Goal: Task Accomplishment & Management: Use online tool/utility

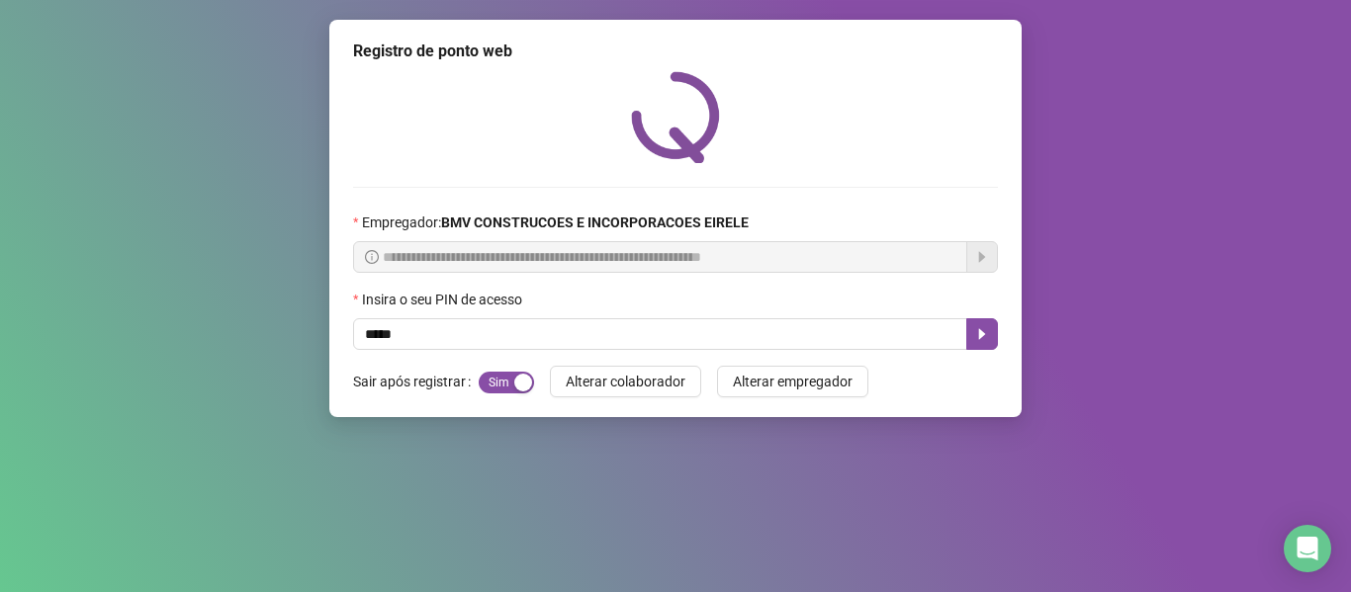
type input "*****"
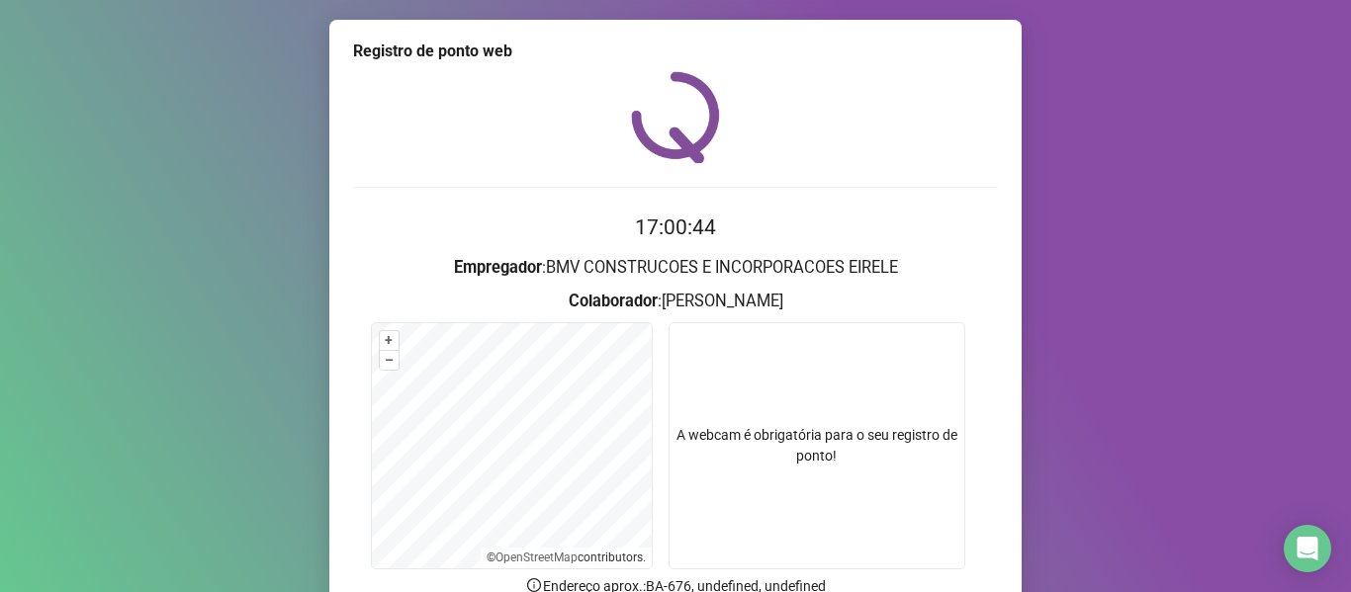
scroll to position [180, 0]
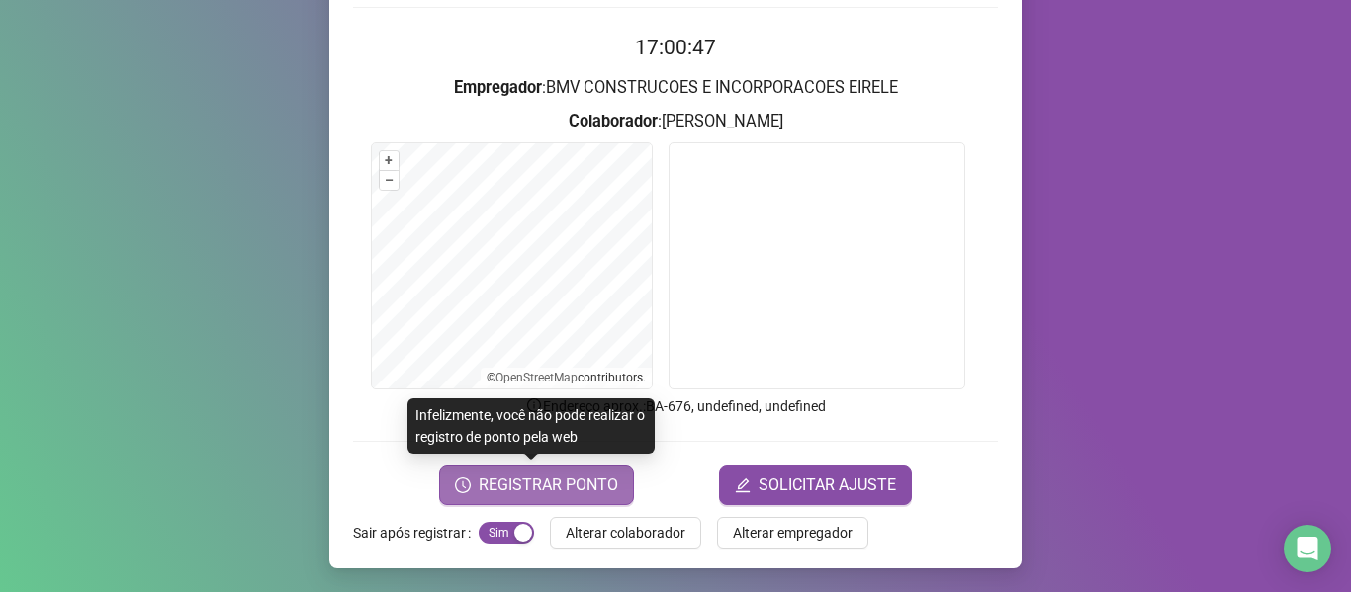
click at [538, 491] on span "REGISTRAR PONTO" at bounding box center [548, 486] width 139 height 24
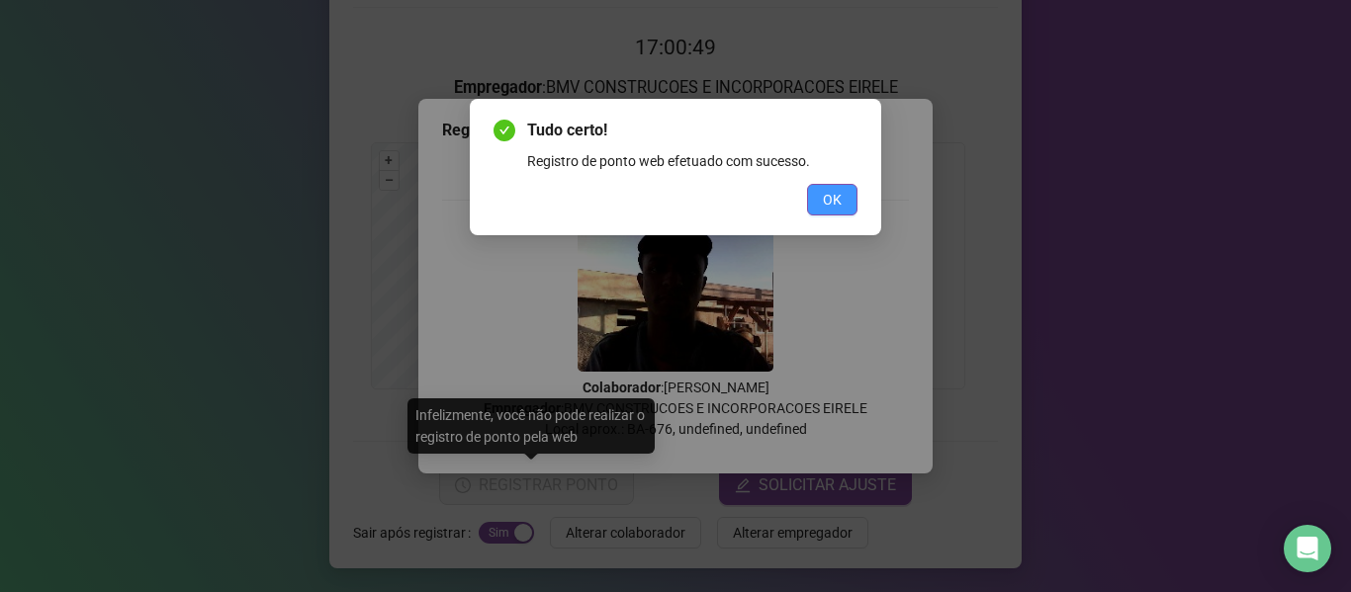
click at [827, 187] on button "OK" at bounding box center [832, 200] width 50 height 32
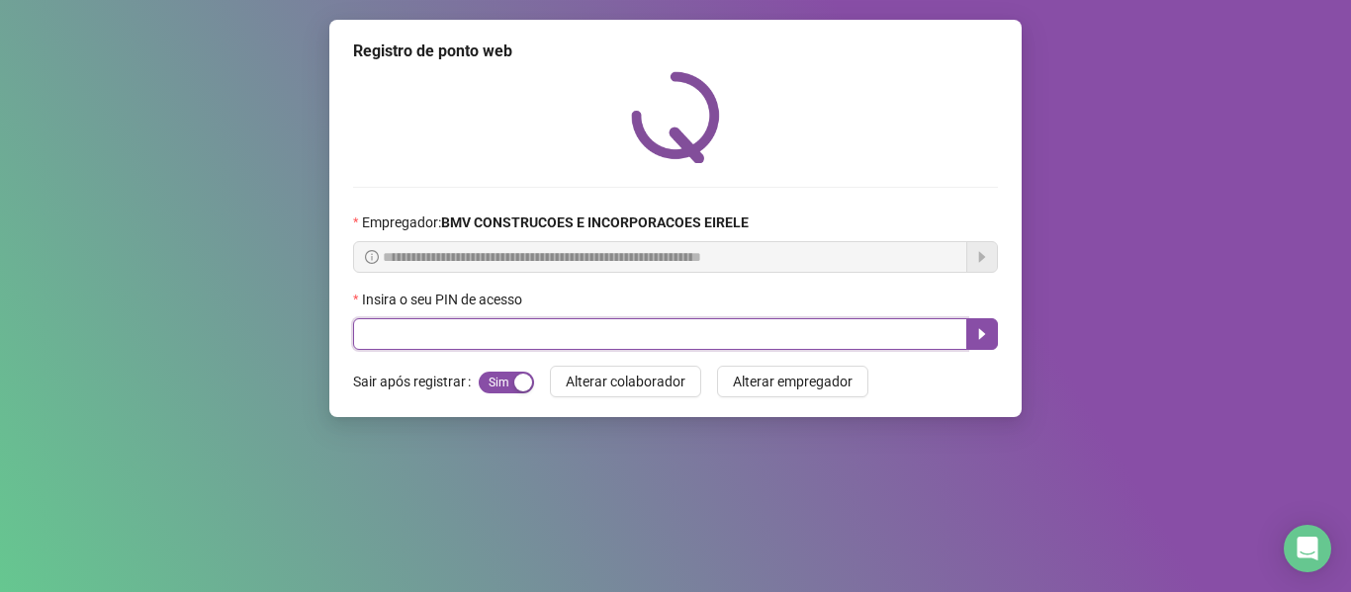
click at [484, 334] on input "text" at bounding box center [660, 334] width 614 height 32
type input "*****"
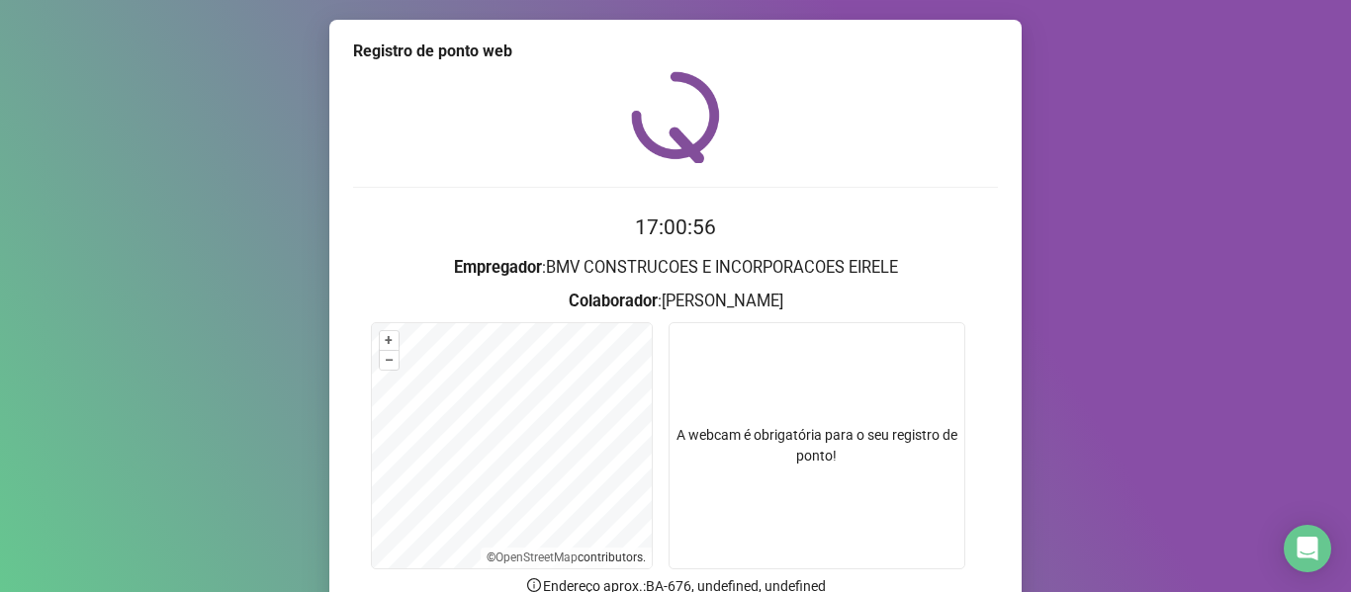
scroll to position [180, 0]
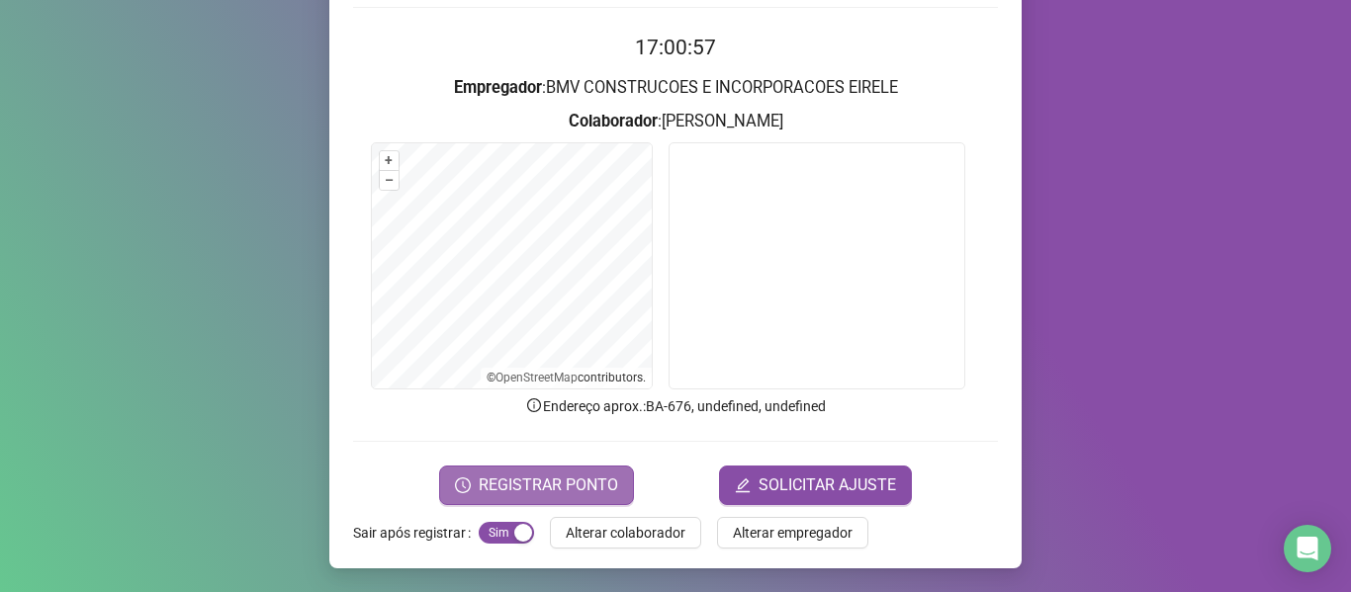
click at [575, 487] on span "REGISTRAR PONTO" at bounding box center [548, 486] width 139 height 24
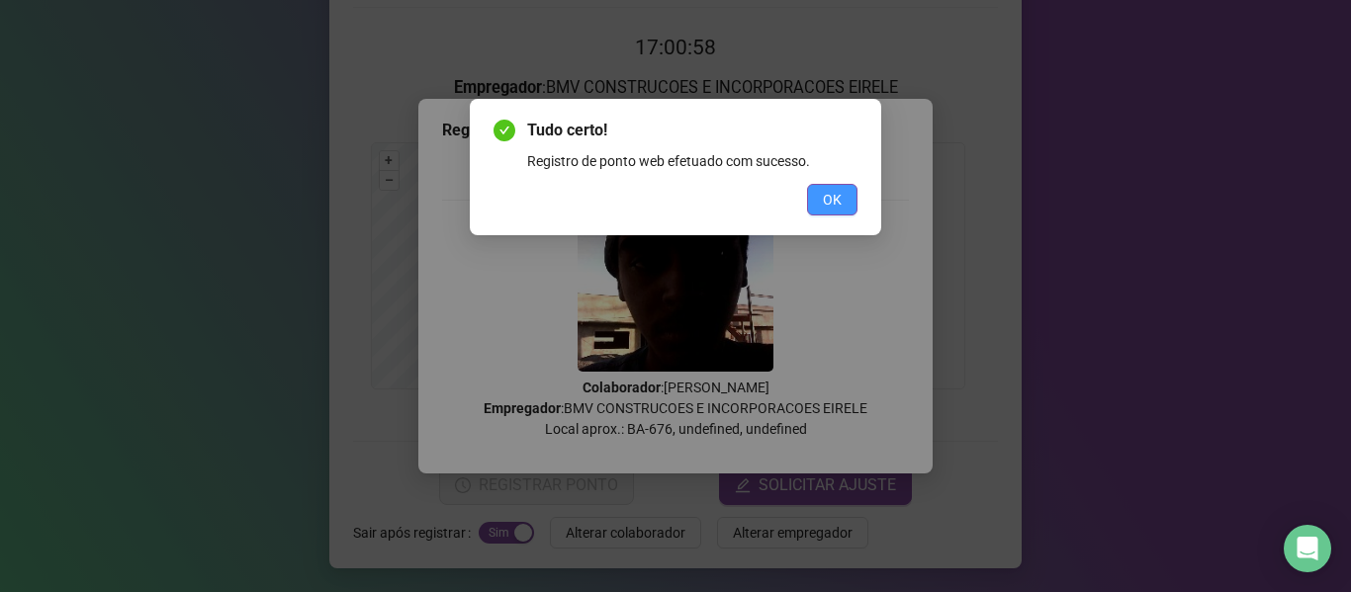
click at [815, 195] on button "OK" at bounding box center [832, 200] width 50 height 32
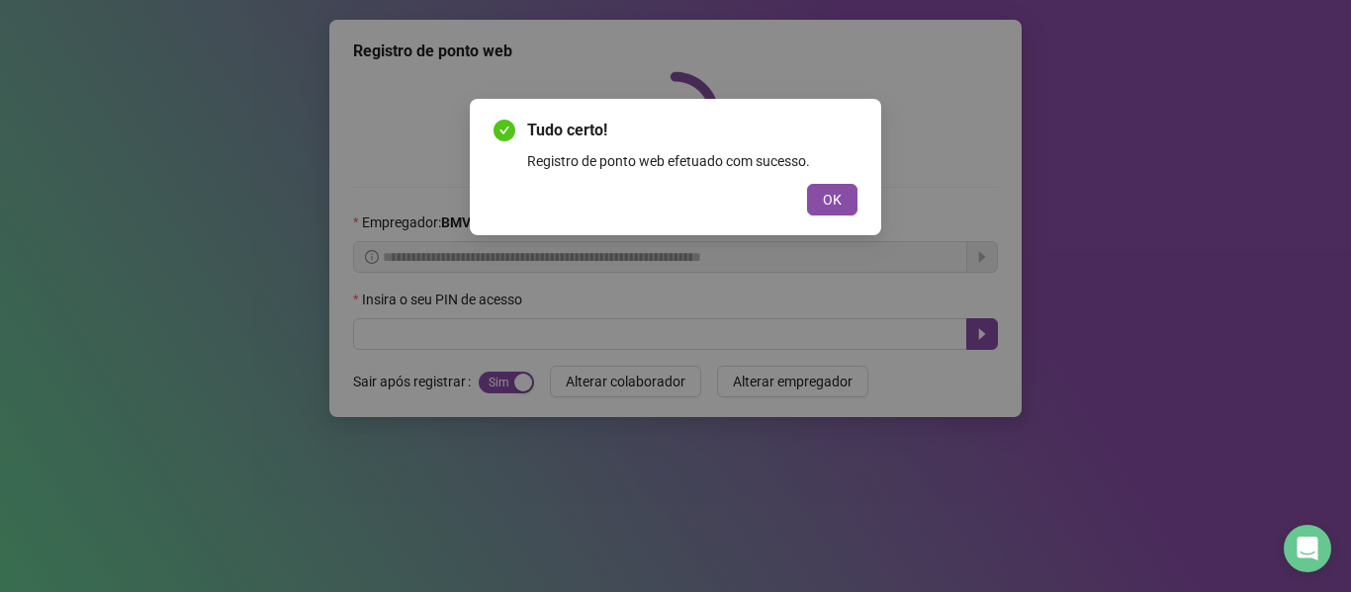
scroll to position [0, 0]
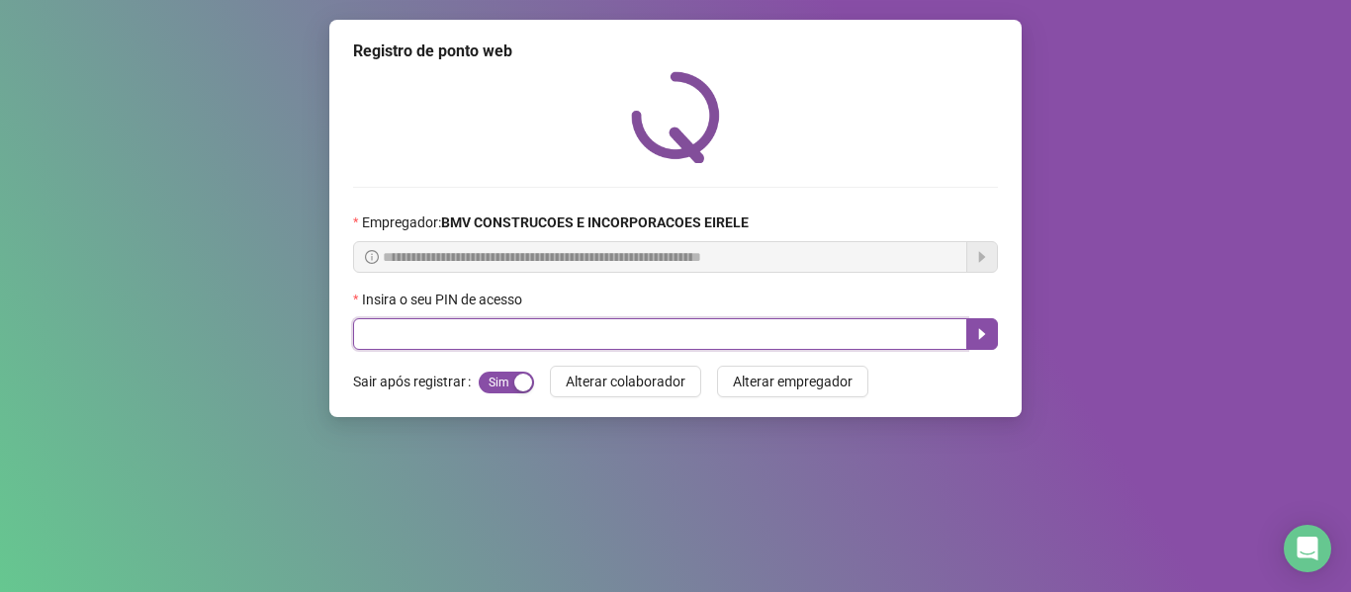
click at [372, 333] on input "text" at bounding box center [660, 334] width 614 height 32
type input "*****"
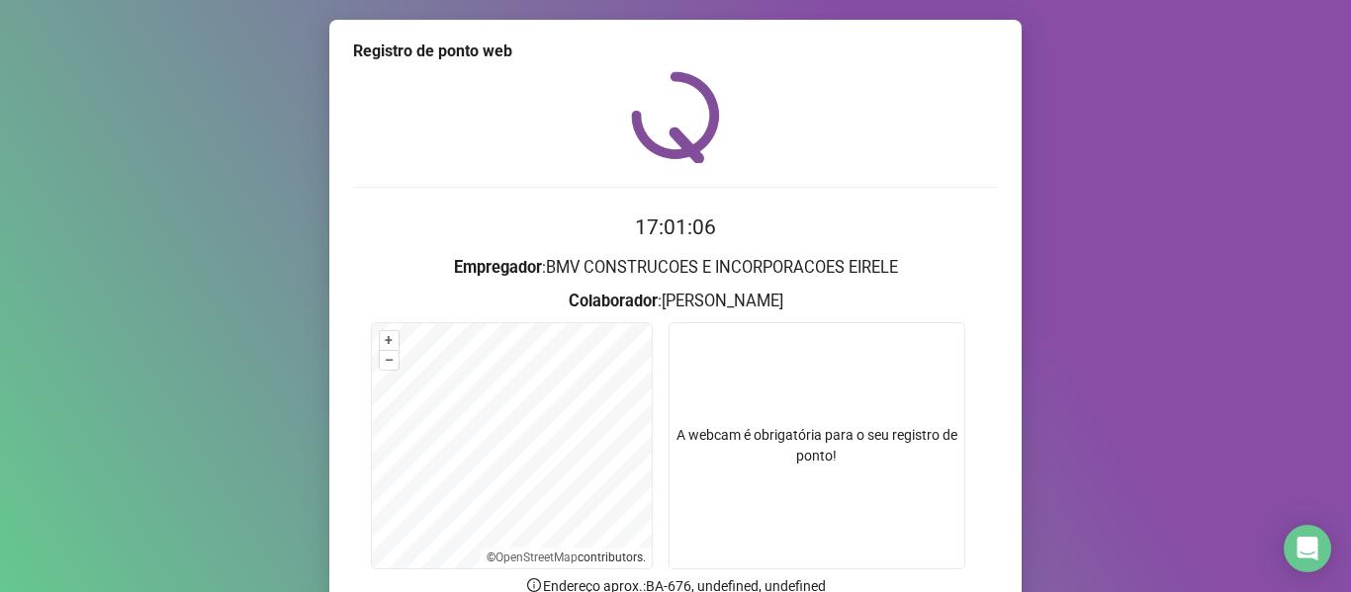
scroll to position [180, 0]
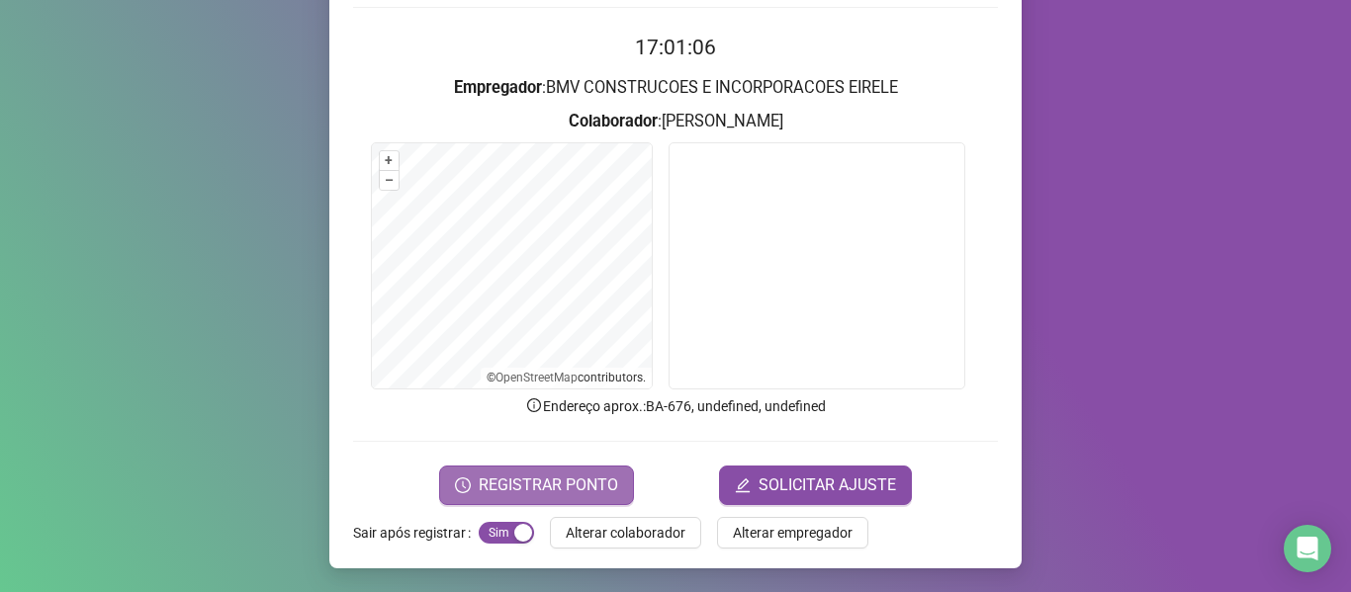
click at [545, 492] on span "REGISTRAR PONTO" at bounding box center [548, 486] width 139 height 24
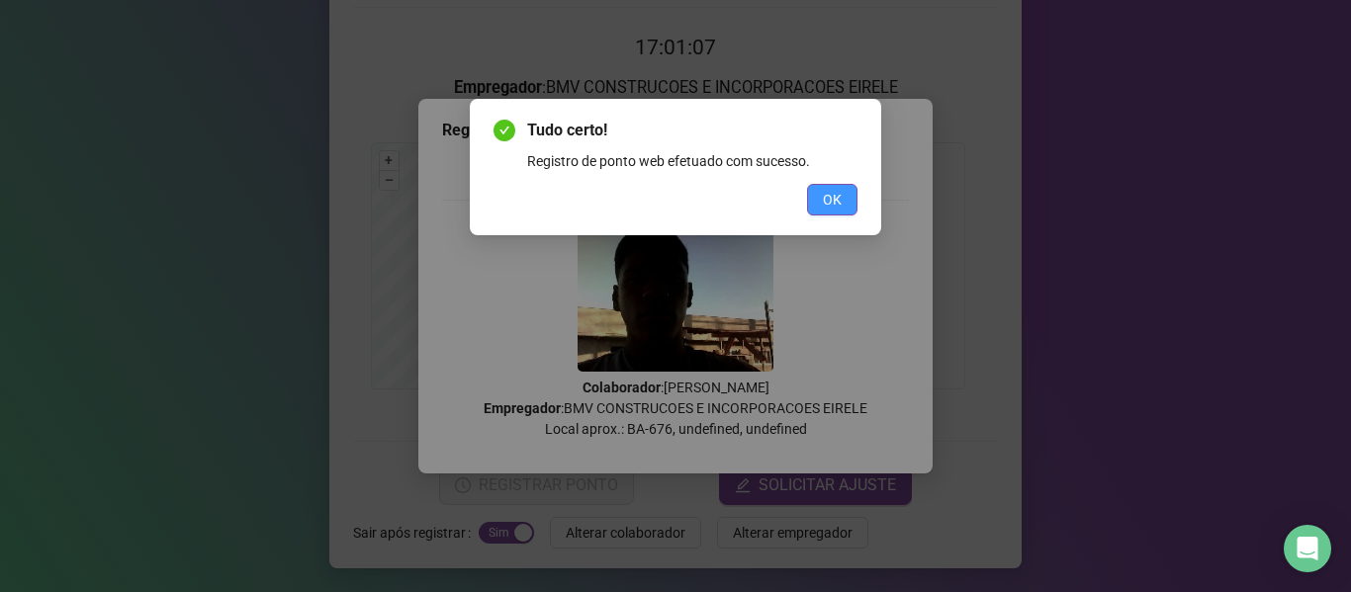
click at [828, 196] on span "OK" at bounding box center [832, 200] width 19 height 22
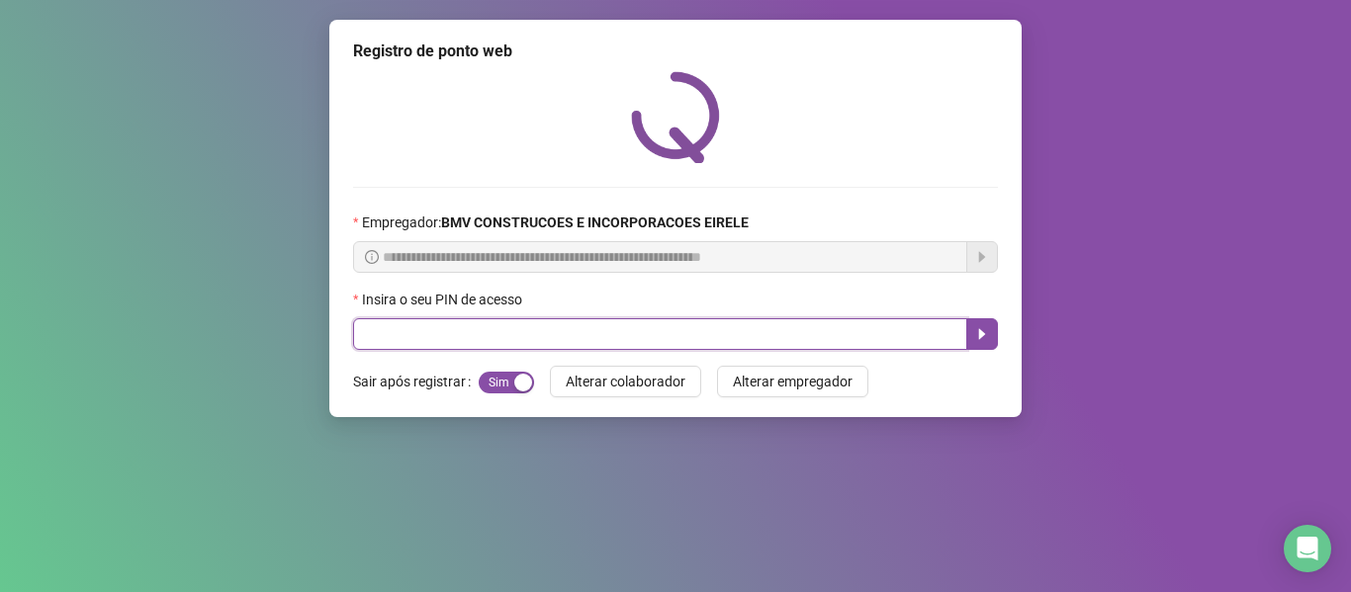
click at [445, 336] on input "text" at bounding box center [660, 334] width 614 height 32
type input "*****"
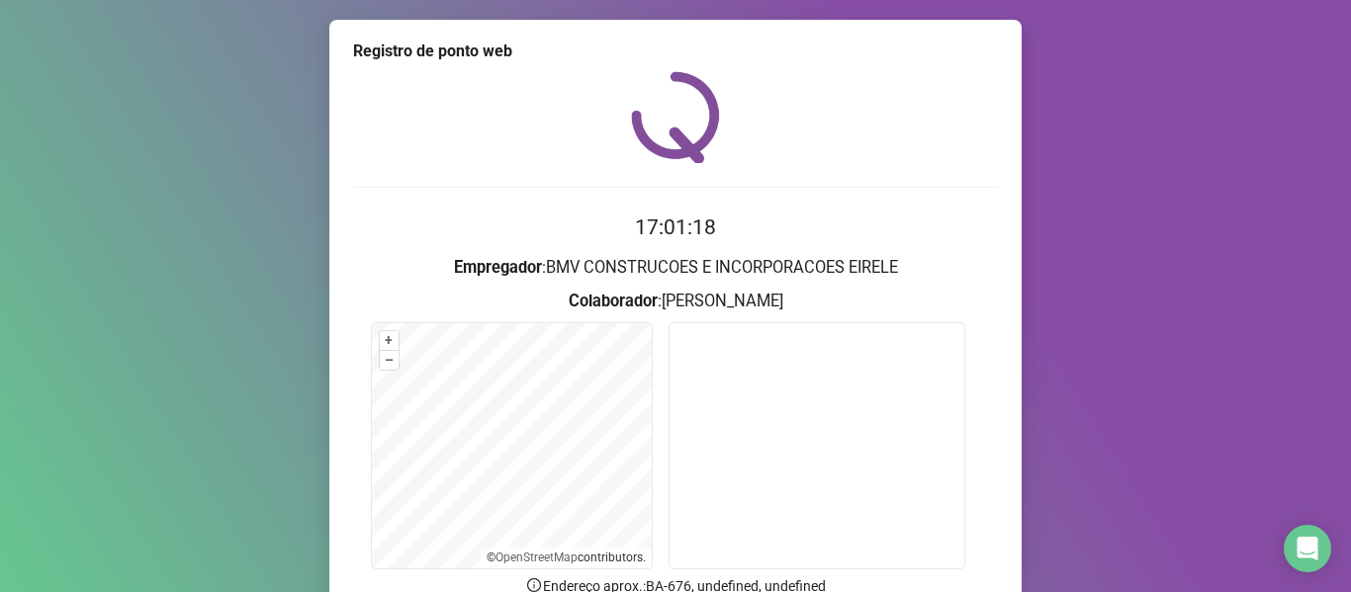
scroll to position [180, 0]
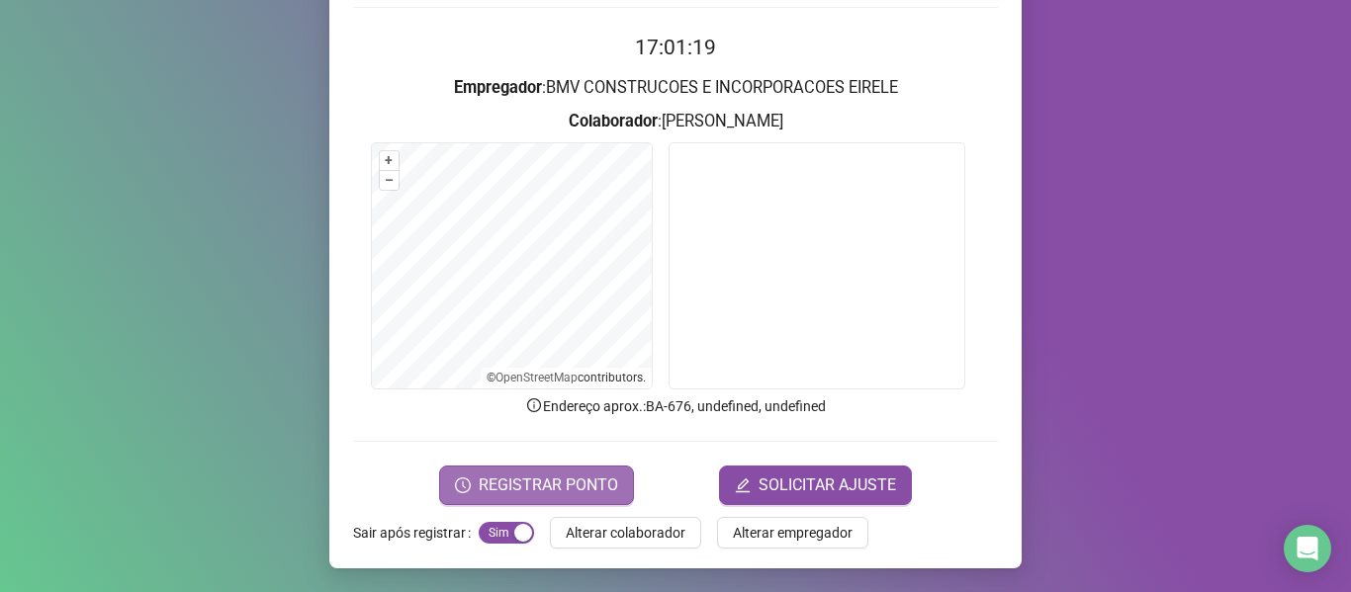
click at [573, 479] on span "REGISTRAR PONTO" at bounding box center [548, 486] width 139 height 24
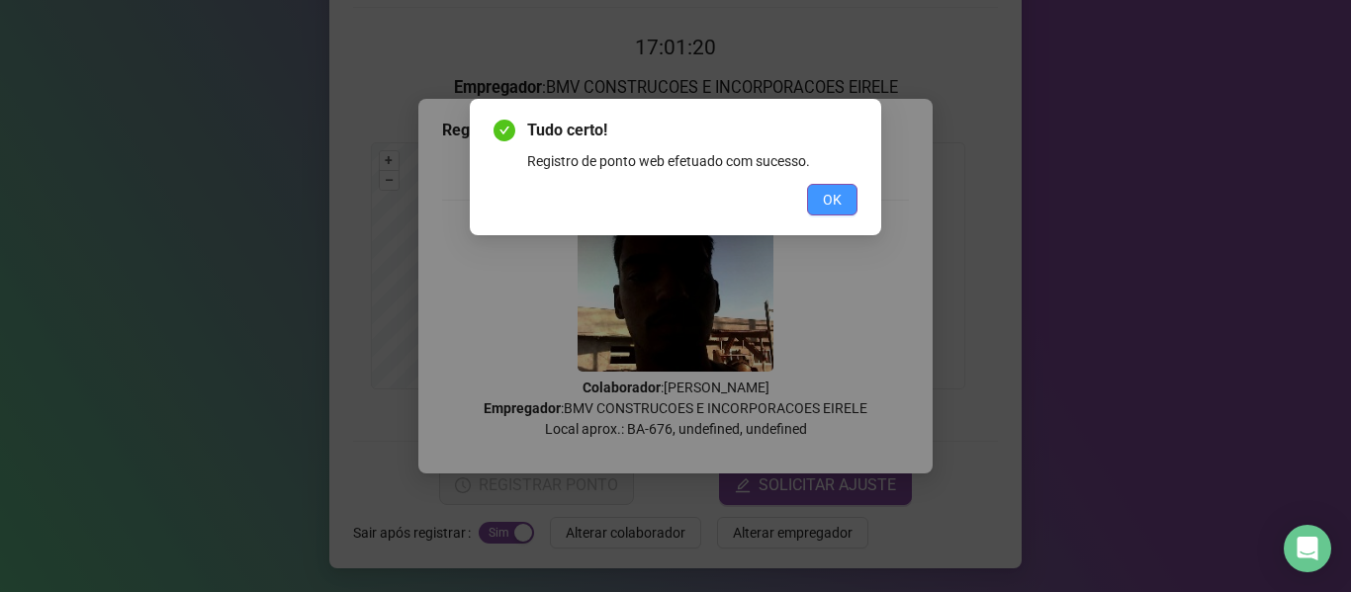
click at [822, 192] on button "OK" at bounding box center [832, 200] width 50 height 32
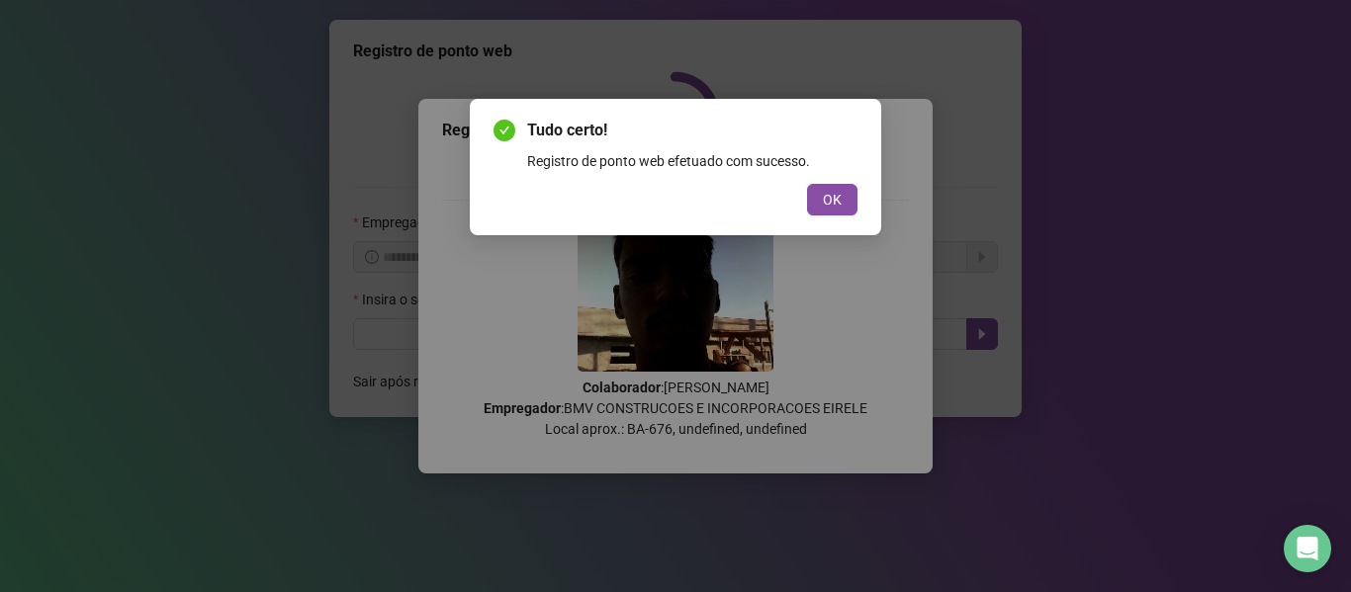
scroll to position [0, 0]
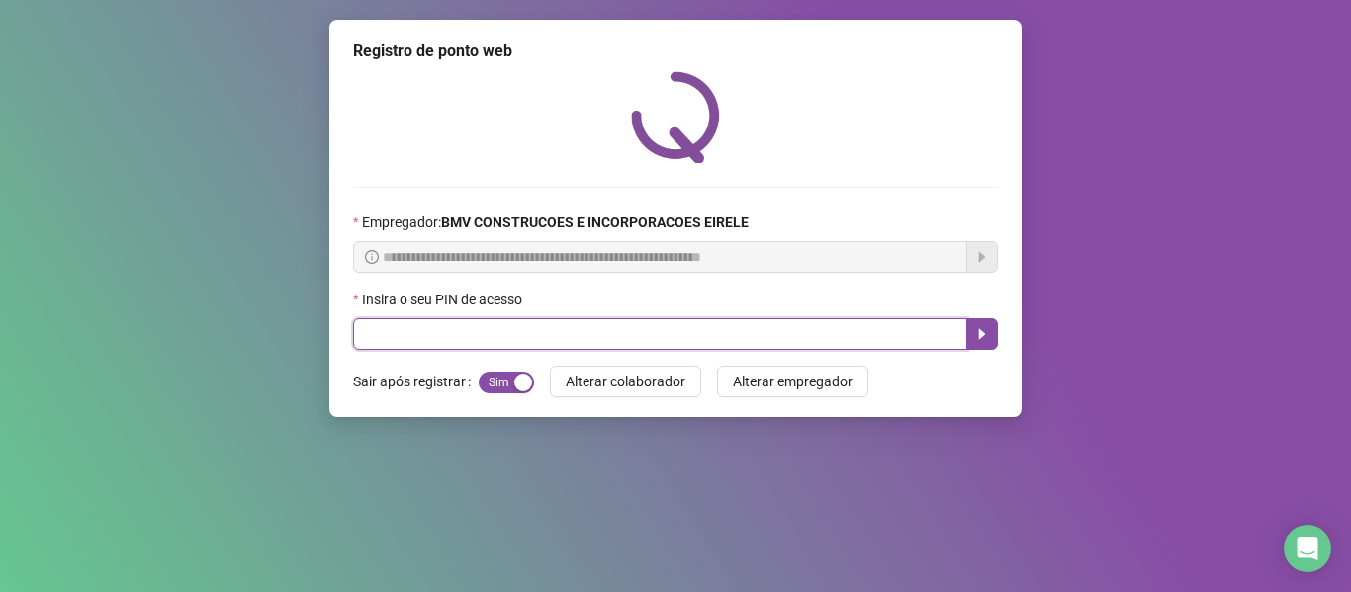
click at [359, 328] on input "text" at bounding box center [660, 334] width 614 height 32
type input "*****"
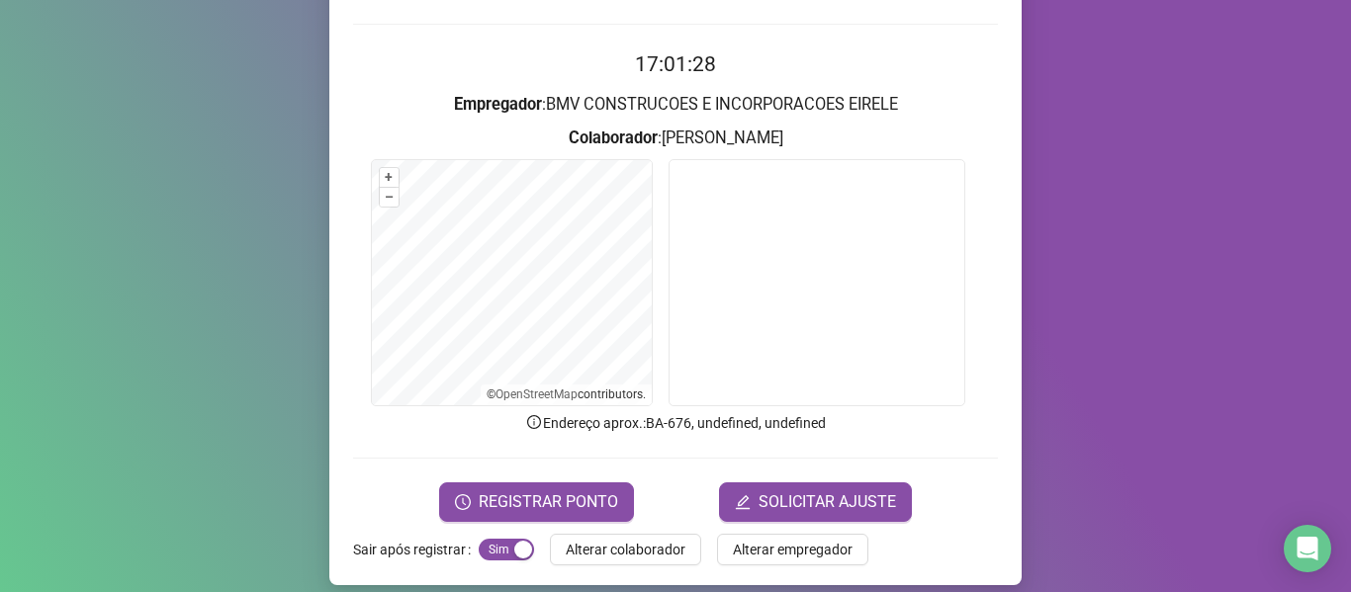
scroll to position [180, 0]
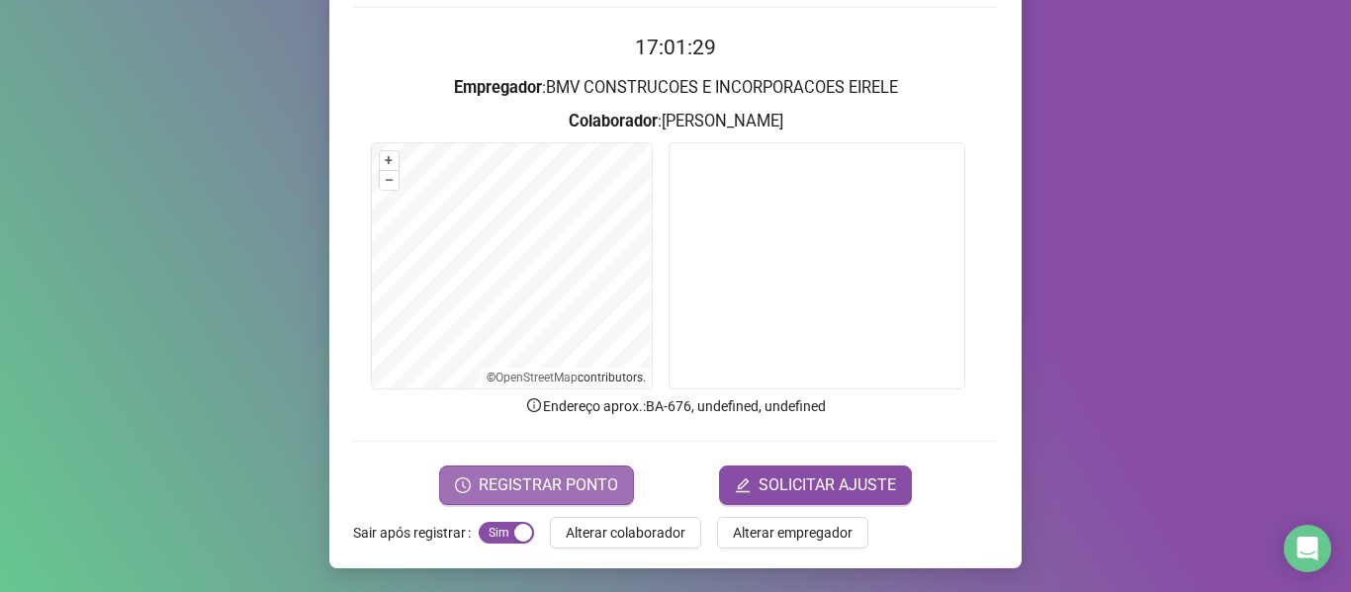
click at [535, 501] on button "REGISTRAR PONTO" at bounding box center [536, 486] width 195 height 40
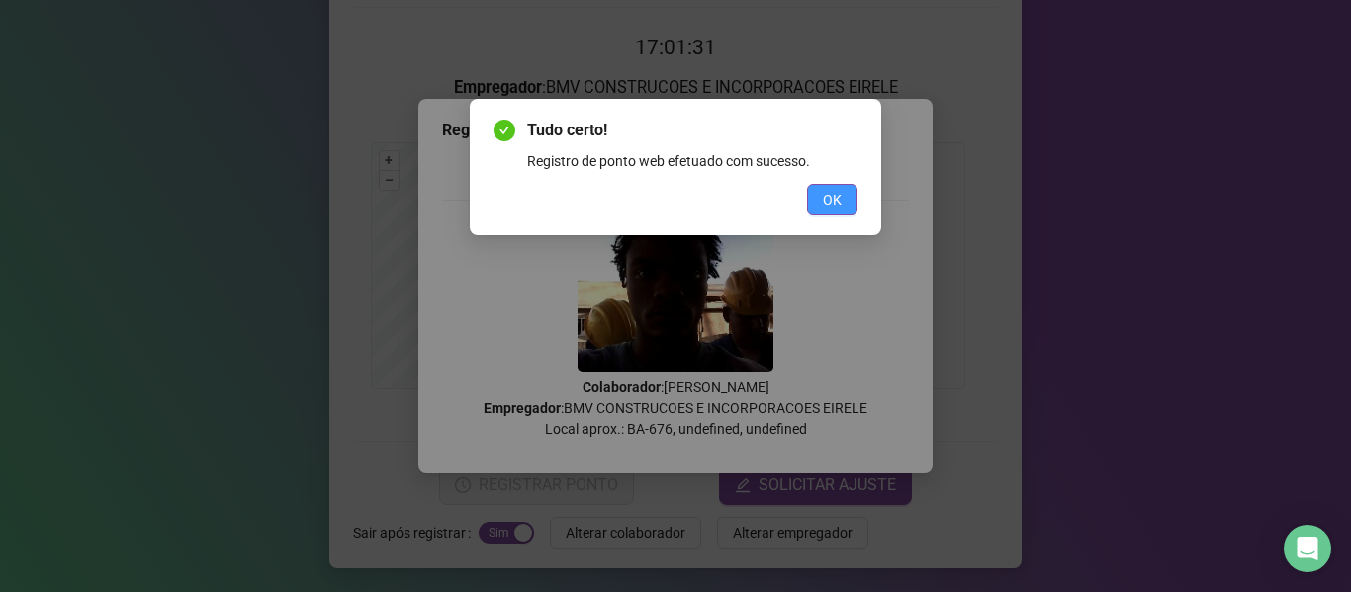
click at [846, 206] on button "OK" at bounding box center [832, 200] width 50 height 32
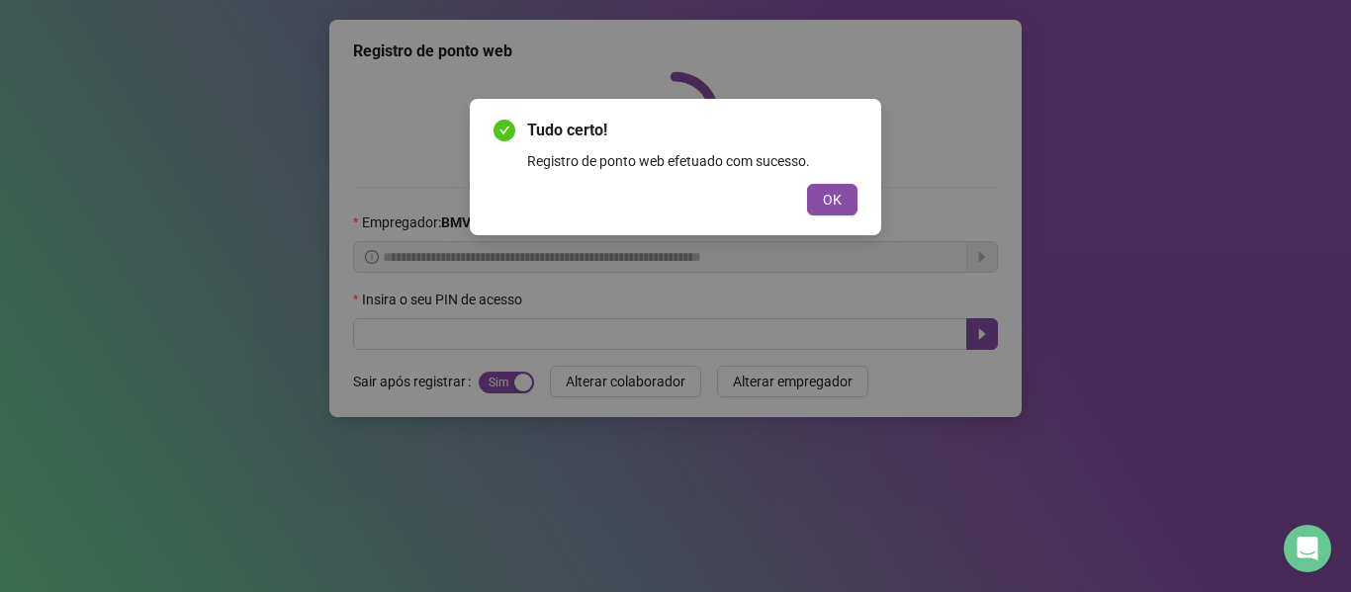
scroll to position [0, 0]
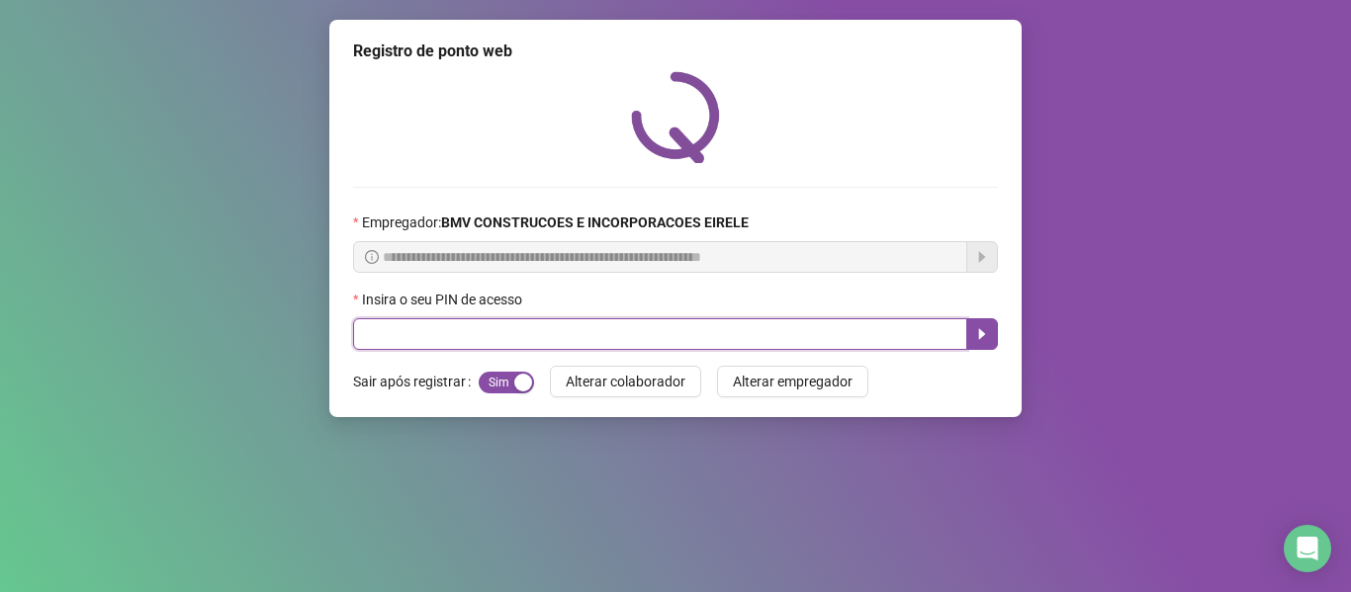
click at [526, 349] on input "text" at bounding box center [660, 334] width 614 height 32
type input "*****"
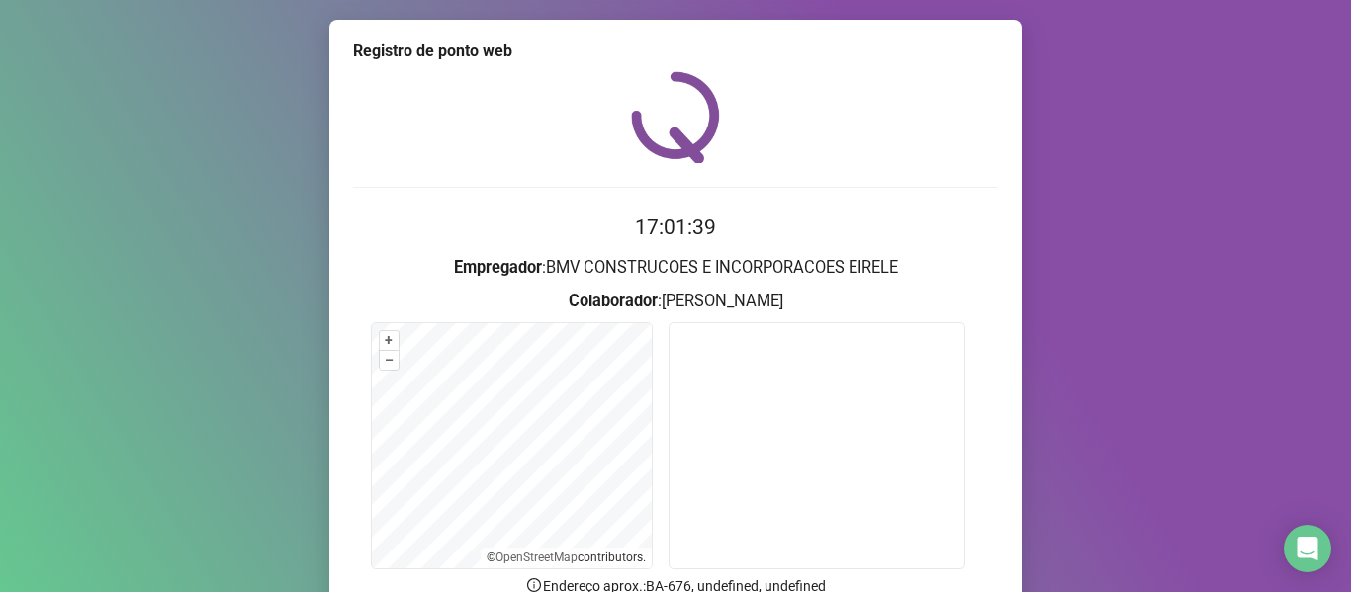
scroll to position [180, 0]
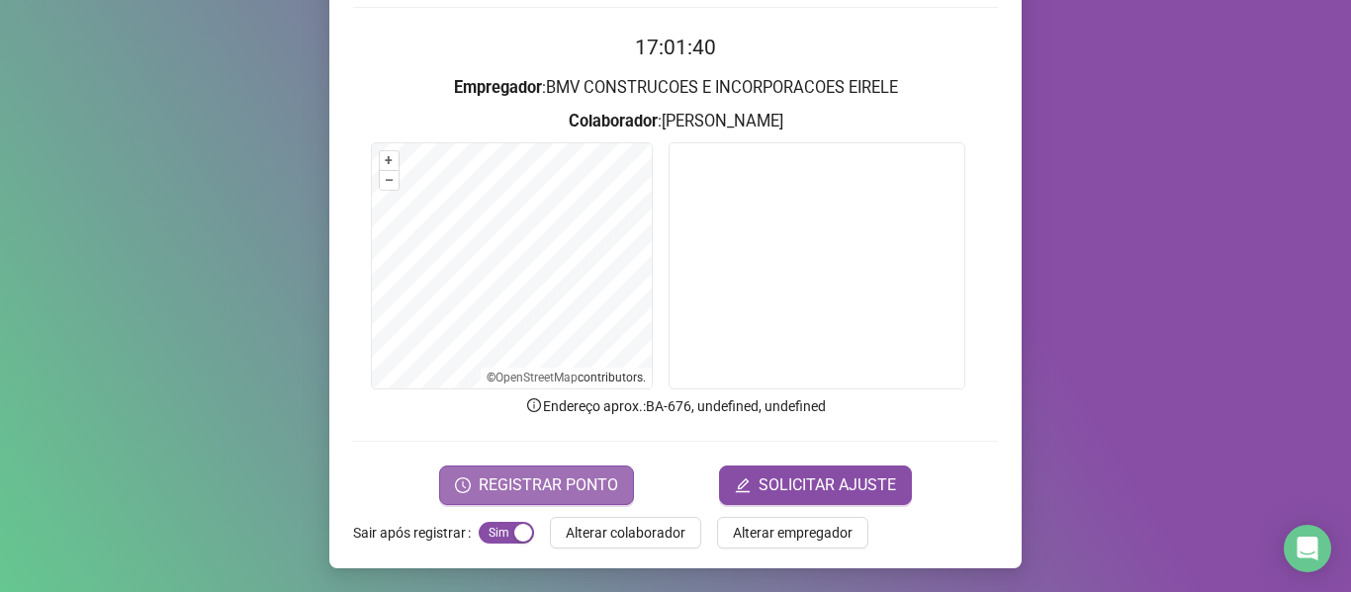
click at [589, 482] on span "REGISTRAR PONTO" at bounding box center [548, 486] width 139 height 24
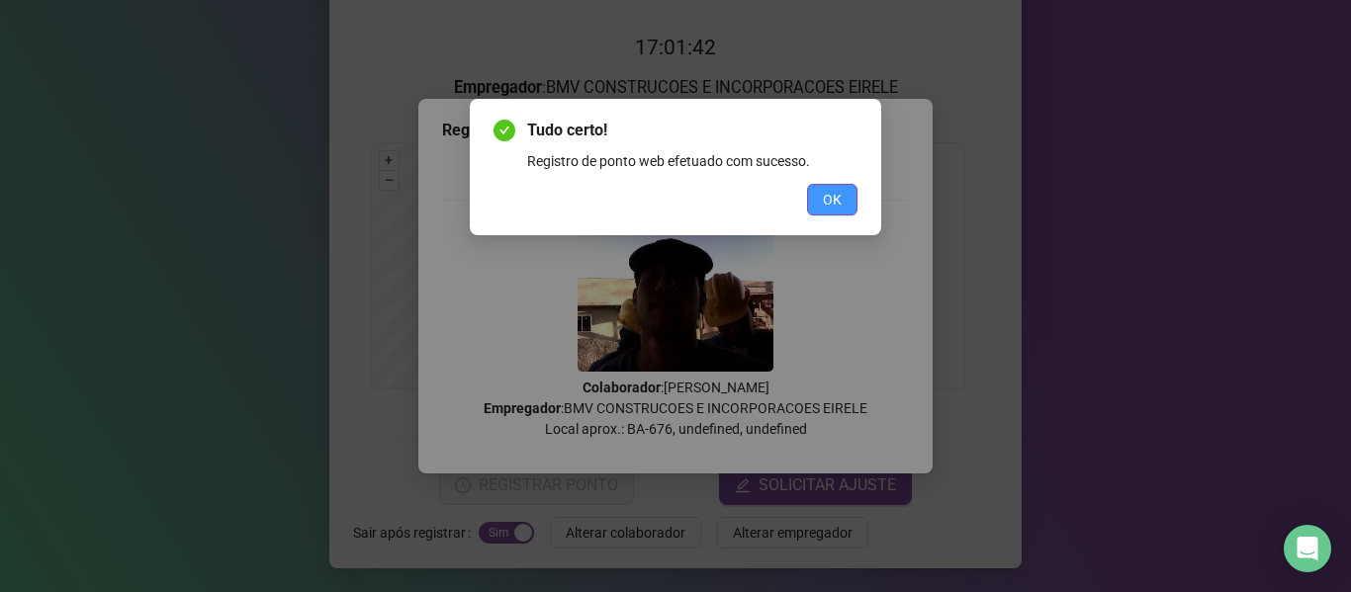
click at [826, 202] on span "OK" at bounding box center [832, 200] width 19 height 22
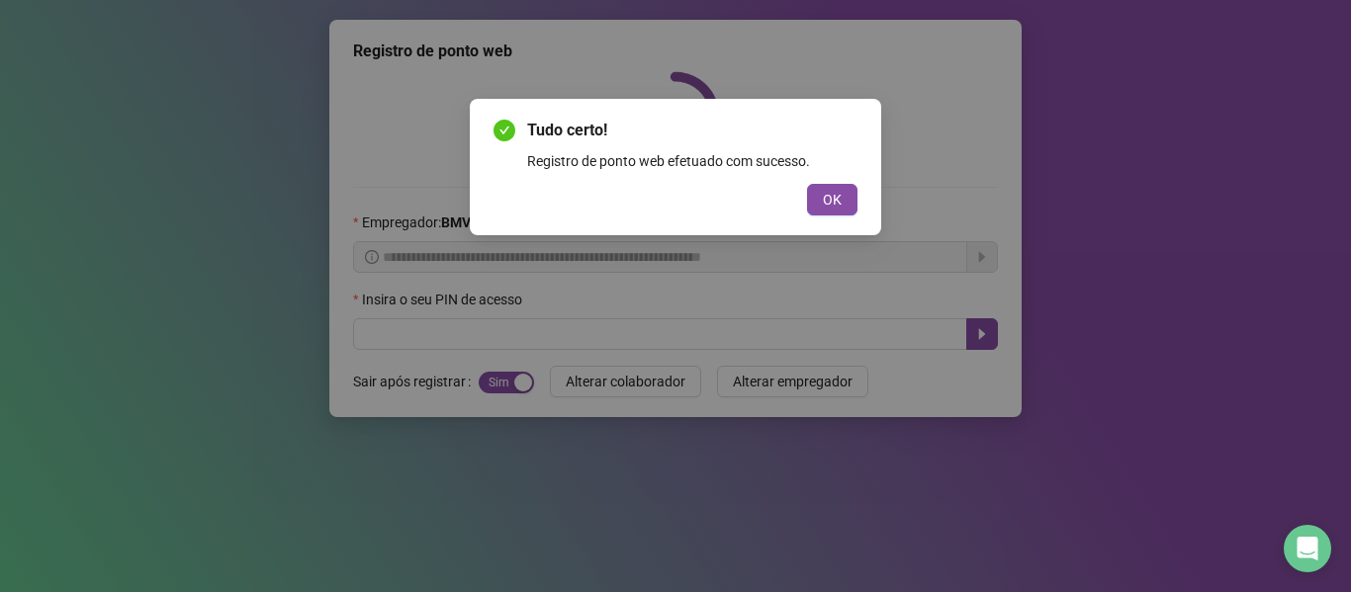
scroll to position [0, 0]
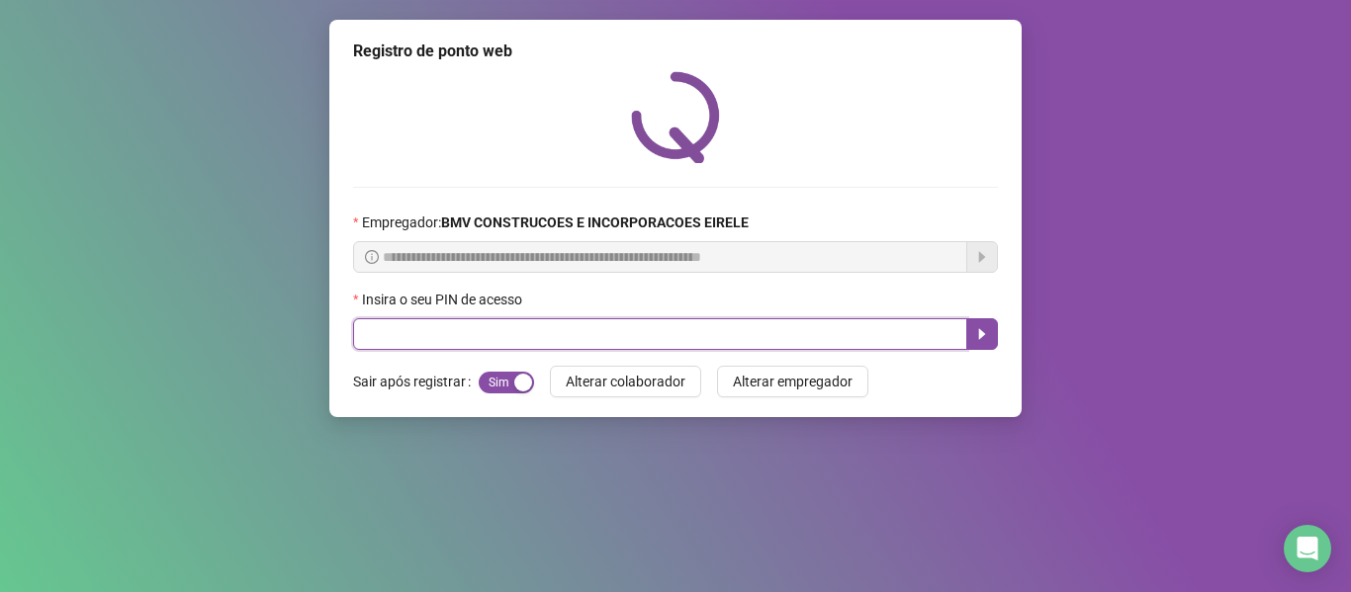
click at [450, 336] on input "text" at bounding box center [660, 334] width 614 height 32
type input "*****"
click at [980, 336] on icon "caret-right" at bounding box center [982, 334] width 7 height 11
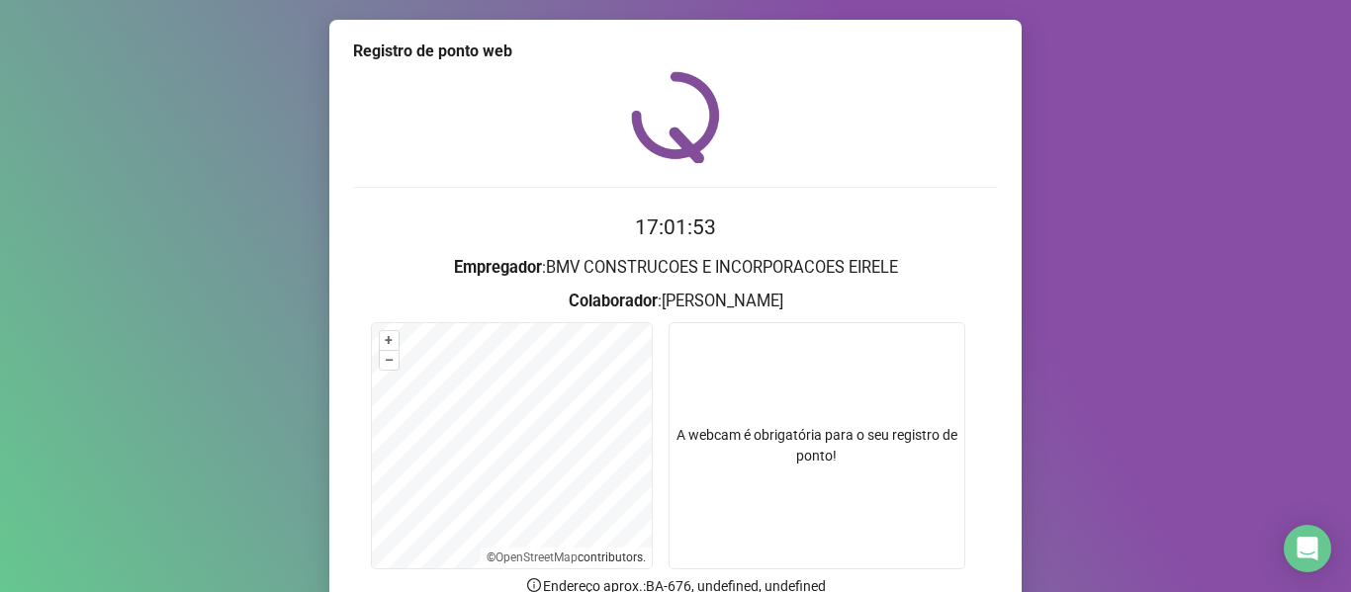
scroll to position [180, 0]
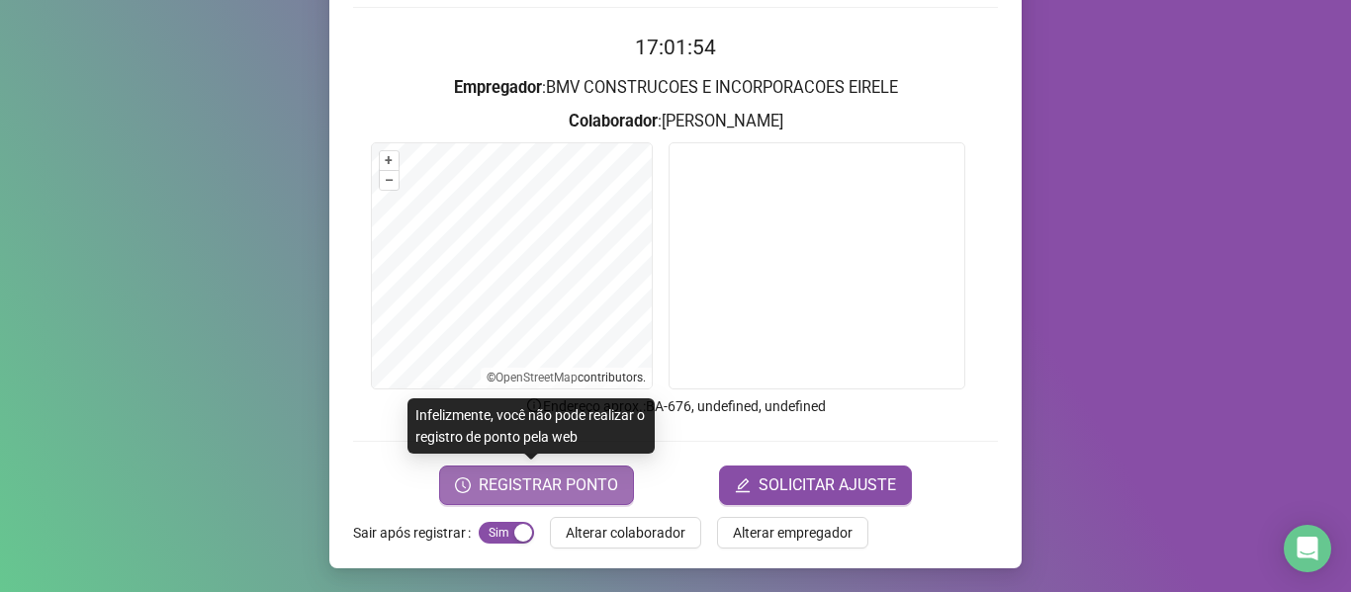
click at [494, 480] on span "REGISTRAR PONTO" at bounding box center [548, 486] width 139 height 24
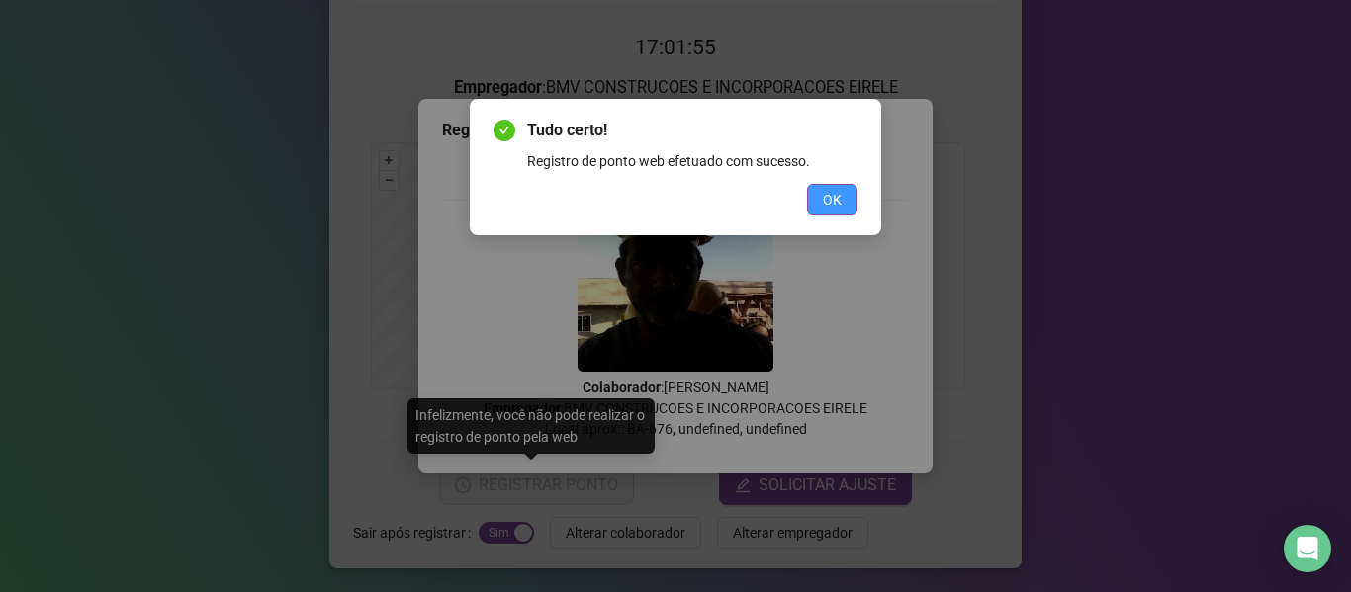
click at [836, 193] on span "OK" at bounding box center [832, 200] width 19 height 22
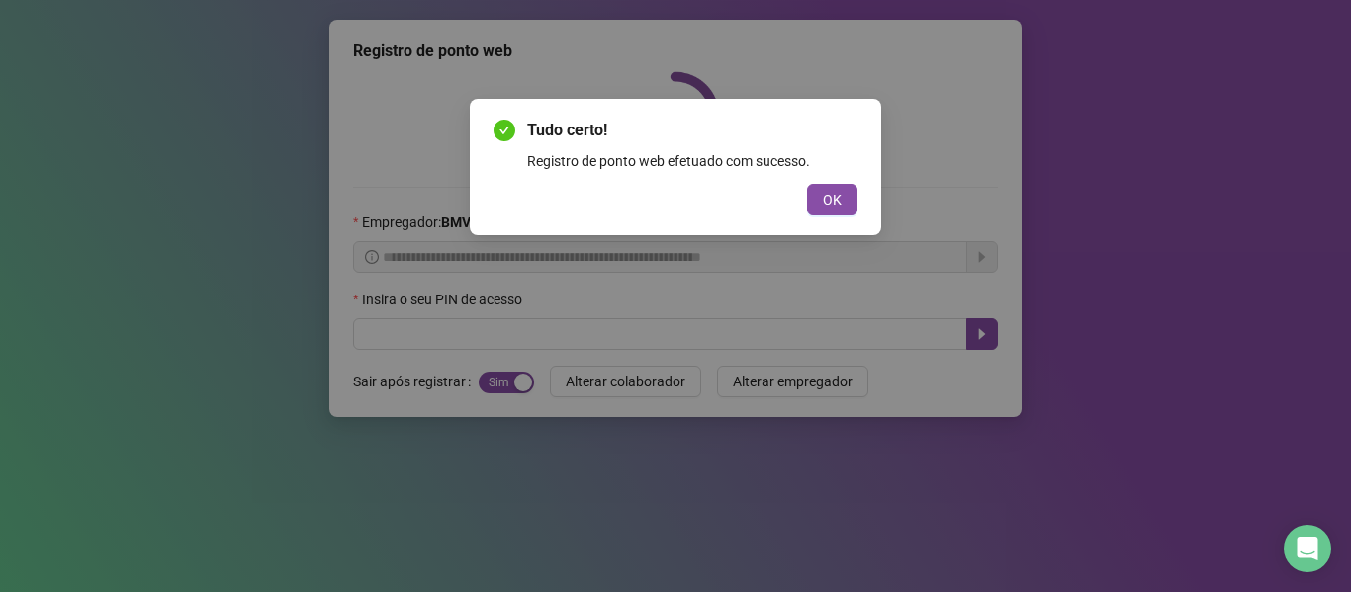
scroll to position [0, 0]
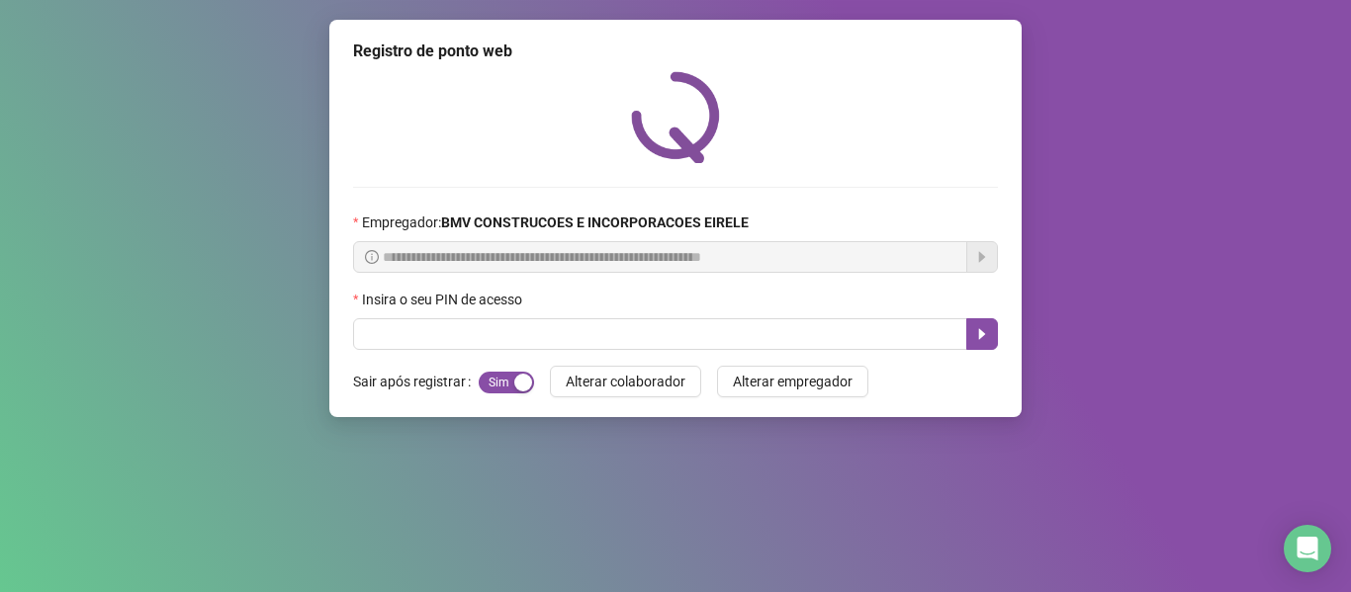
click at [576, 362] on div "**********" at bounding box center [675, 218] width 692 height 397
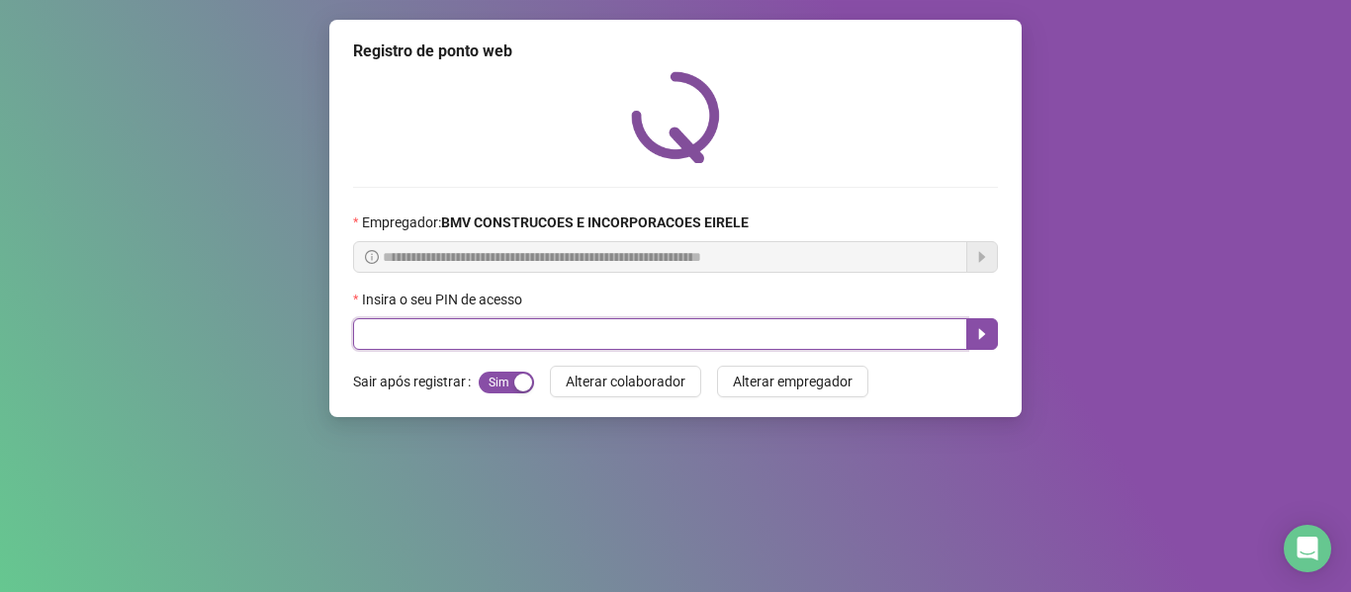
click at [576, 342] on input "text" at bounding box center [660, 334] width 614 height 32
type input "*****"
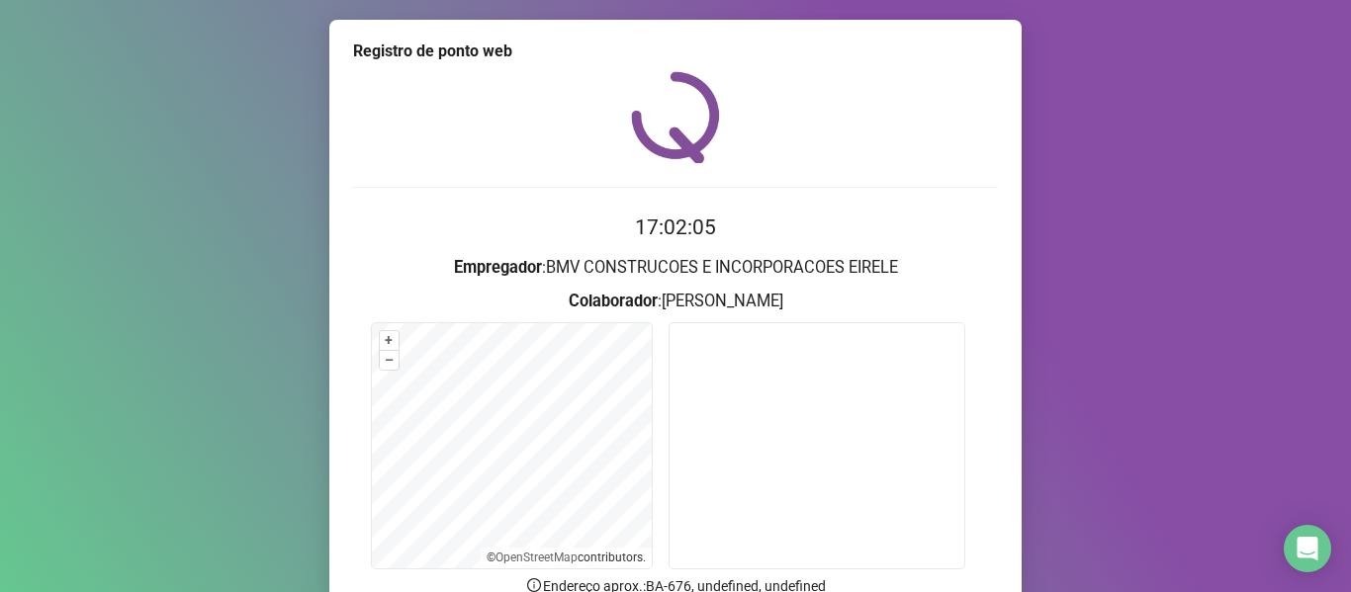
scroll to position [180, 0]
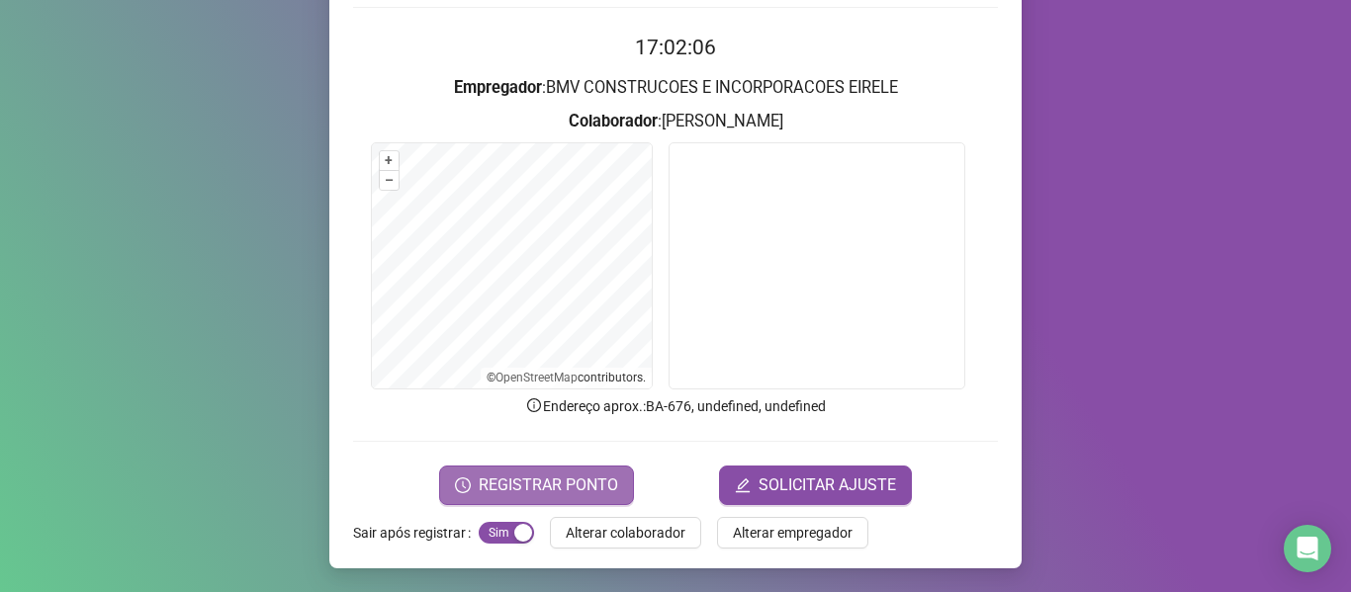
click at [556, 481] on span "REGISTRAR PONTO" at bounding box center [548, 486] width 139 height 24
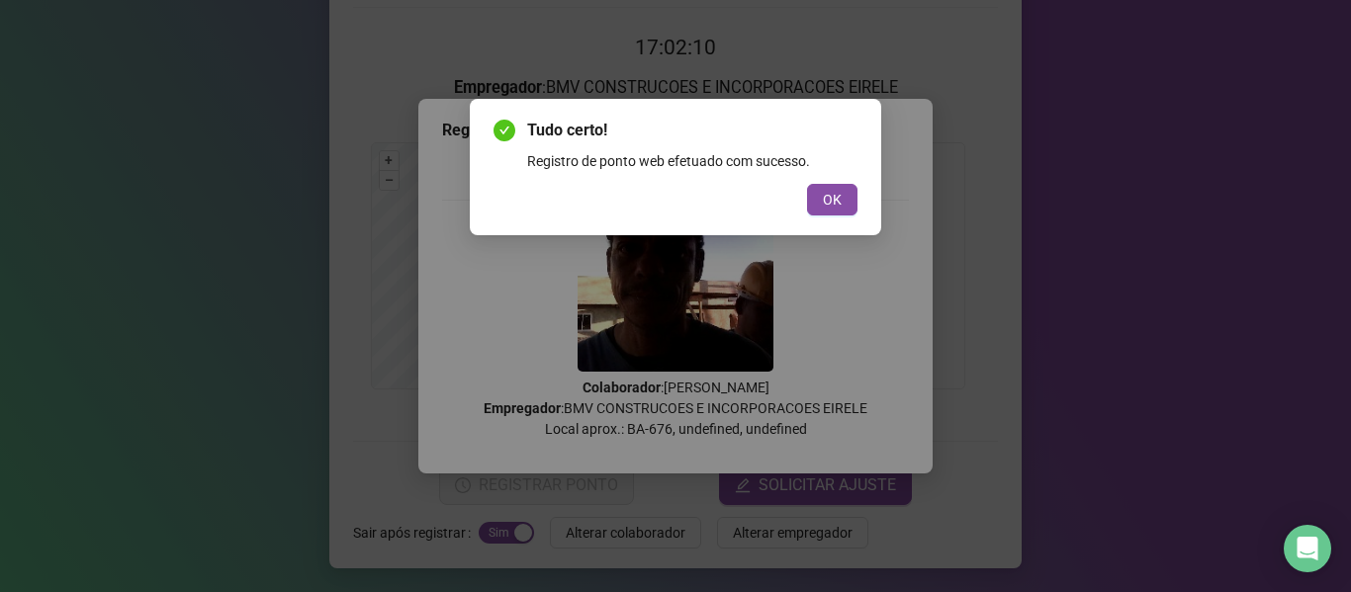
click at [817, 192] on button "OK" at bounding box center [832, 200] width 50 height 32
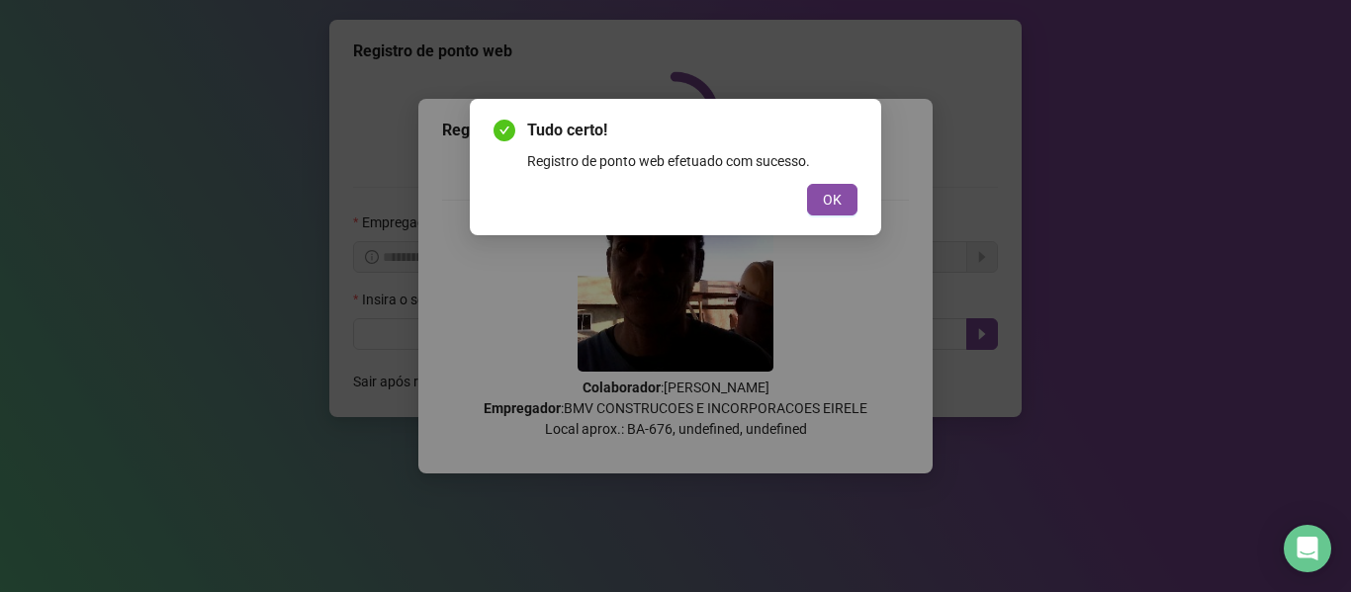
scroll to position [0, 0]
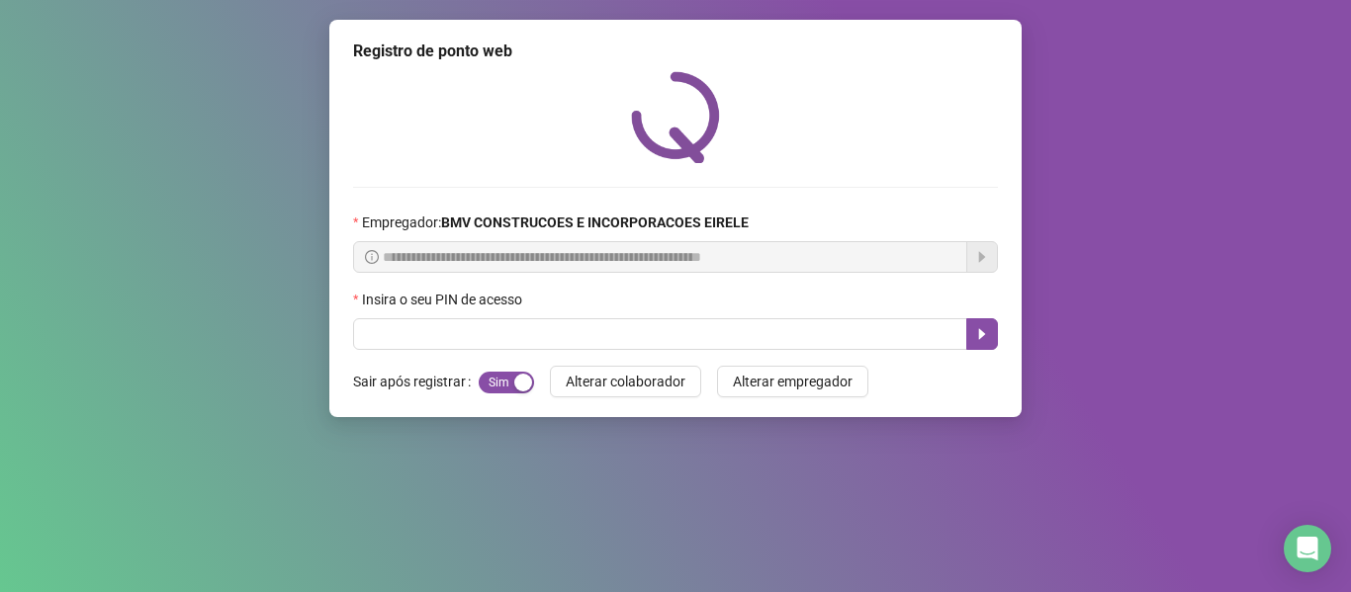
click at [430, 333] on div "Tudo certo! Registro de ponto web efetuado com sucesso. OK" at bounding box center [675, 296] width 1351 height 592
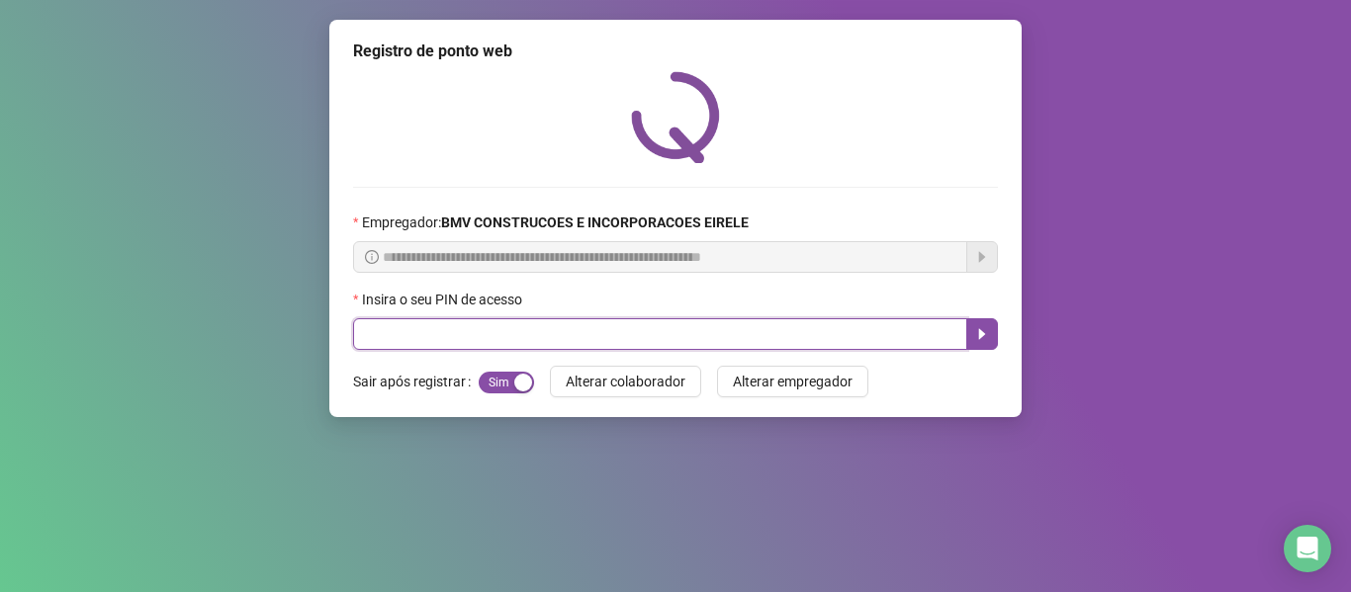
click at [404, 331] on input "text" at bounding box center [660, 334] width 614 height 32
type input "*****"
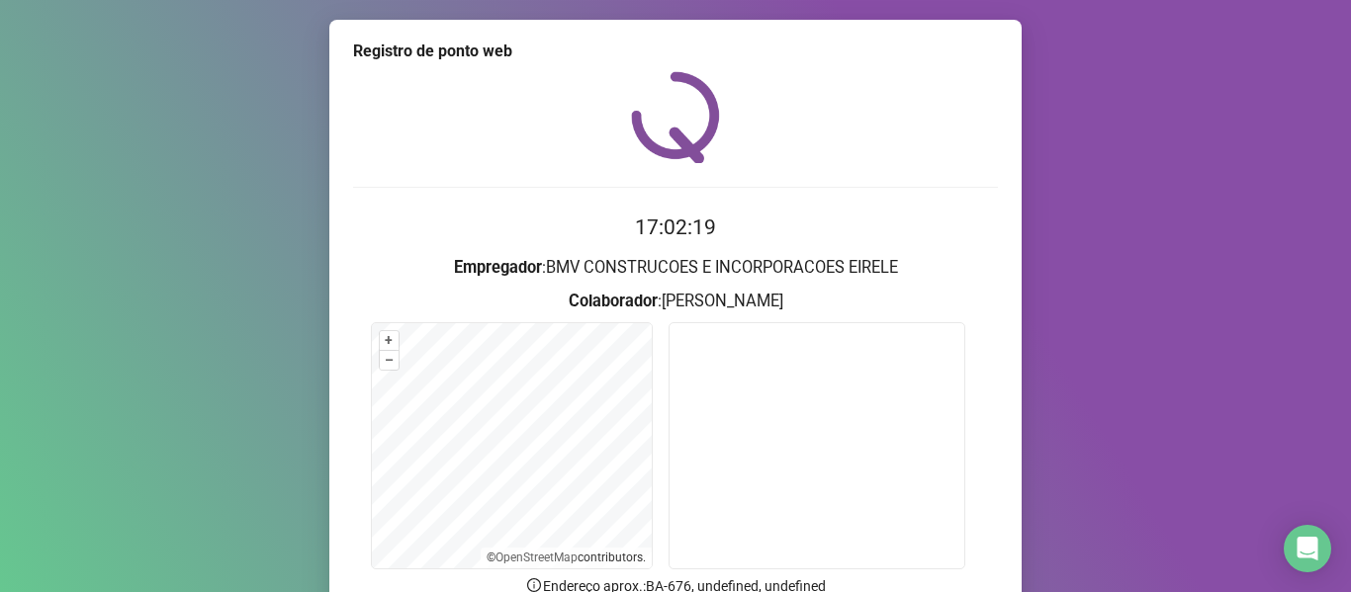
drag, startPoint x: 1319, startPoint y: 372, endPoint x: 1350, endPoint y: 343, distance: 42.0
click at [1319, 409] on div "Registro de ponto web 17:02:19 Empregador : BMV CONSTRUCOES E INCORPORACOES EIR…" at bounding box center [675, 296] width 1351 height 592
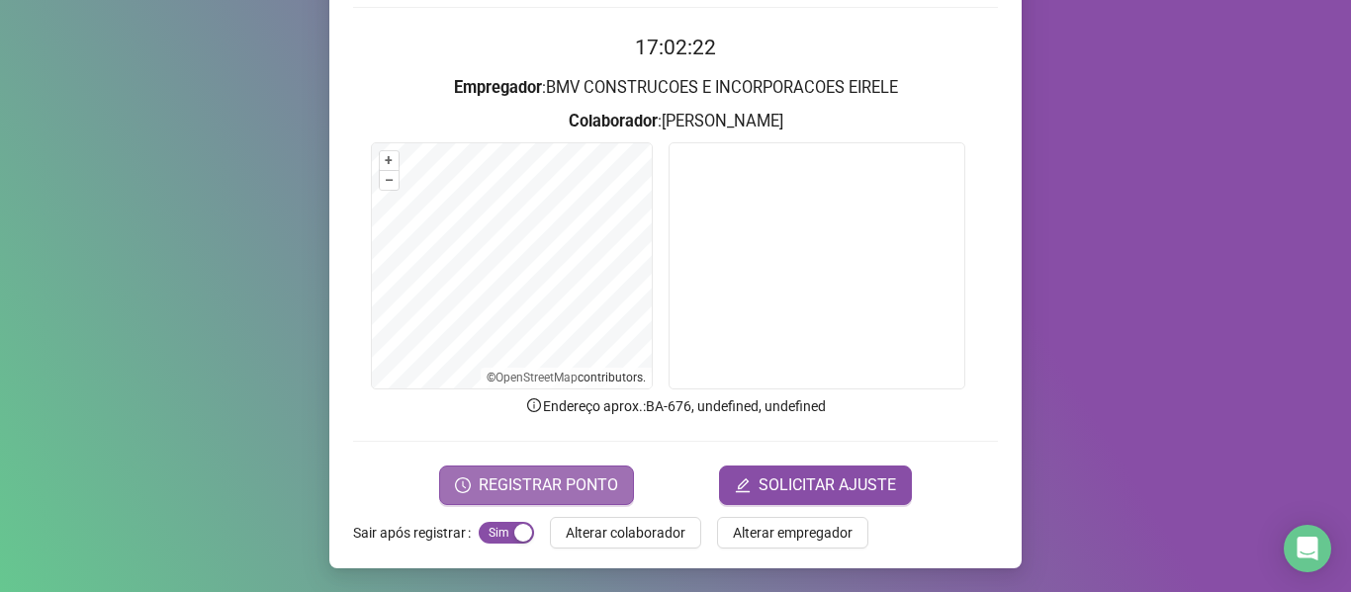
click at [576, 472] on button "REGISTRAR PONTO" at bounding box center [536, 486] width 195 height 40
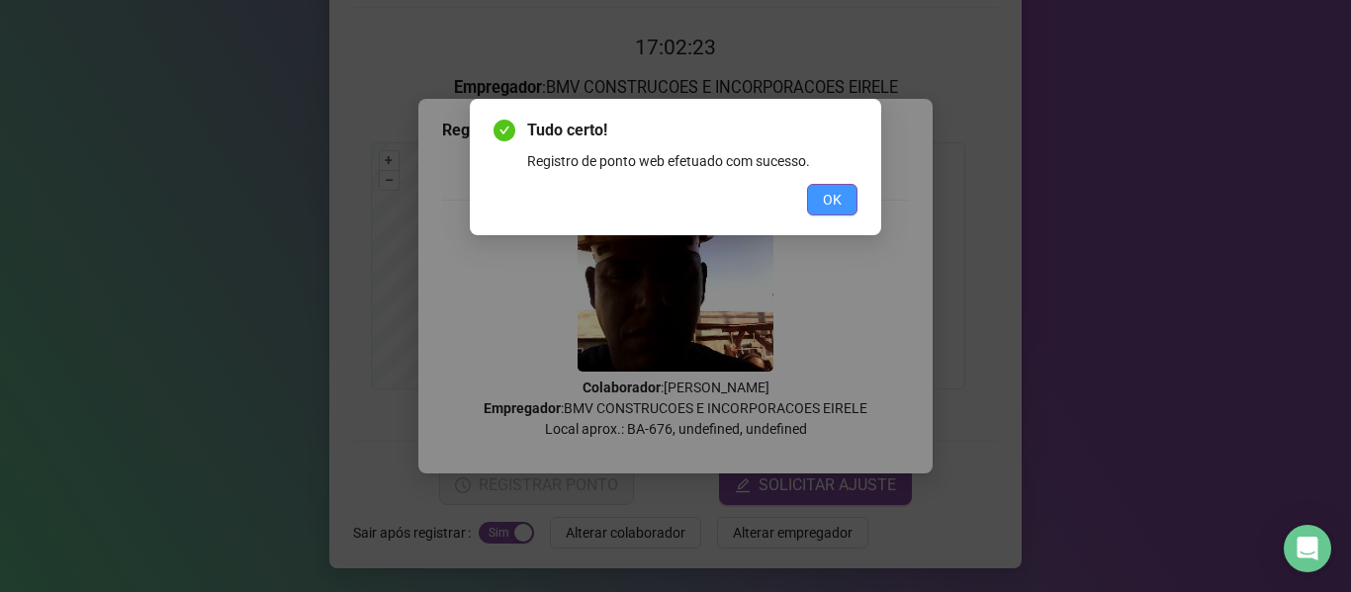
click at [832, 192] on span "OK" at bounding box center [832, 200] width 19 height 22
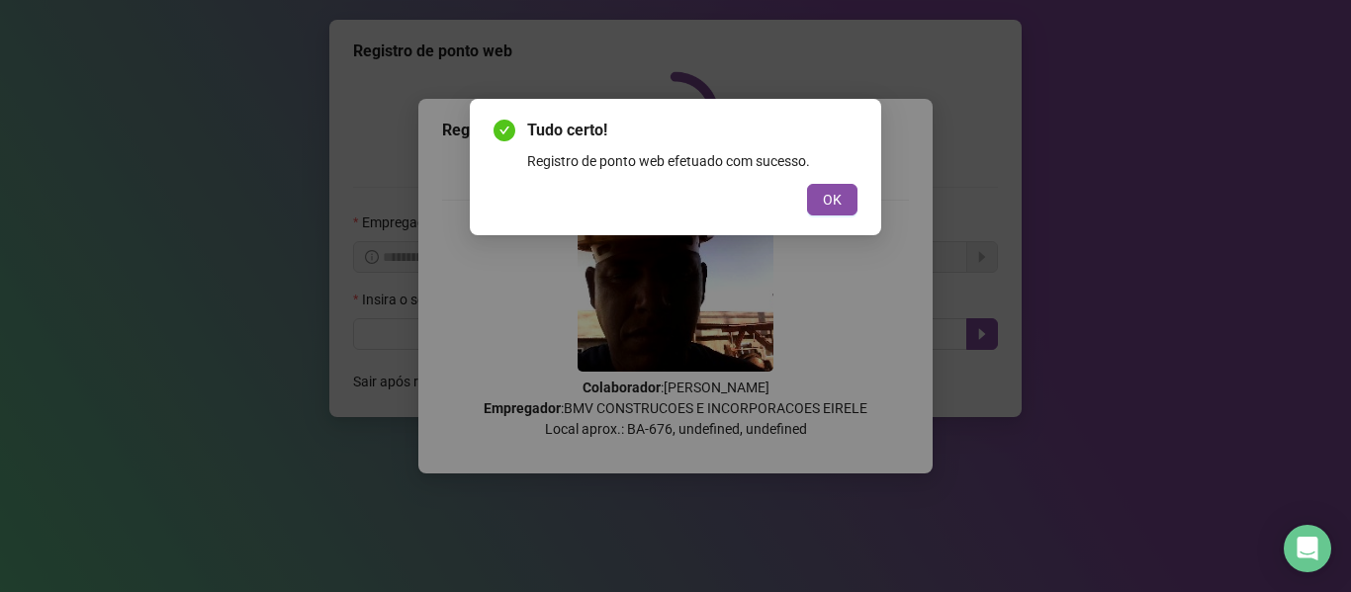
scroll to position [0, 0]
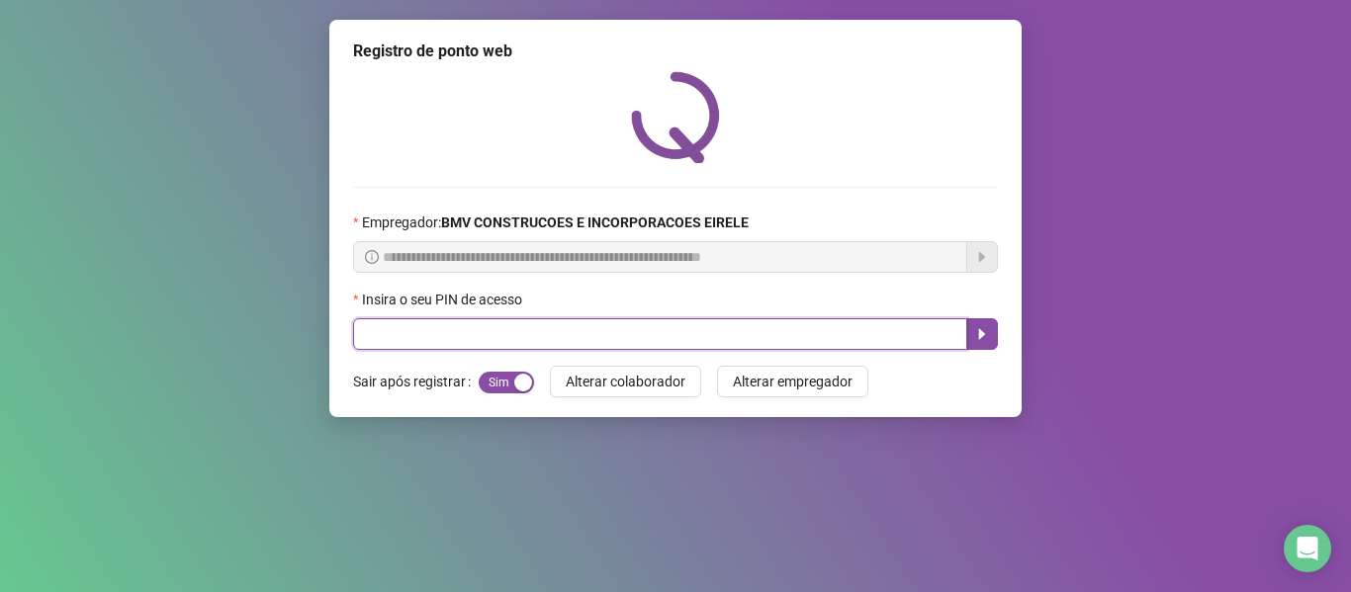
click at [424, 326] on input "text" at bounding box center [660, 334] width 614 height 32
type input "*****"
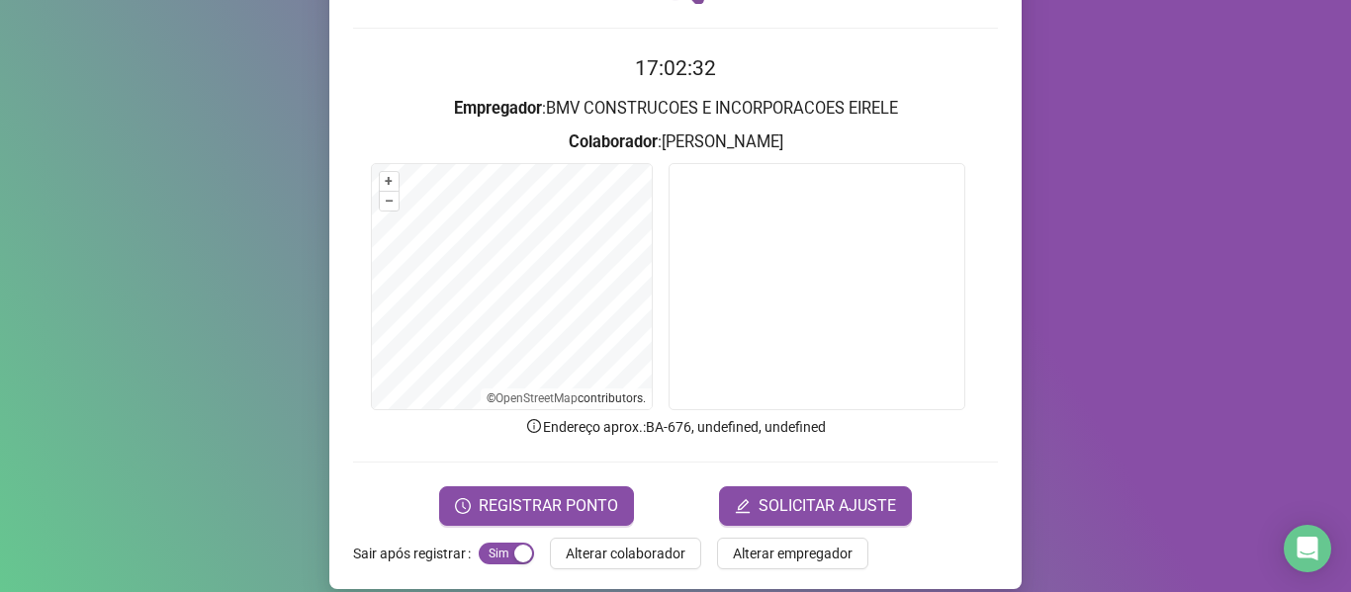
scroll to position [180, 0]
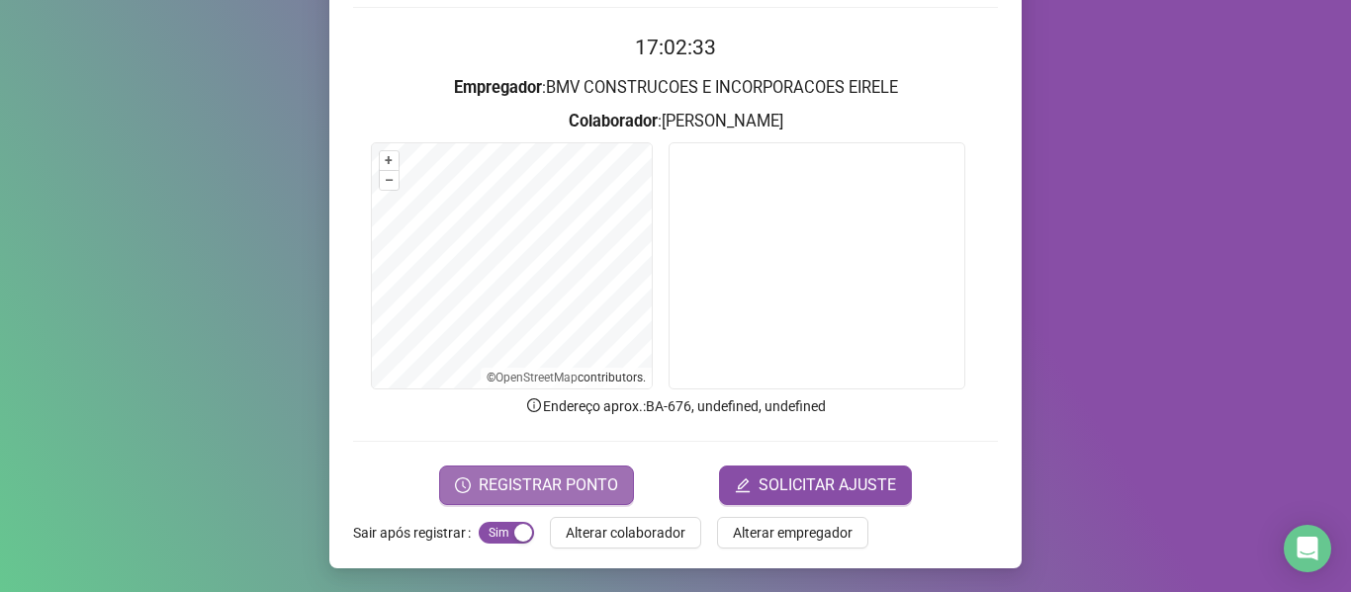
click at [553, 475] on span "REGISTRAR PONTO" at bounding box center [548, 486] width 139 height 24
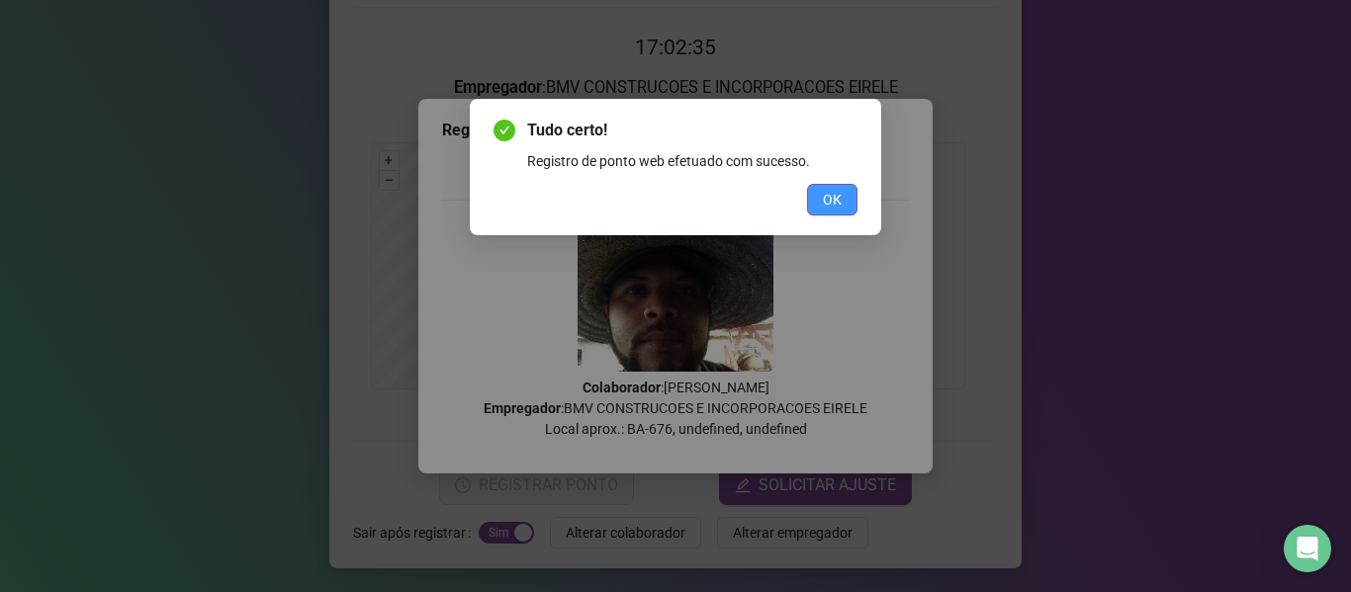
click at [807, 186] on button "OK" at bounding box center [832, 200] width 50 height 32
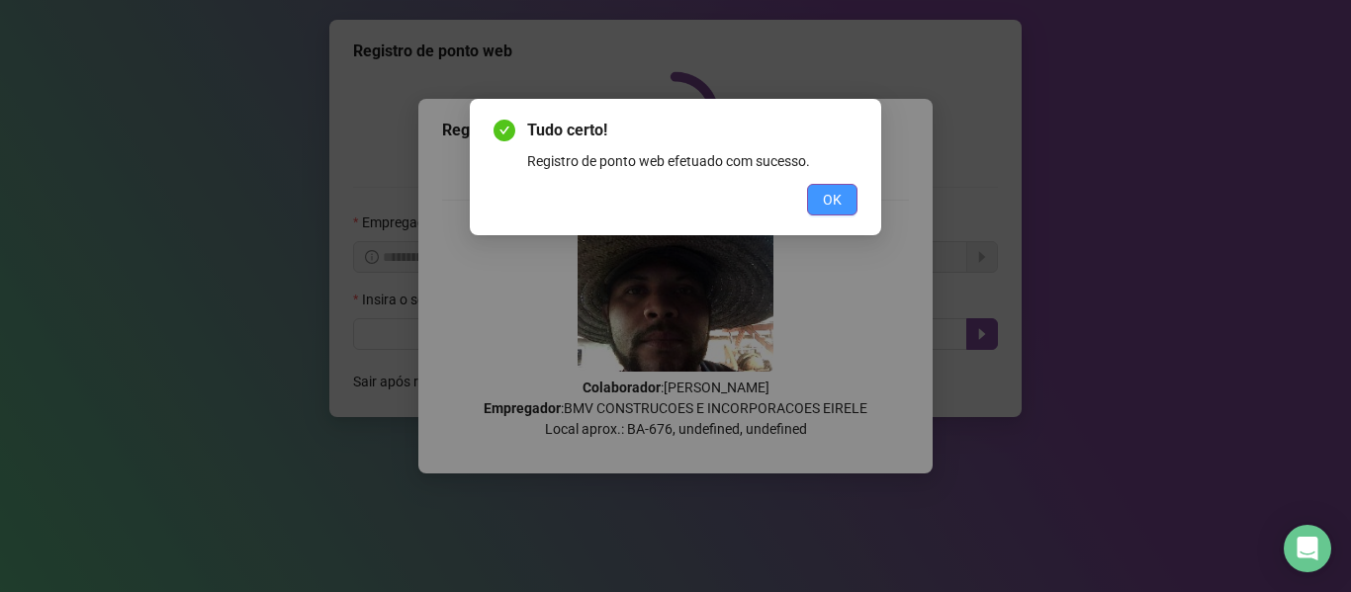
scroll to position [0, 0]
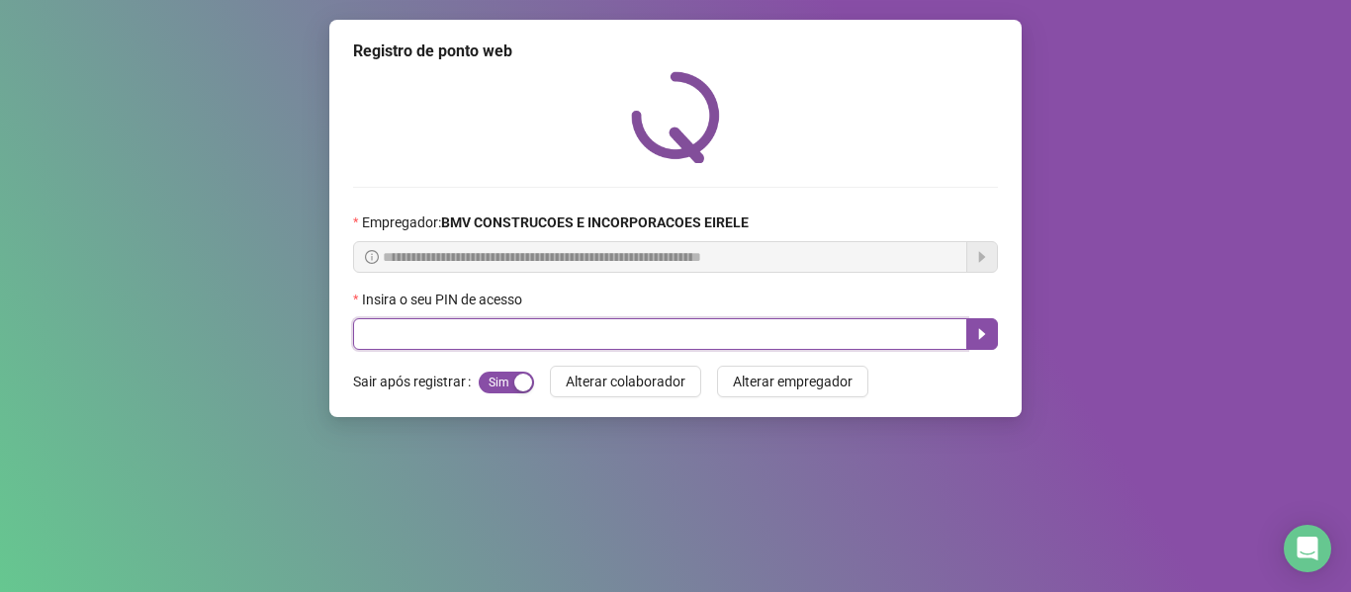
click at [496, 323] on input "text" at bounding box center [660, 334] width 614 height 32
type input "***"
drag, startPoint x: 275, startPoint y: 338, endPoint x: 45, endPoint y: 336, distance: 229.4
click at [141, 338] on div "**********" at bounding box center [675, 296] width 1351 height 592
type input "*****"
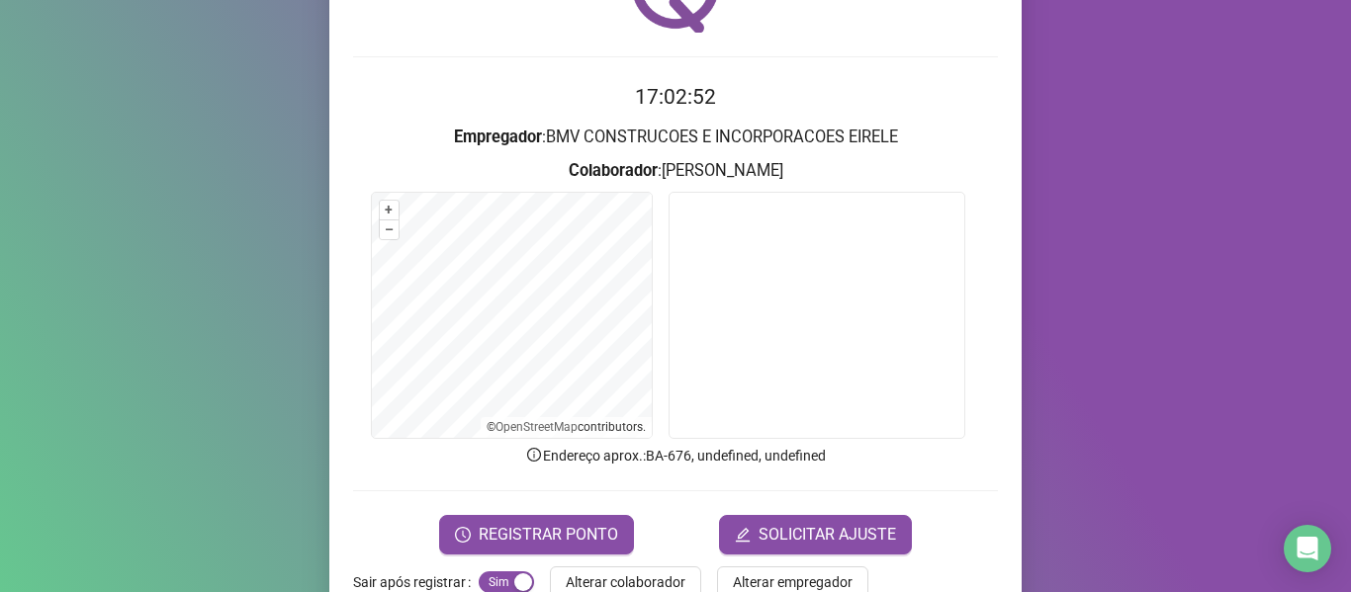
scroll to position [180, 0]
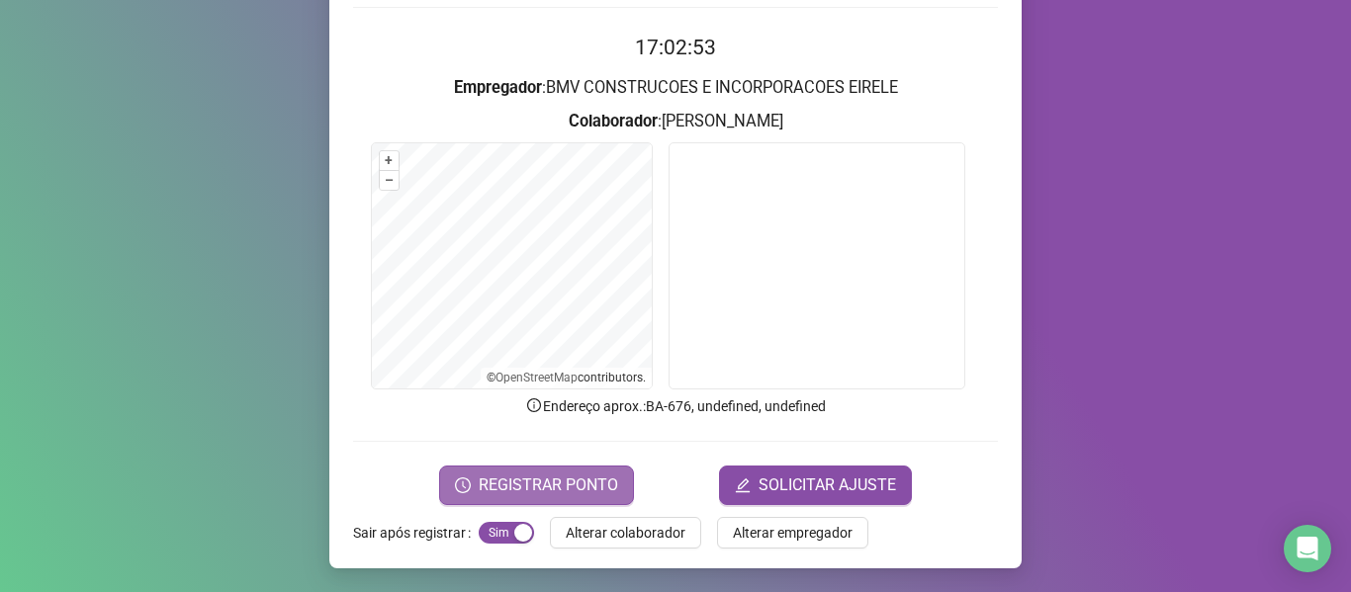
click at [597, 490] on span "REGISTRAR PONTO" at bounding box center [548, 486] width 139 height 24
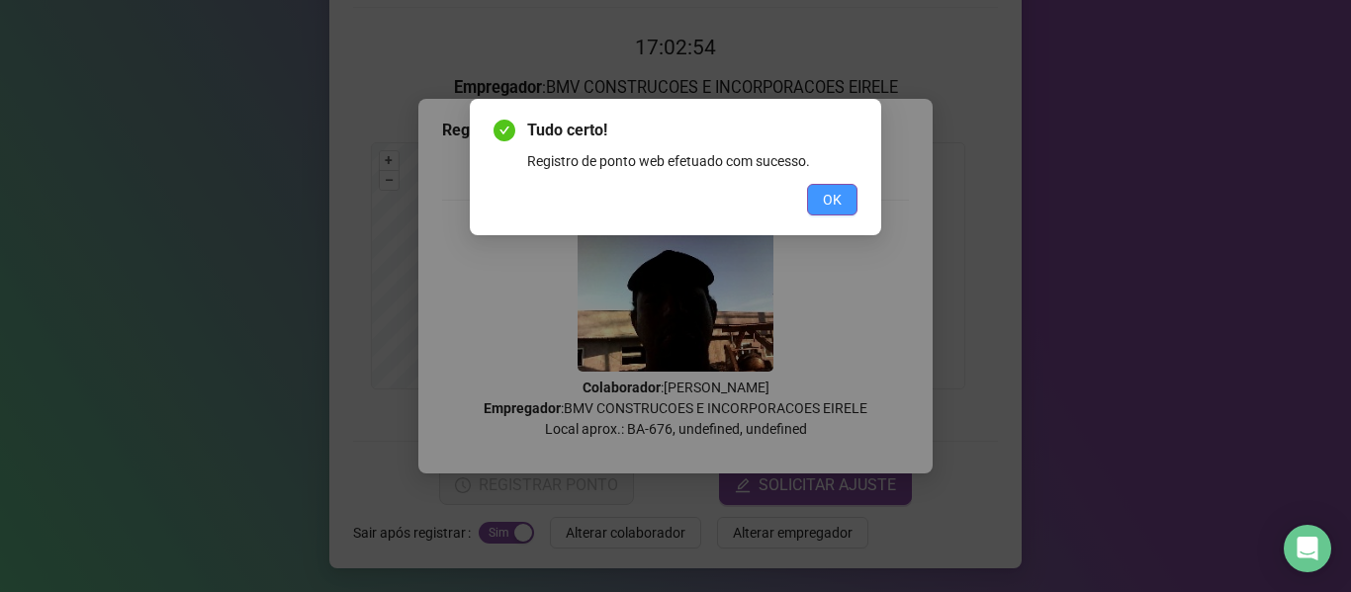
click at [825, 197] on span "OK" at bounding box center [832, 200] width 19 height 22
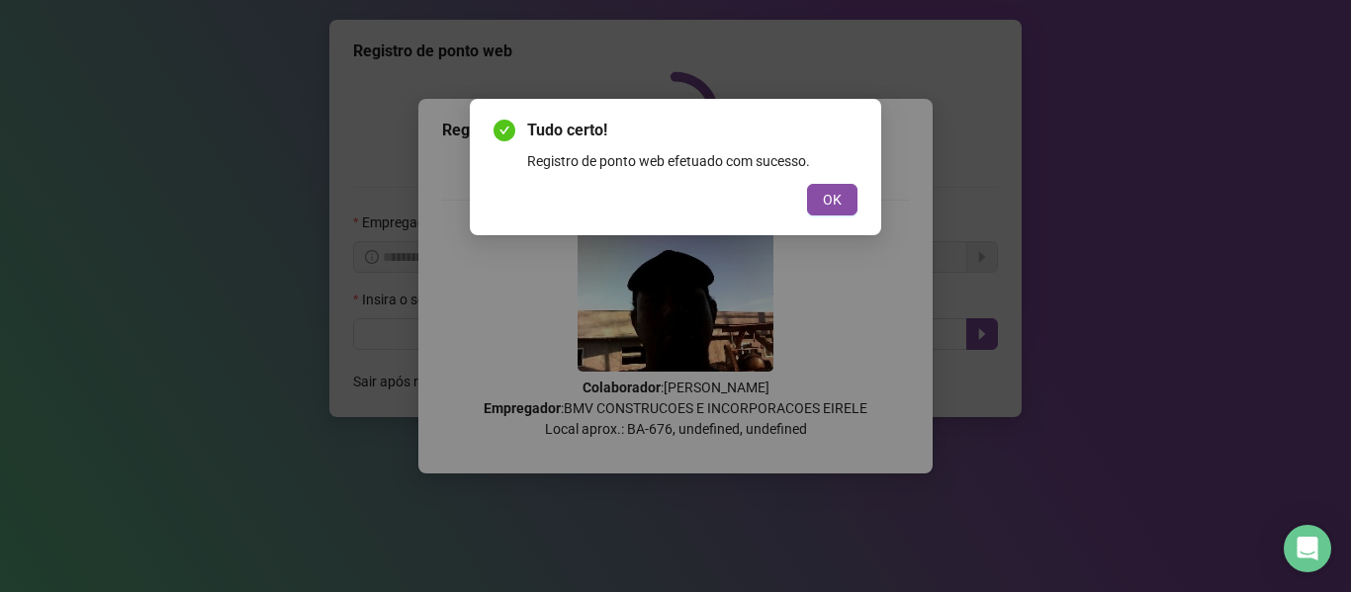
scroll to position [0, 0]
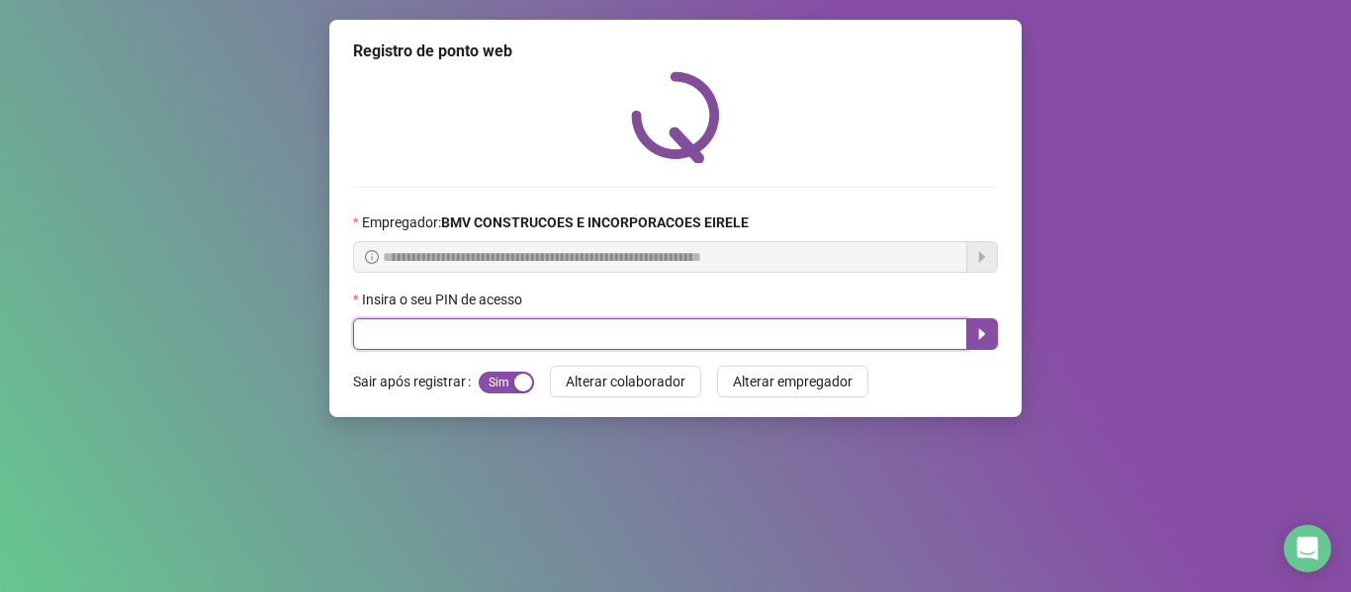
click at [379, 331] on input "text" at bounding box center [660, 334] width 614 height 32
type input "*****"
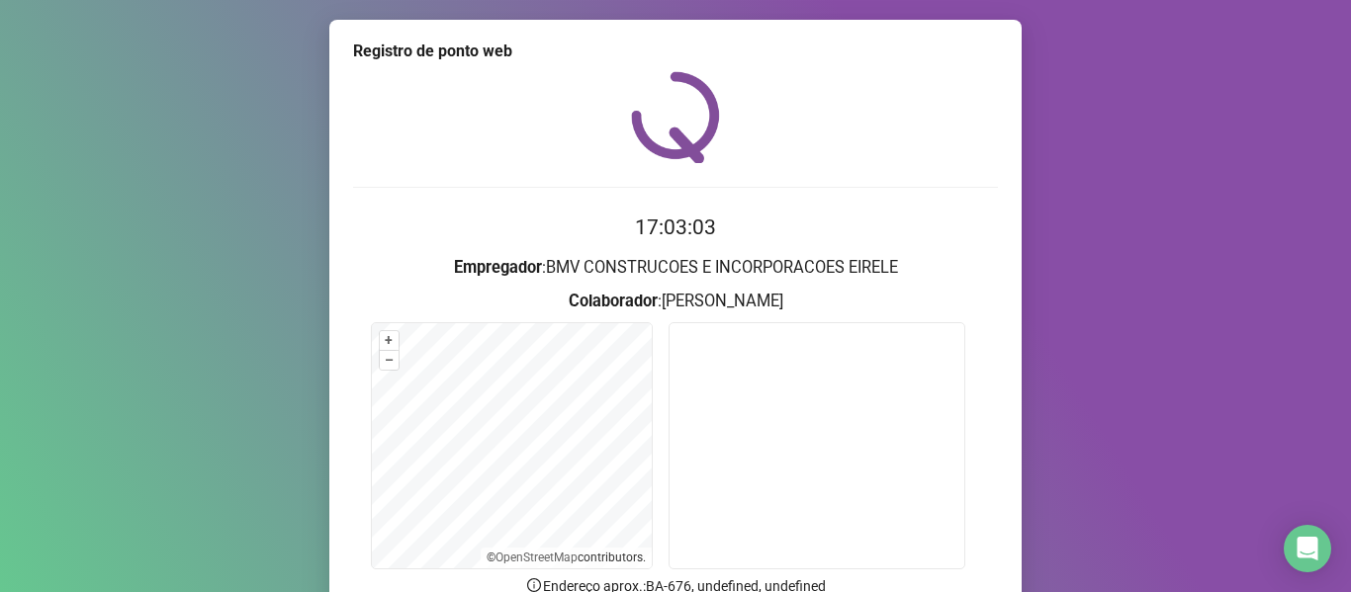
scroll to position [180, 0]
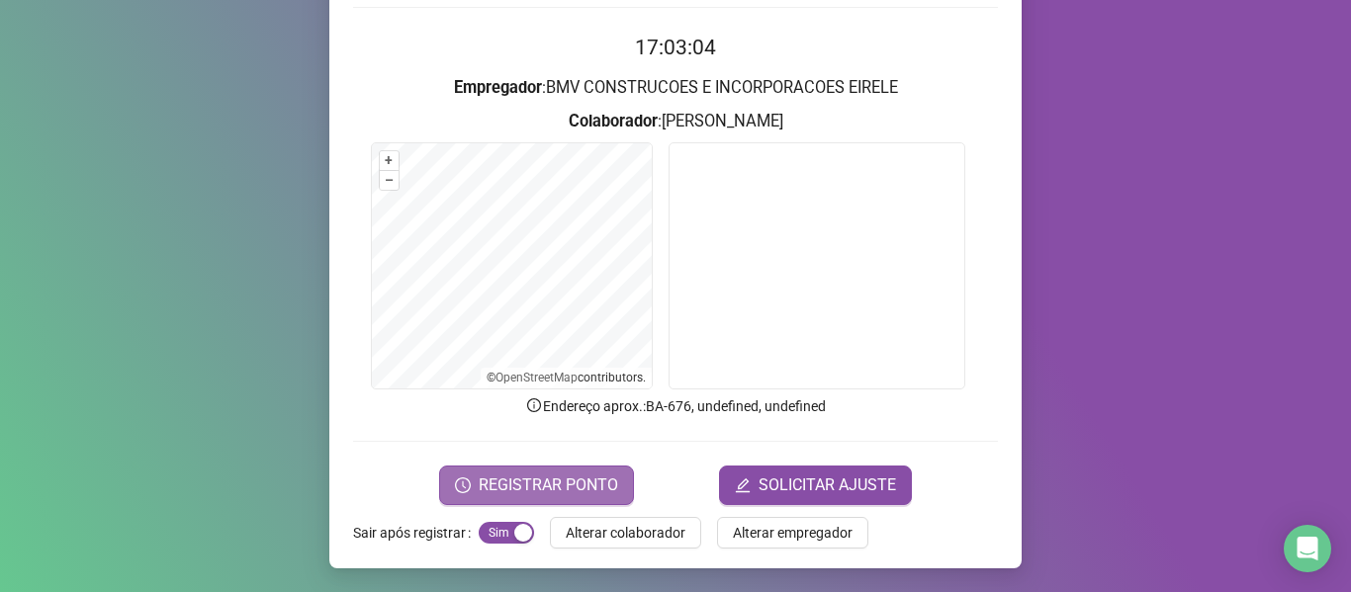
click at [537, 479] on span "REGISTRAR PONTO" at bounding box center [548, 486] width 139 height 24
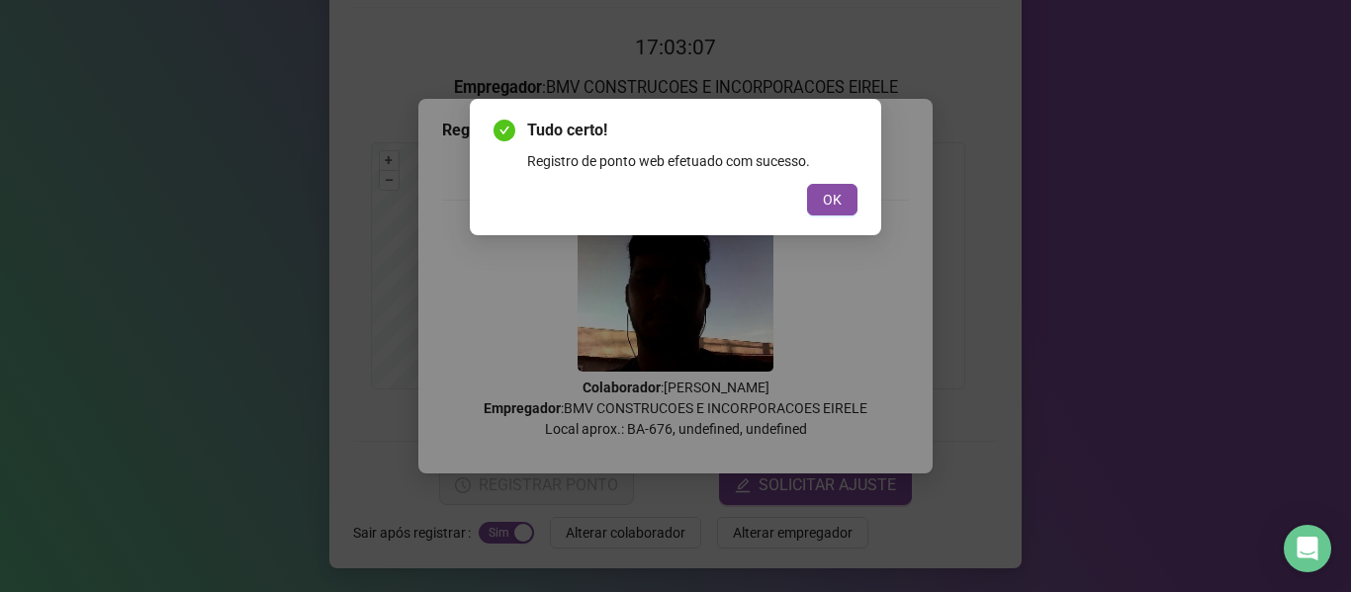
drag, startPoint x: 823, startPoint y: 191, endPoint x: 803, endPoint y: 206, distance: 24.7
click at [823, 196] on span "OK" at bounding box center [832, 200] width 19 height 22
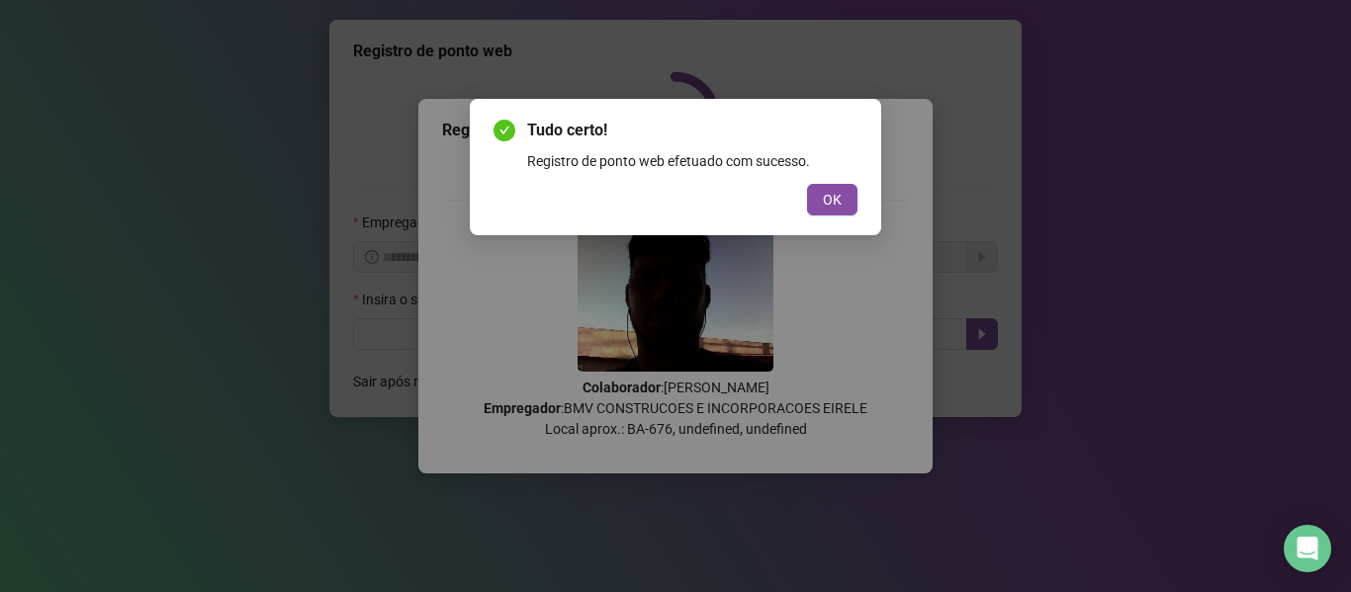
scroll to position [0, 0]
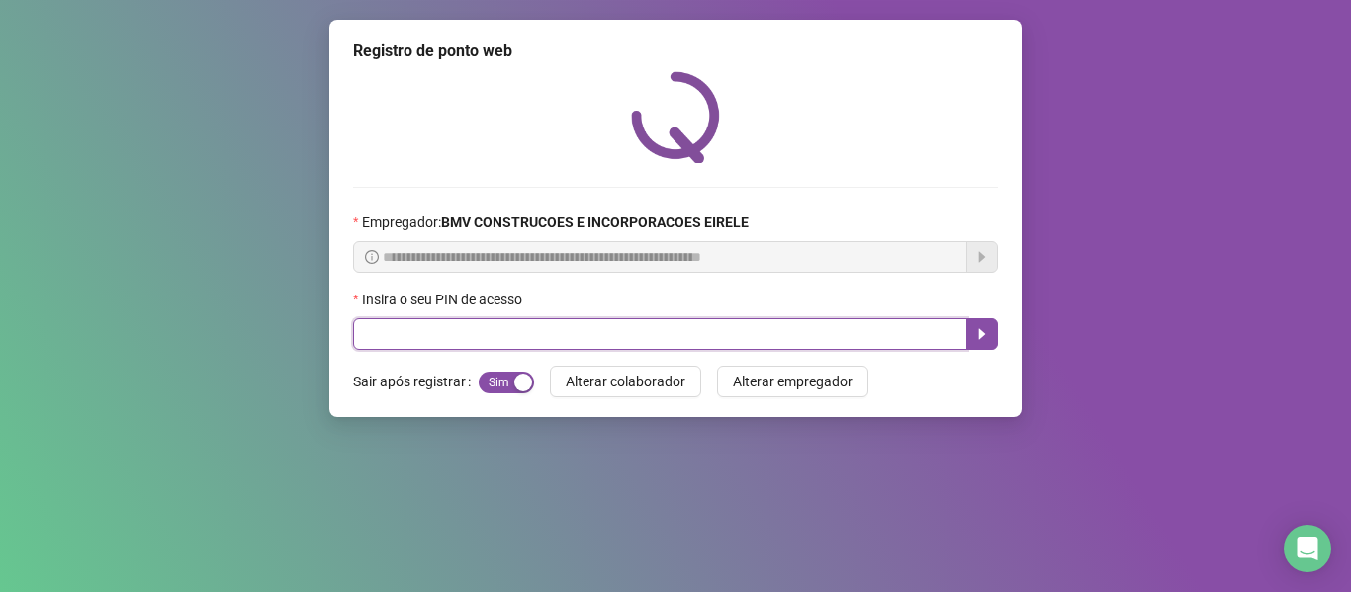
click at [493, 337] on input "text" at bounding box center [660, 334] width 614 height 32
type input "*****"
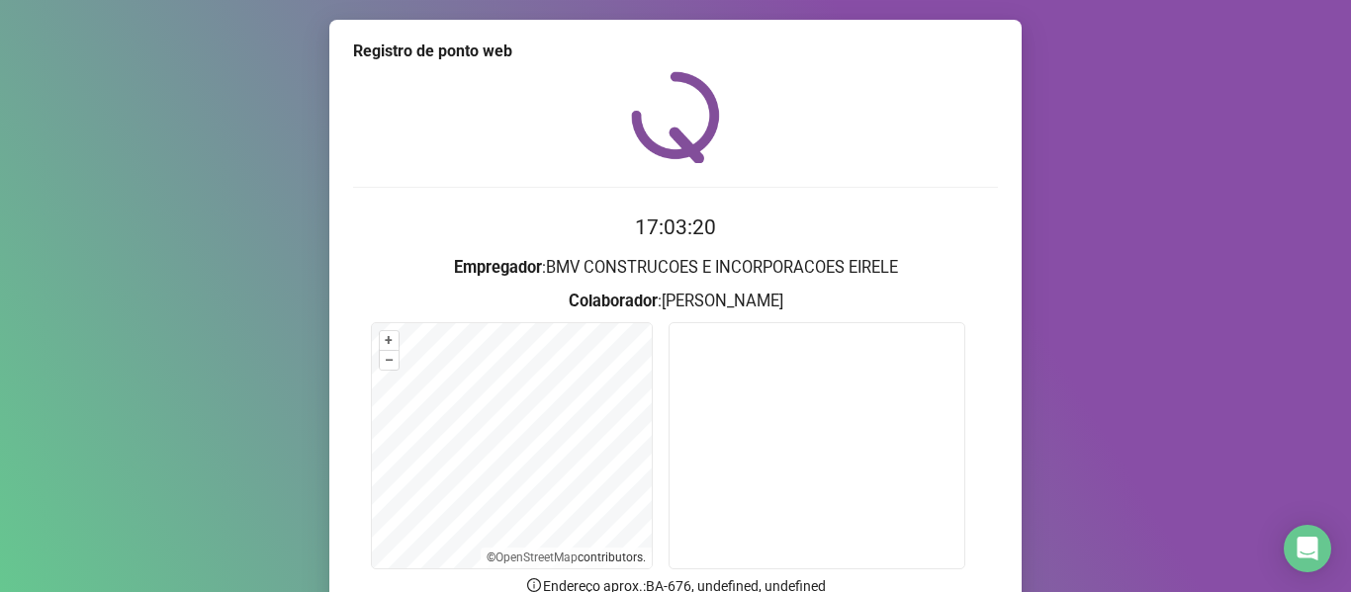
scroll to position [180, 0]
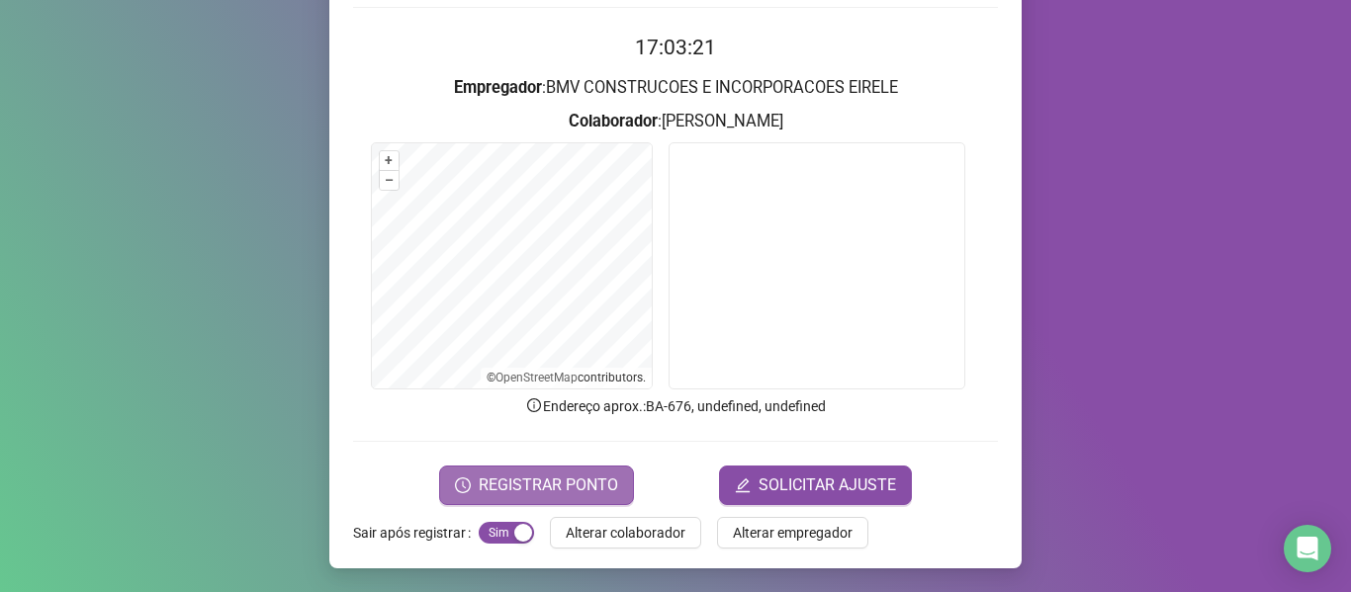
click at [539, 489] on span "REGISTRAR PONTO" at bounding box center [548, 486] width 139 height 24
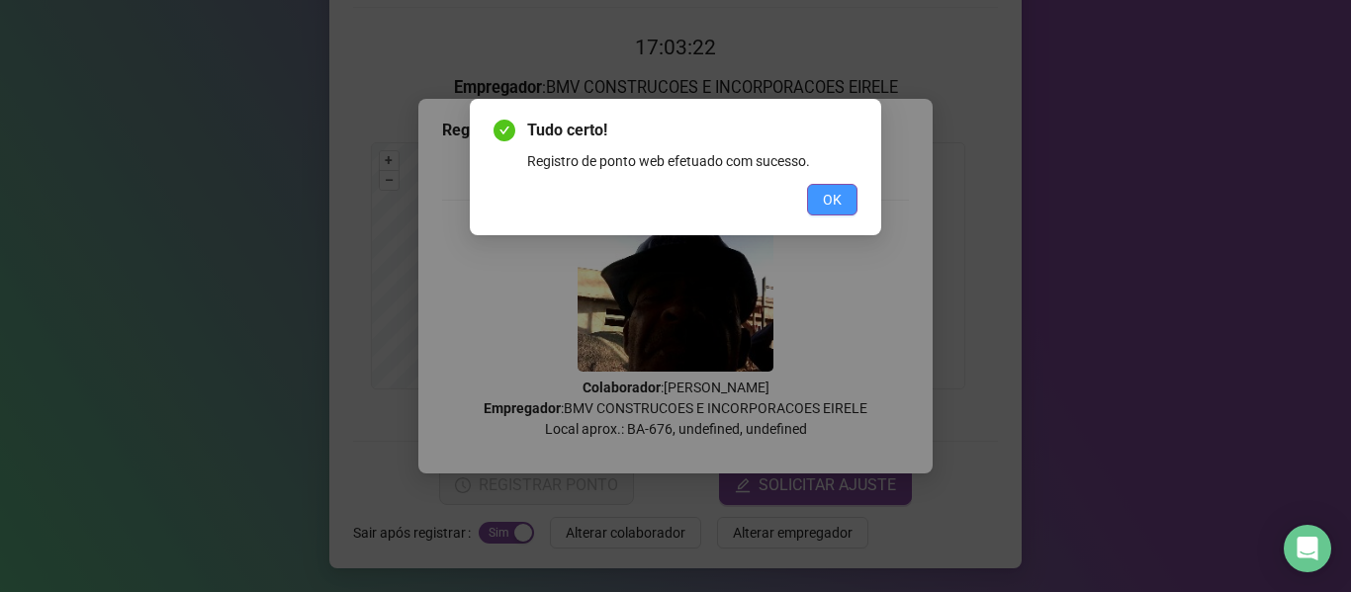
click at [828, 208] on span "OK" at bounding box center [832, 200] width 19 height 22
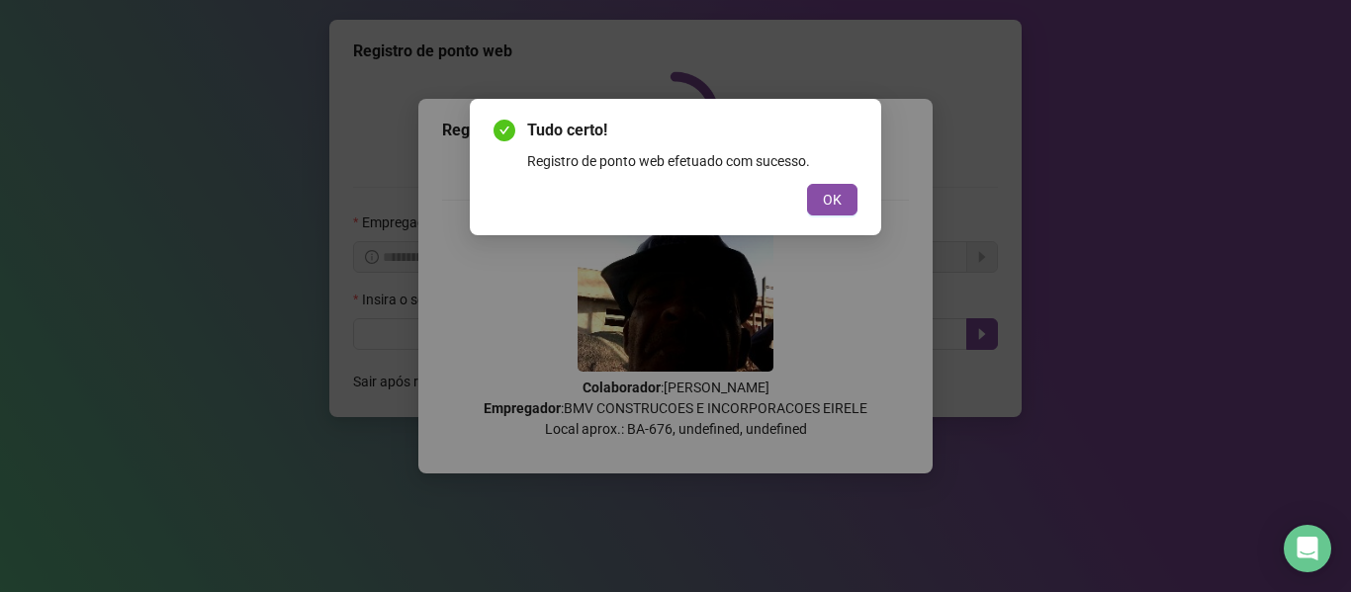
scroll to position [0, 0]
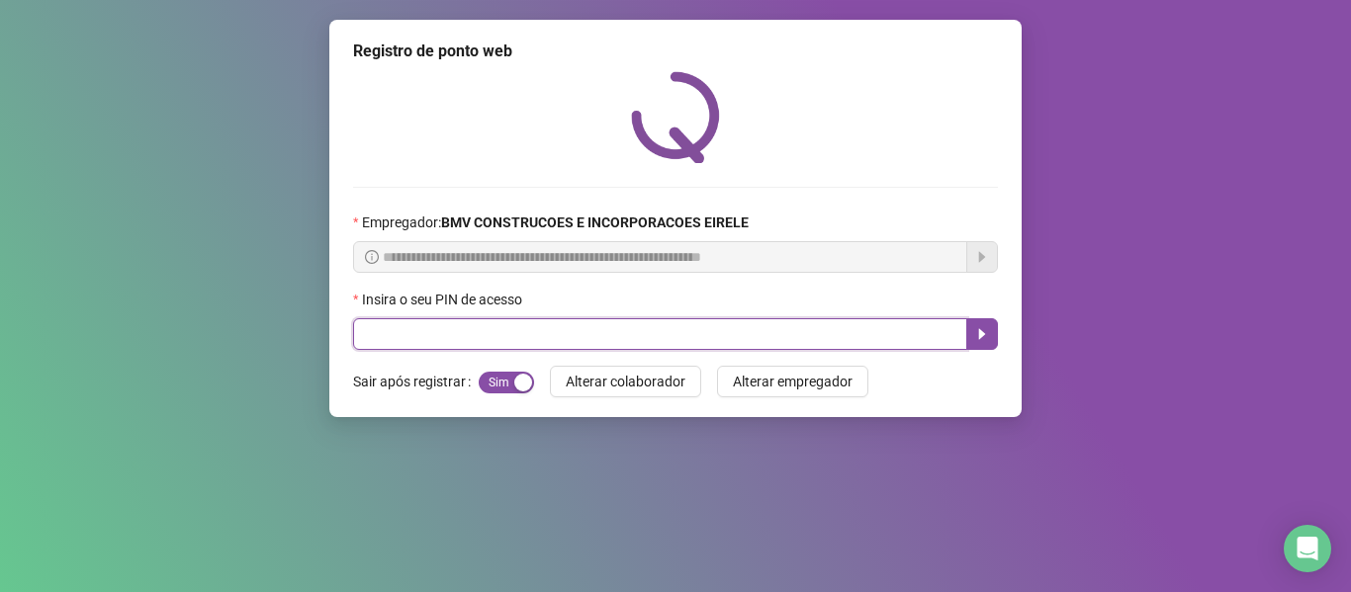
click at [415, 336] on input "text" at bounding box center [660, 334] width 614 height 32
type input "*****"
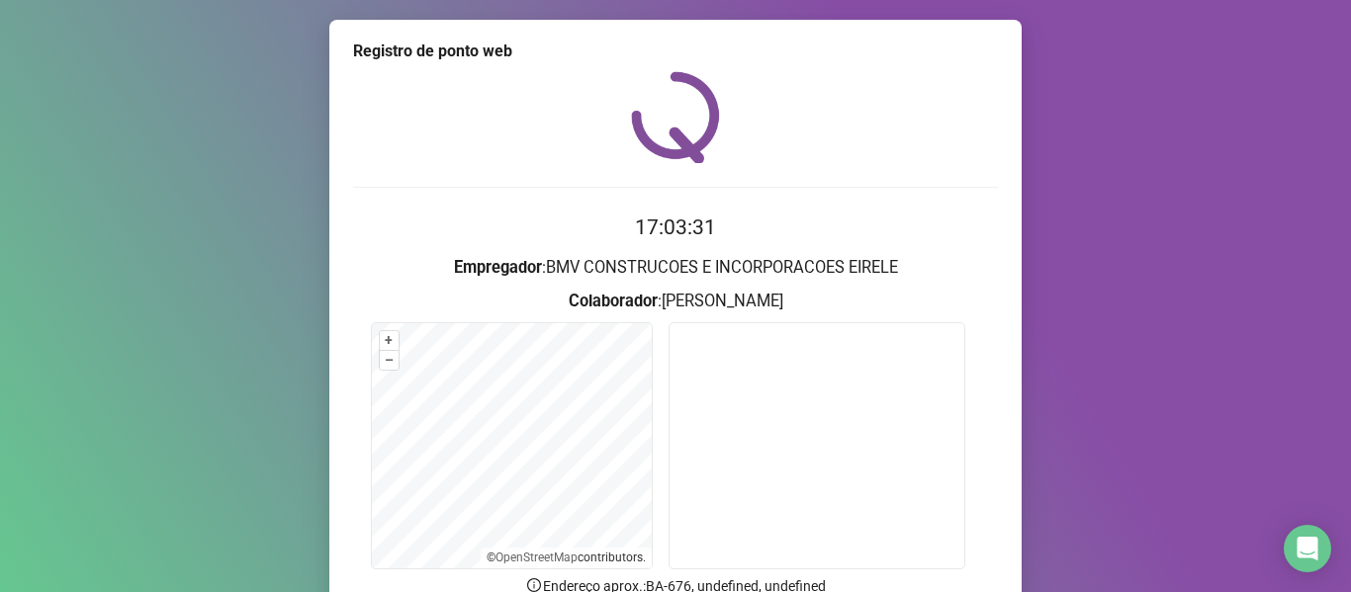
scroll to position [180, 0]
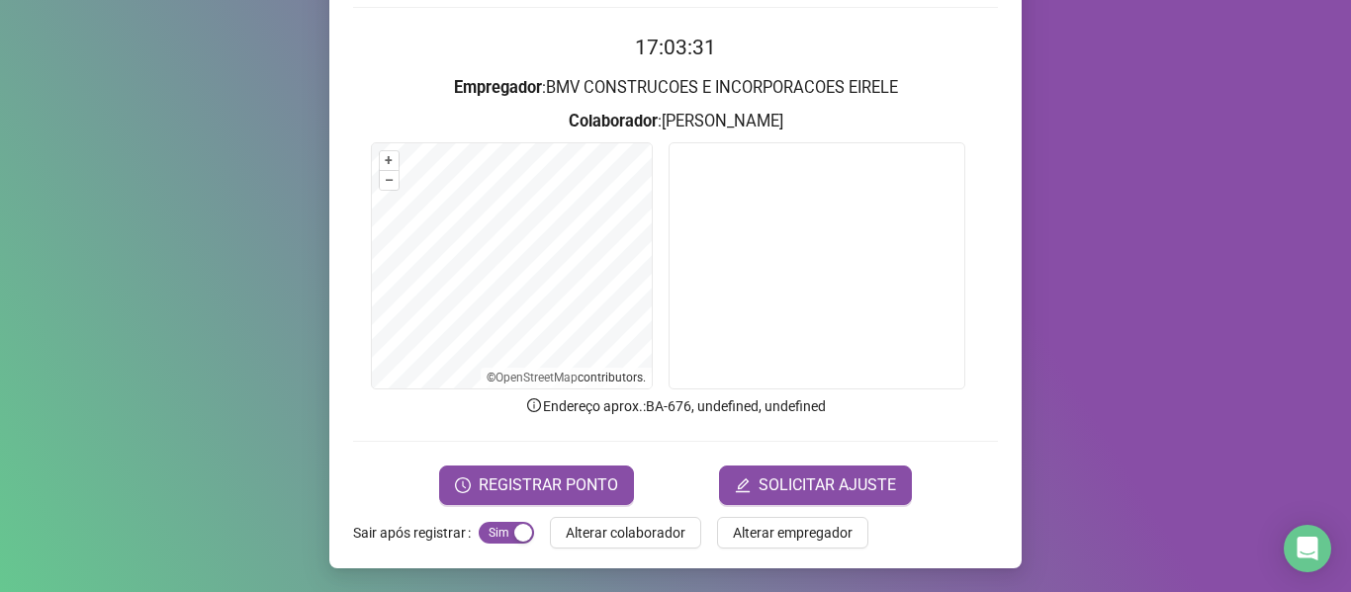
click at [461, 491] on icon "clock-circle" at bounding box center [463, 486] width 16 height 16
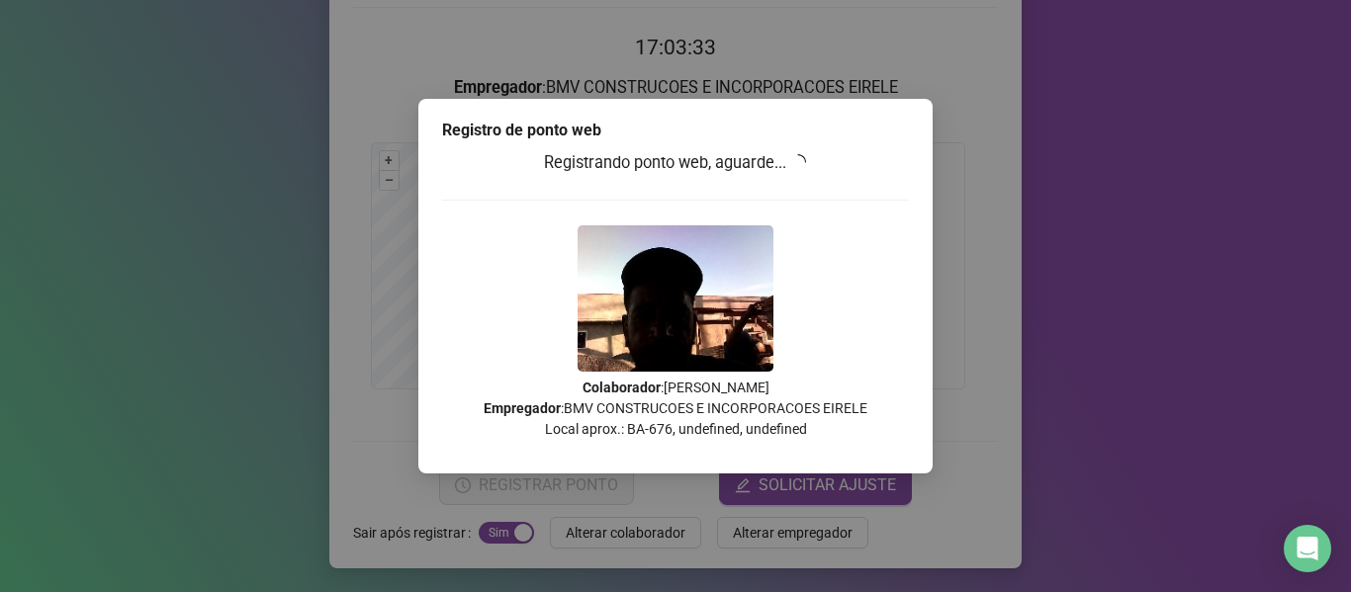
click at [567, 477] on div "Registro de ponto web Registrando ponto web, aguarde... Colaborador : [PERSON_N…" at bounding box center [675, 296] width 1351 height 592
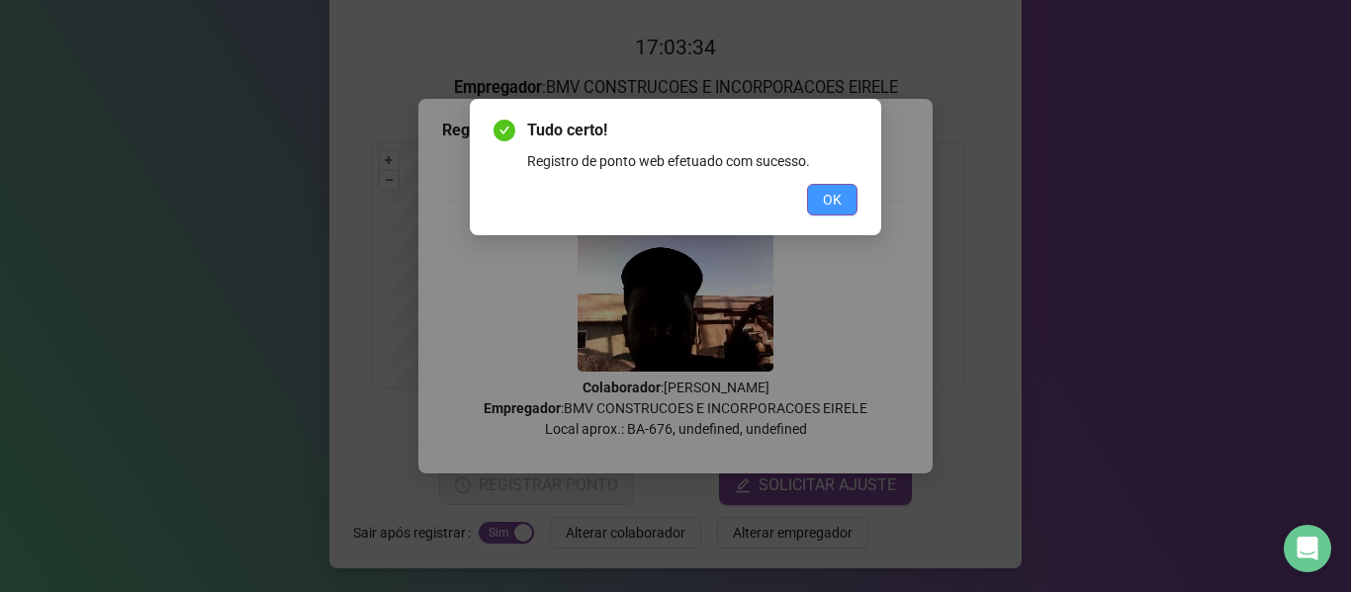
click at [842, 206] on button "OK" at bounding box center [832, 200] width 50 height 32
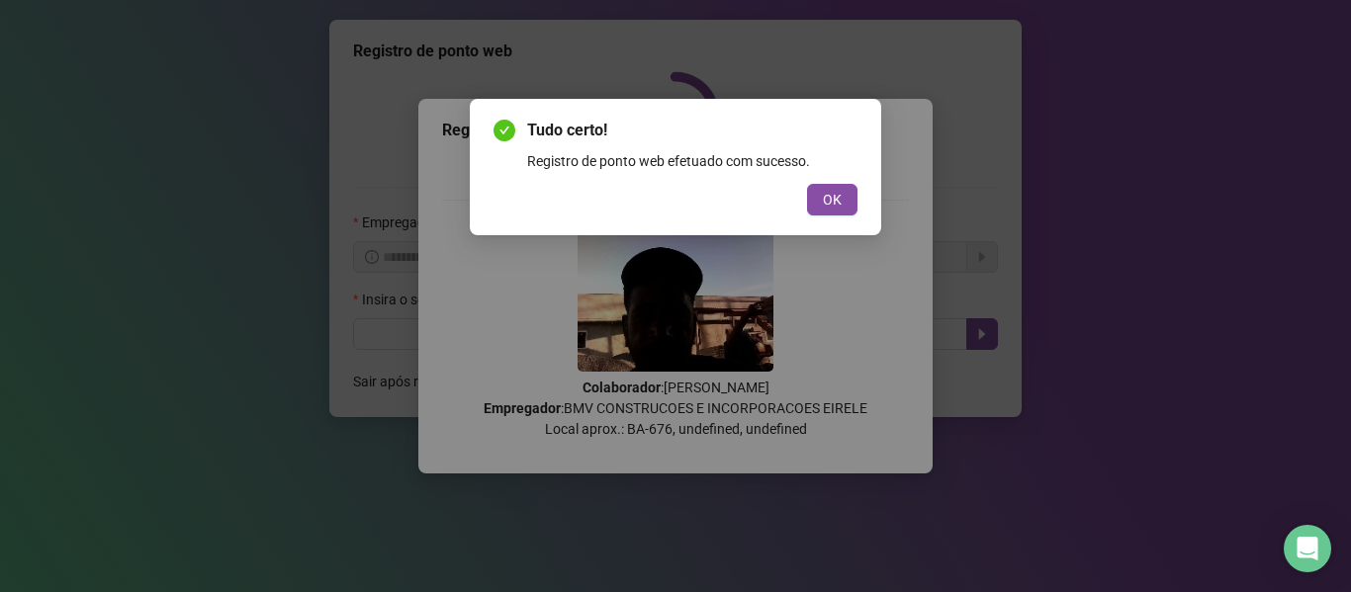
scroll to position [0, 0]
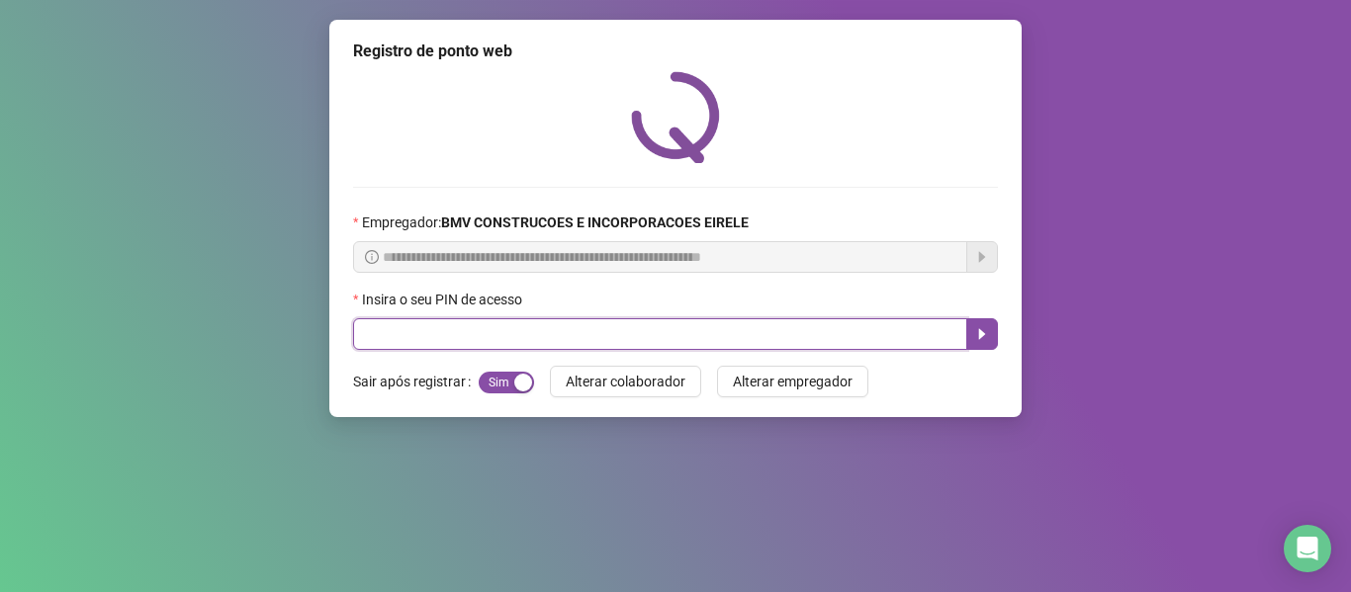
click at [576, 334] on input "text" at bounding box center [660, 334] width 614 height 32
type input "*****"
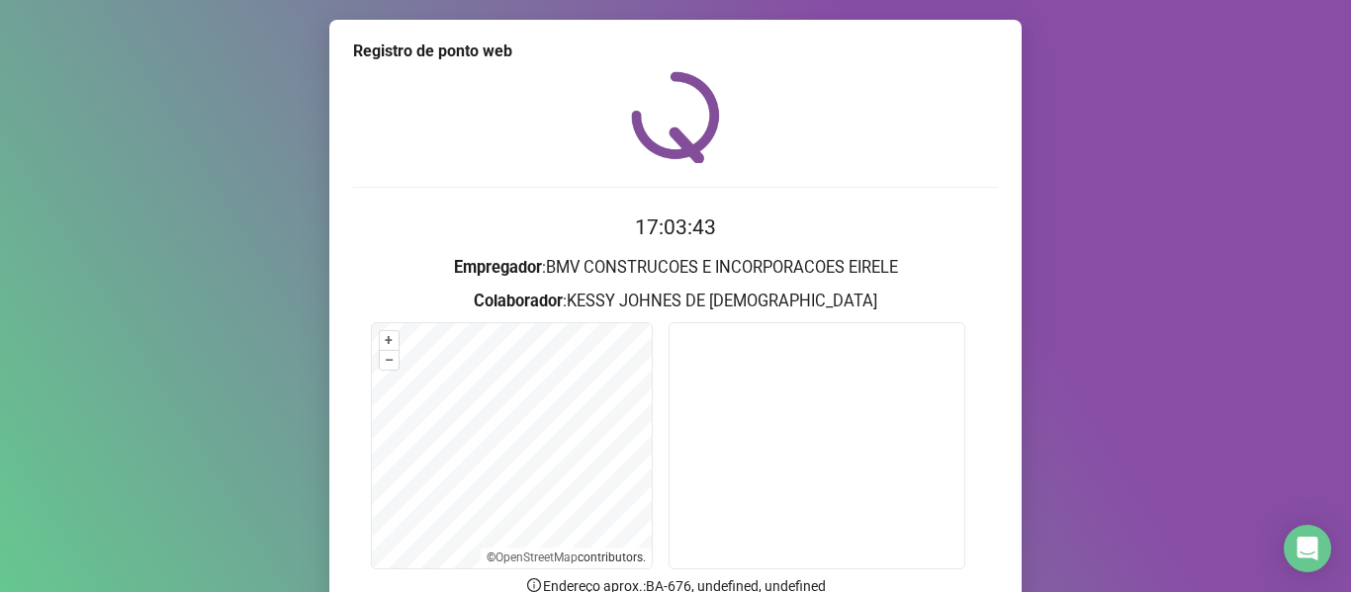
scroll to position [180, 0]
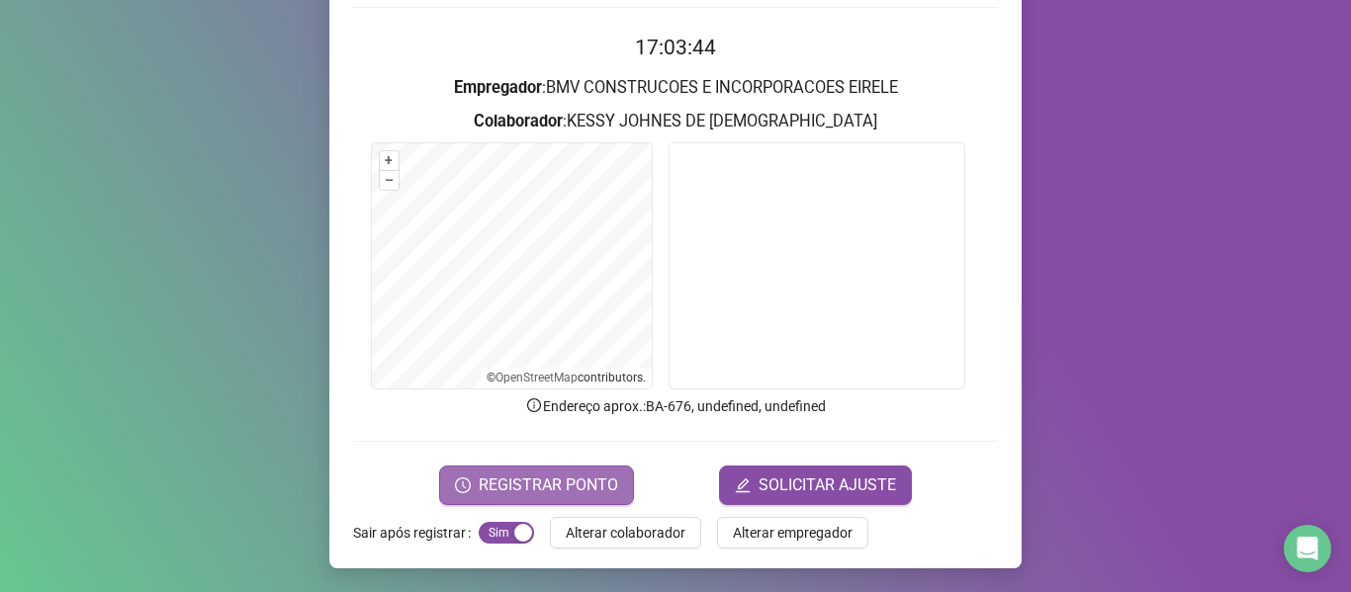
click at [499, 480] on span "REGISTRAR PONTO" at bounding box center [548, 486] width 139 height 24
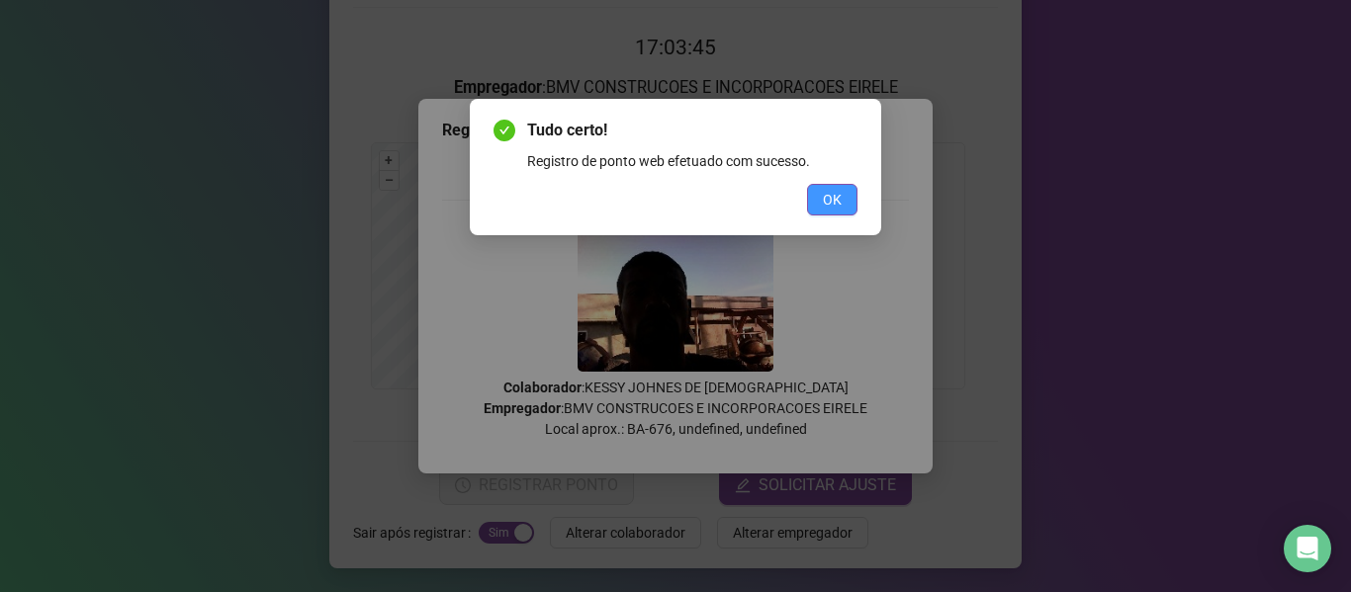
click at [825, 213] on button "OK" at bounding box center [832, 200] width 50 height 32
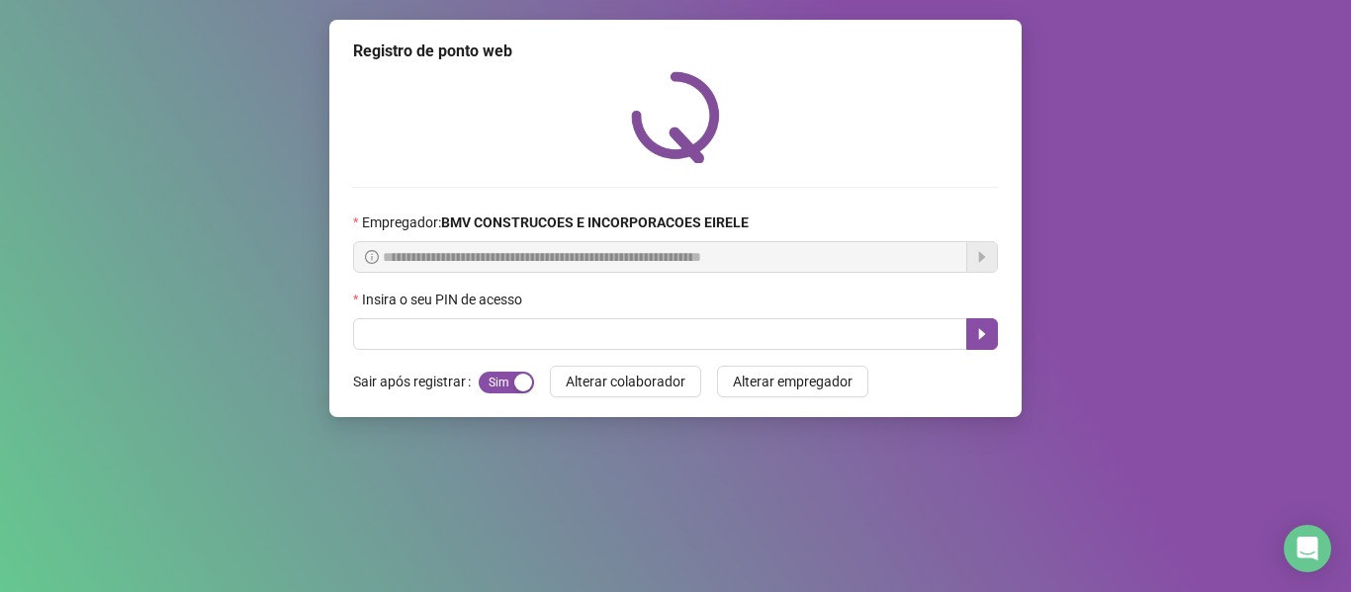
scroll to position [0, 0]
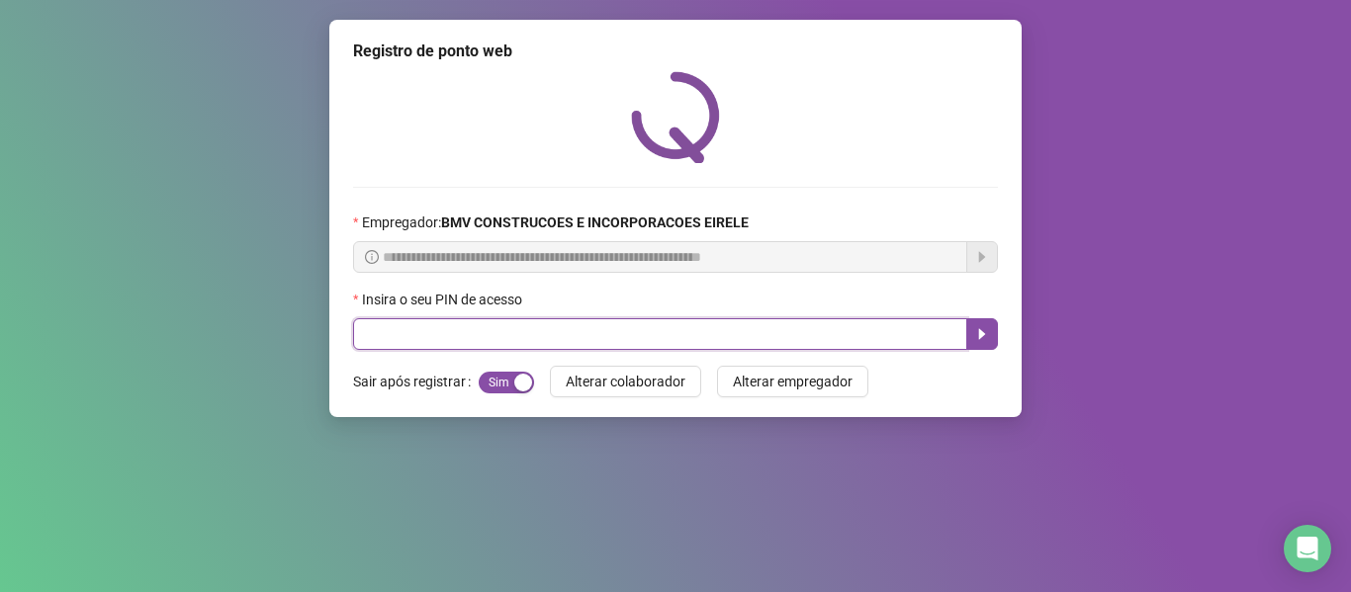
click at [562, 345] on input "text" at bounding box center [660, 334] width 614 height 32
type input "*****"
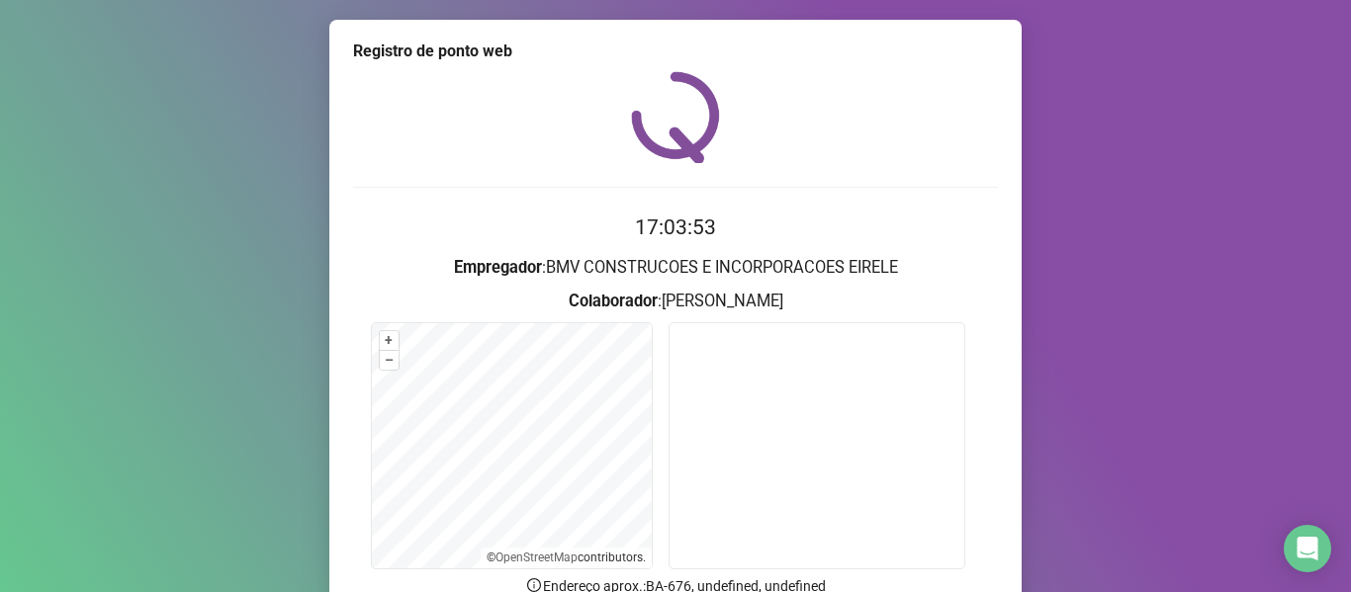
scroll to position [180, 0]
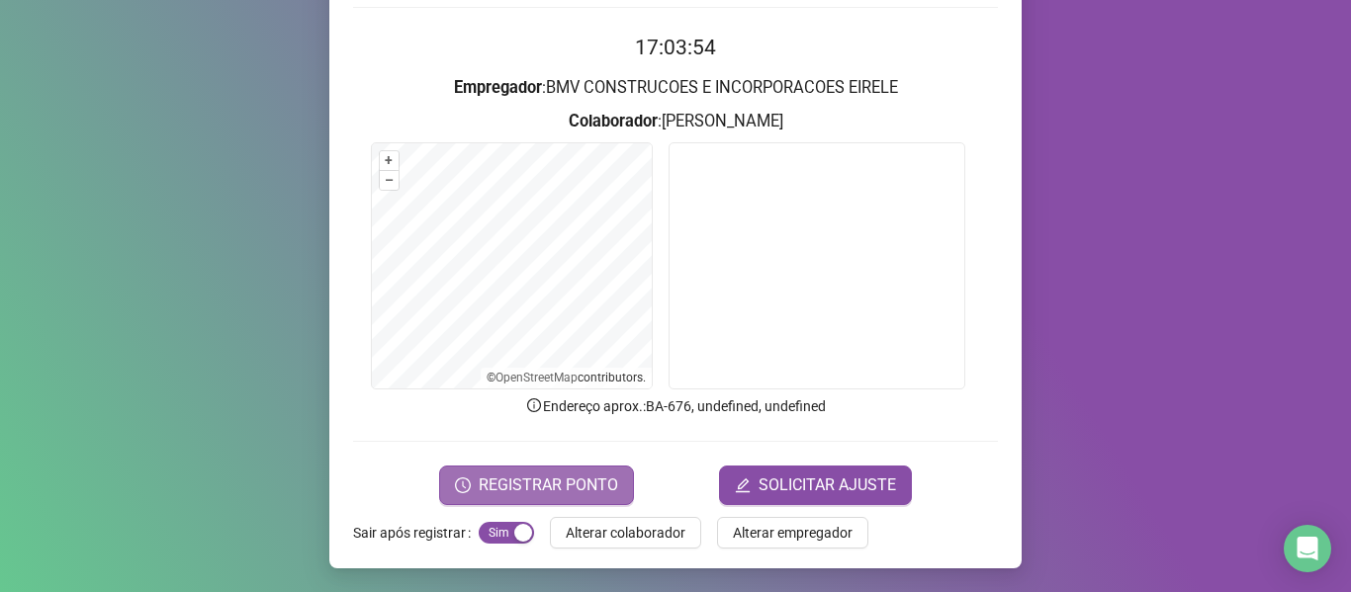
click at [591, 490] on span "REGISTRAR PONTO" at bounding box center [548, 486] width 139 height 24
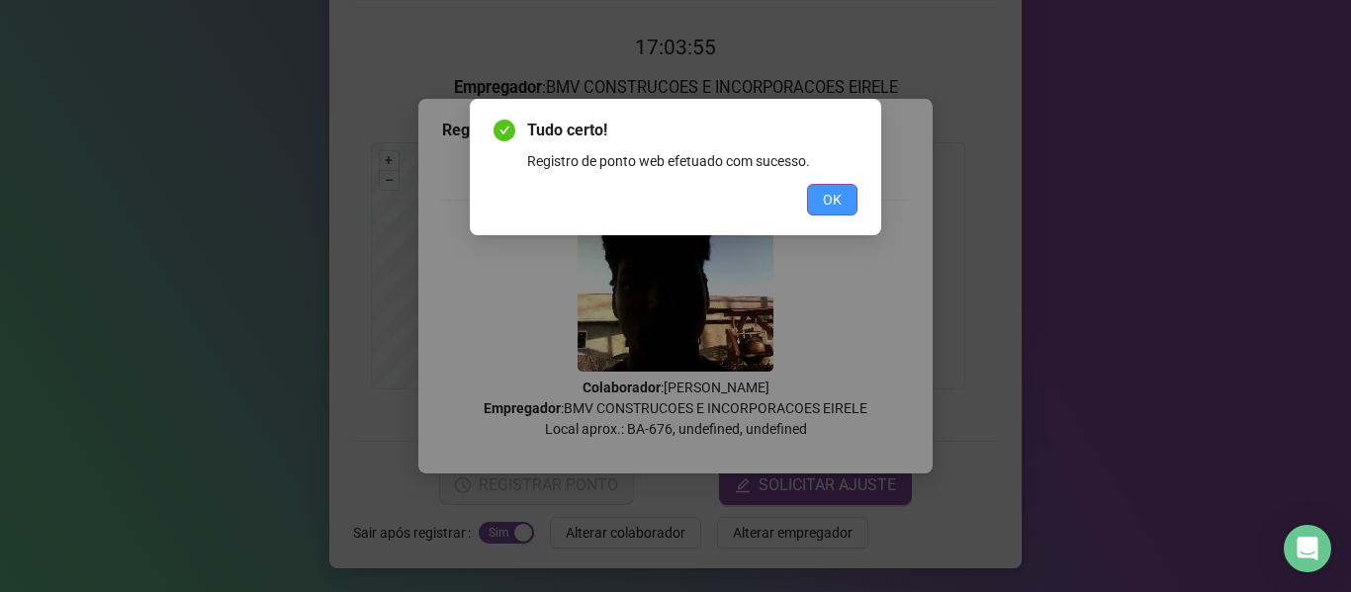
click at [826, 194] on span "OK" at bounding box center [832, 200] width 19 height 22
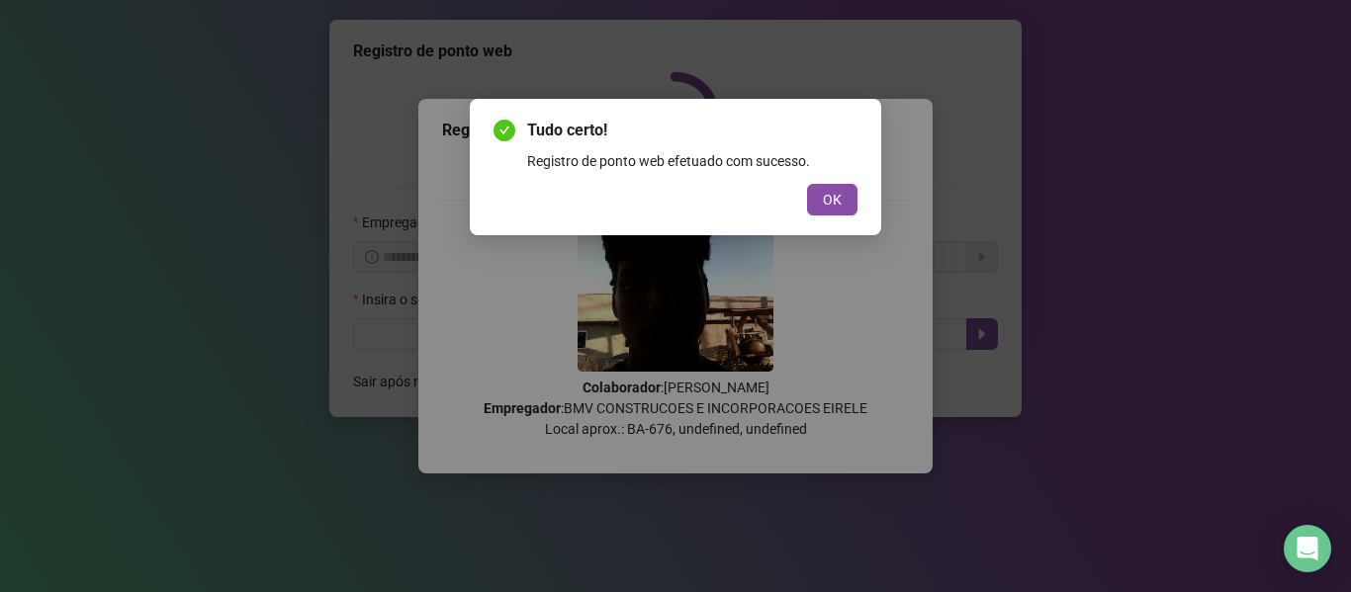
scroll to position [0, 0]
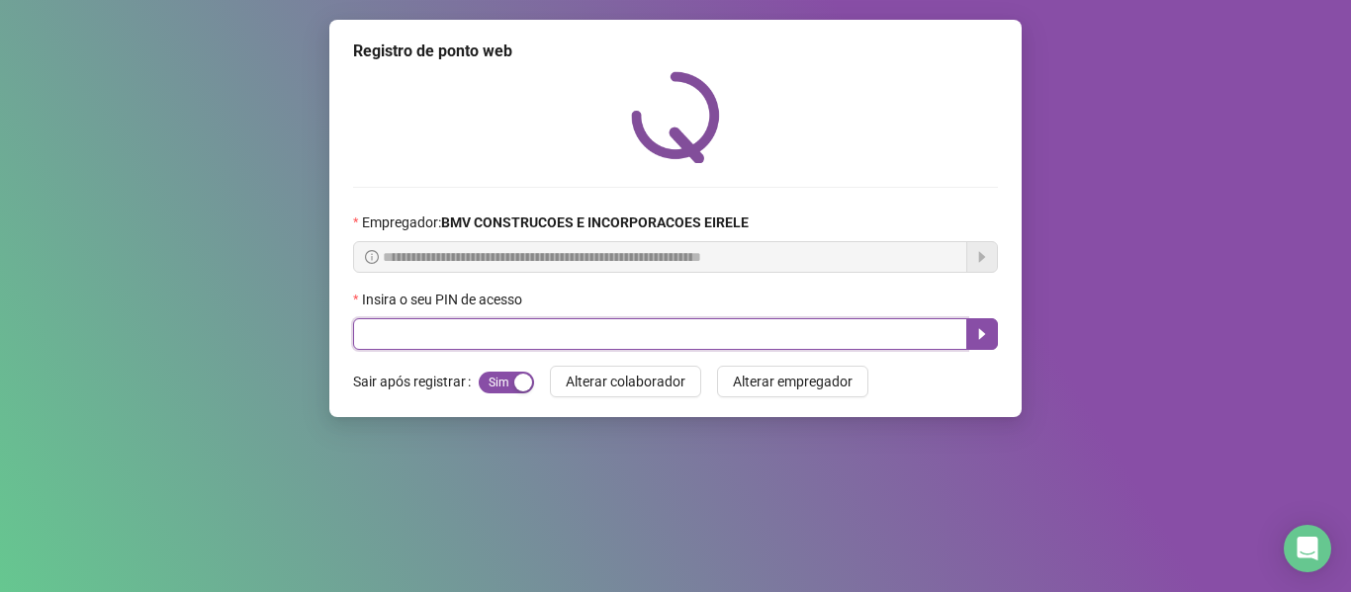
click at [547, 348] on input "text" at bounding box center [660, 334] width 614 height 32
type input "*****"
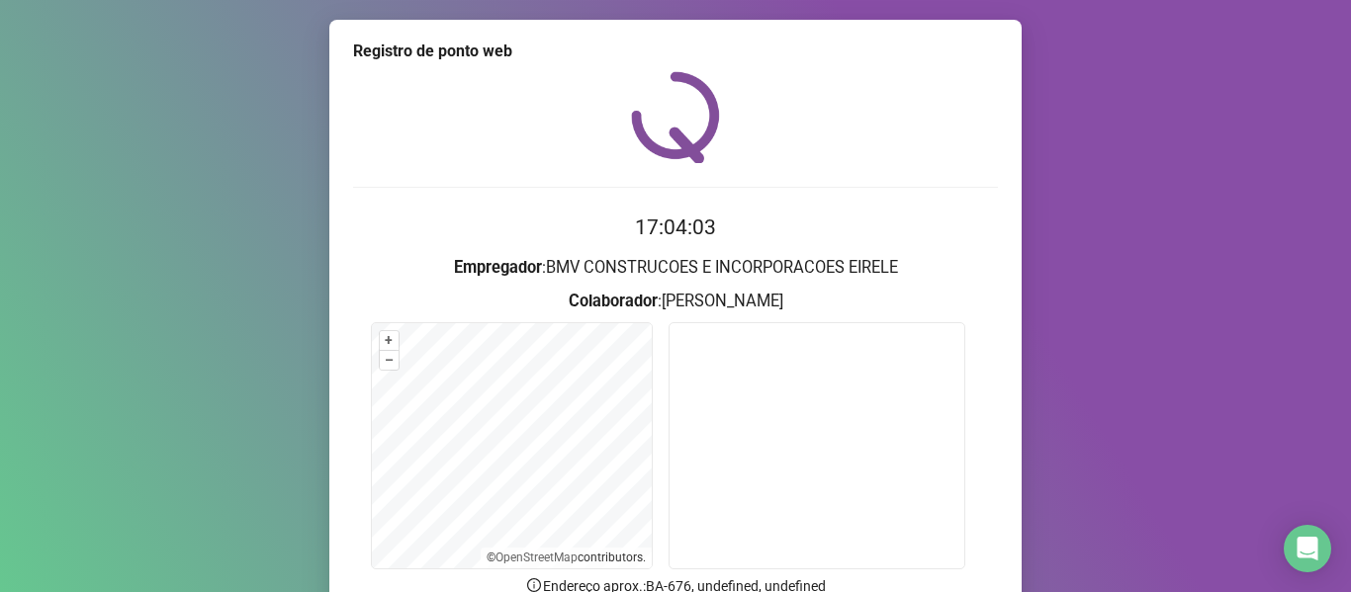
scroll to position [180, 0]
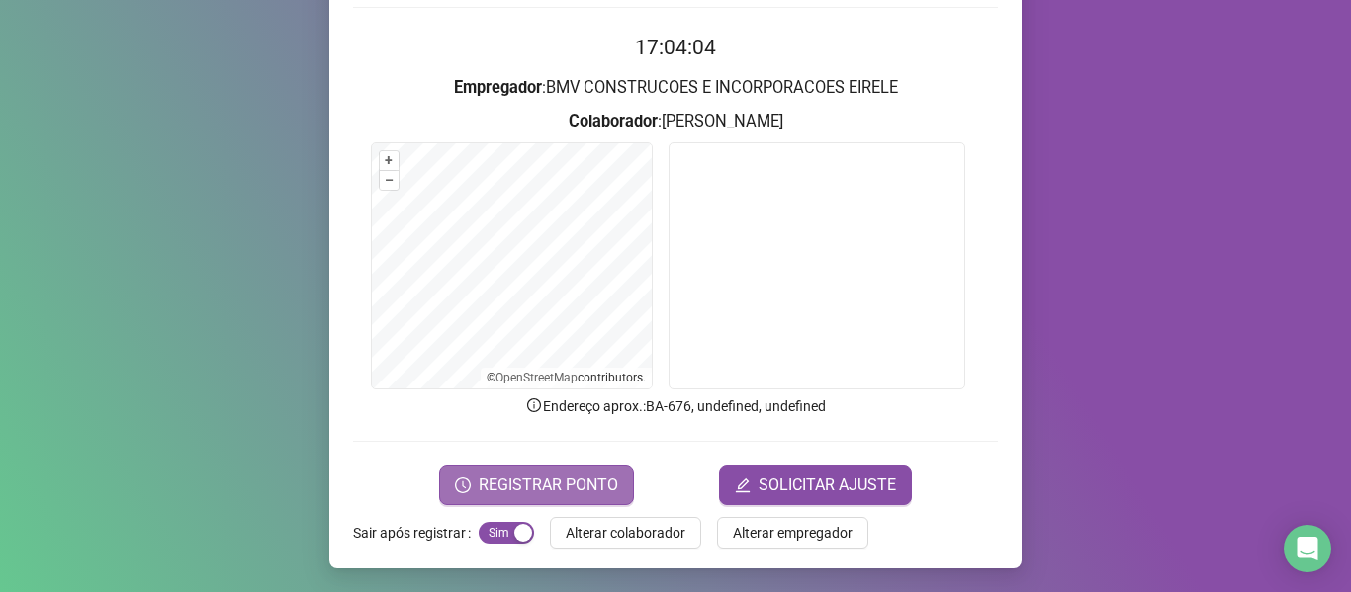
click at [549, 478] on span "REGISTRAR PONTO" at bounding box center [548, 486] width 139 height 24
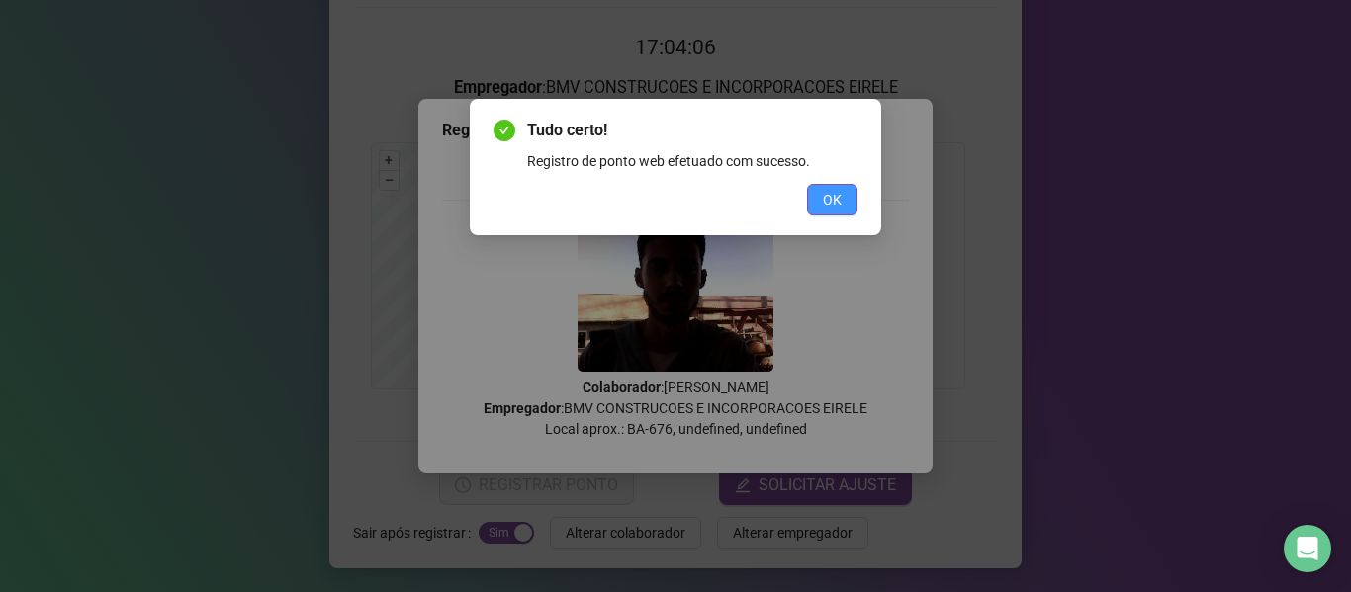
click at [831, 211] on button "OK" at bounding box center [832, 200] width 50 height 32
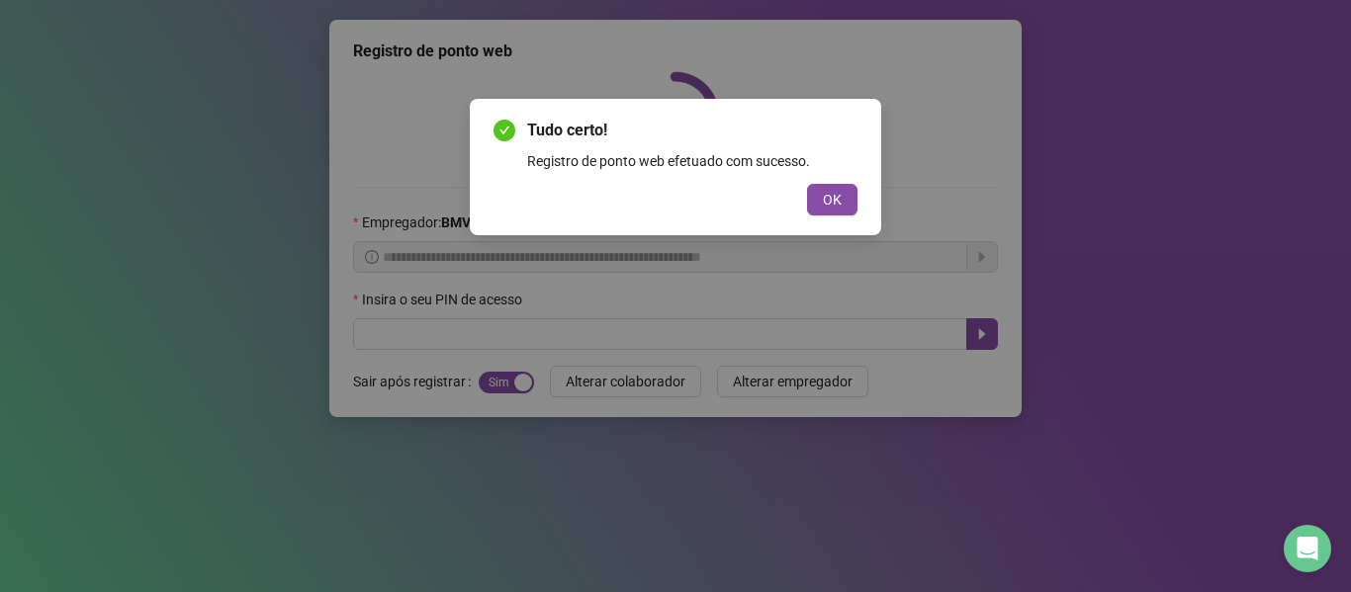
scroll to position [0, 0]
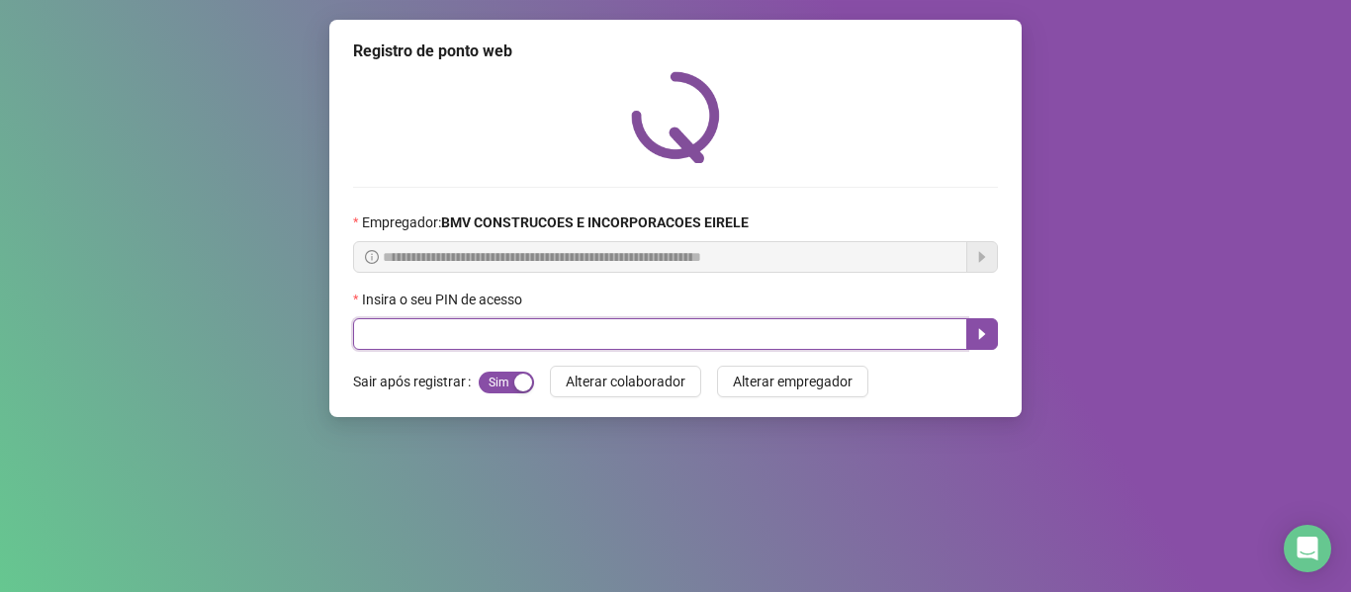
click at [428, 331] on input "text" at bounding box center [660, 334] width 614 height 32
type input "*****"
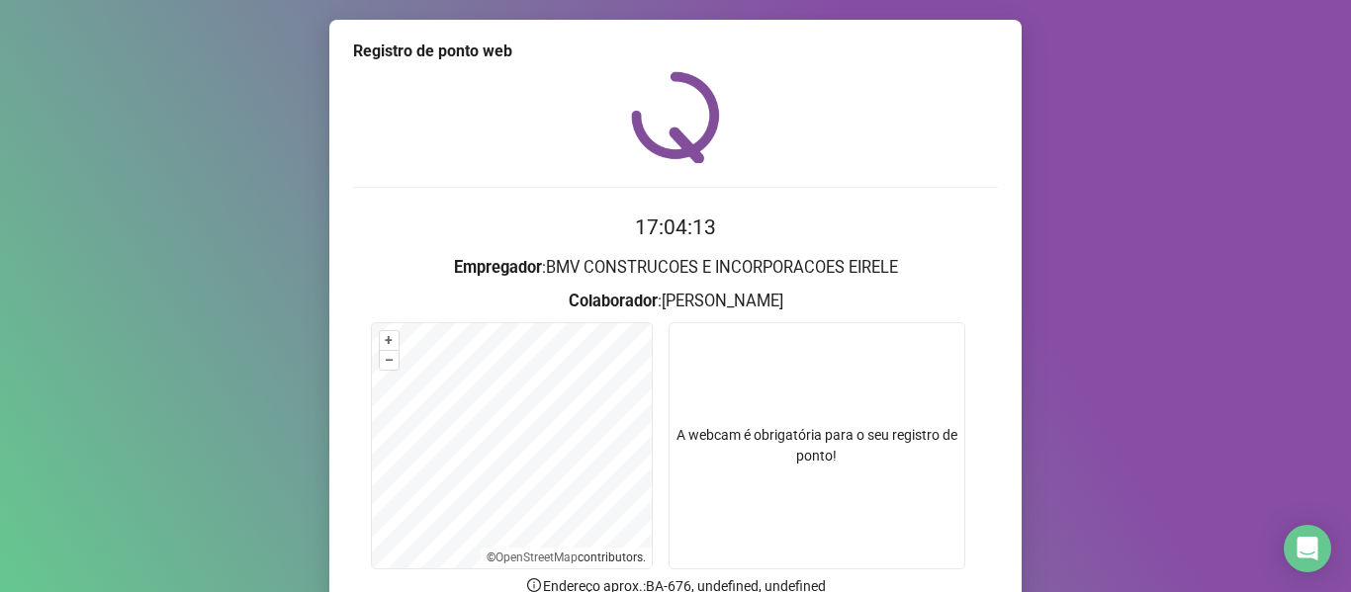
scroll to position [180, 0]
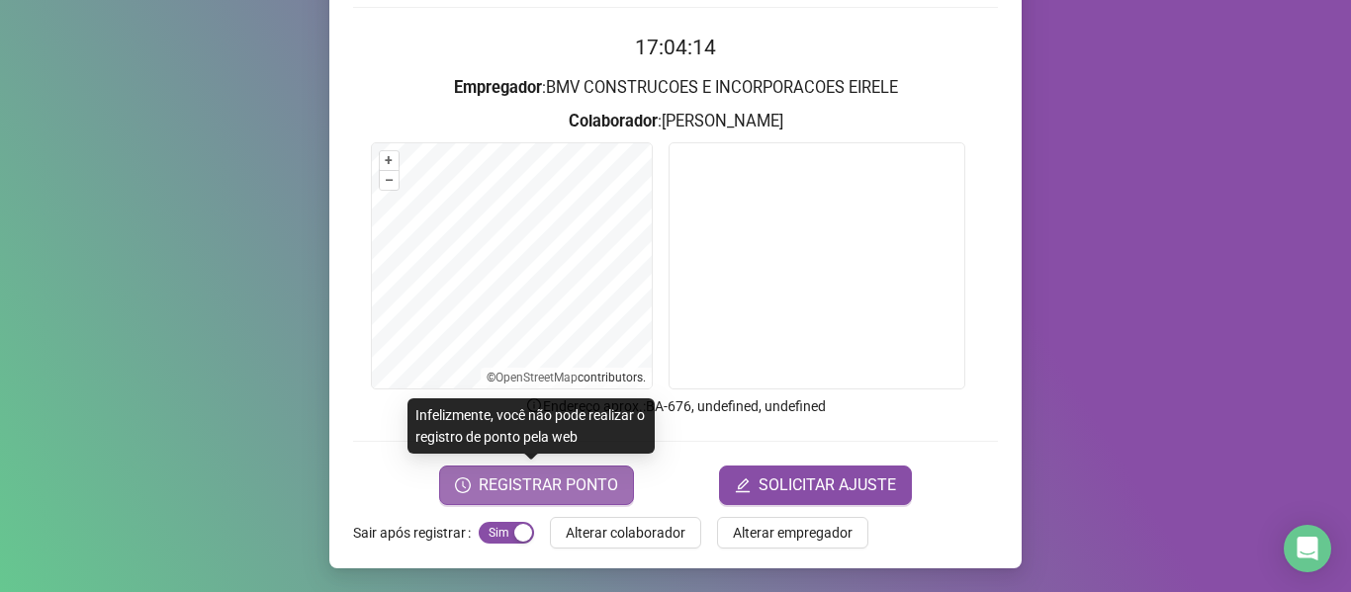
click at [583, 484] on span "REGISTRAR PONTO" at bounding box center [548, 486] width 139 height 24
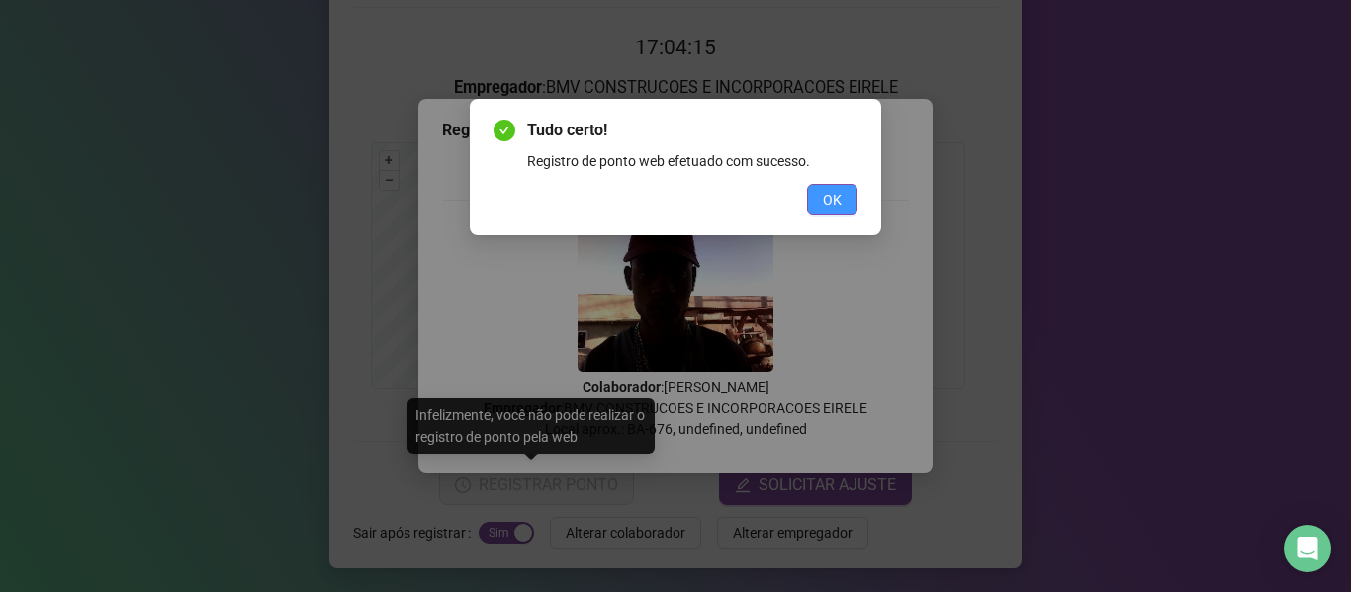
click at [820, 191] on button "OK" at bounding box center [832, 200] width 50 height 32
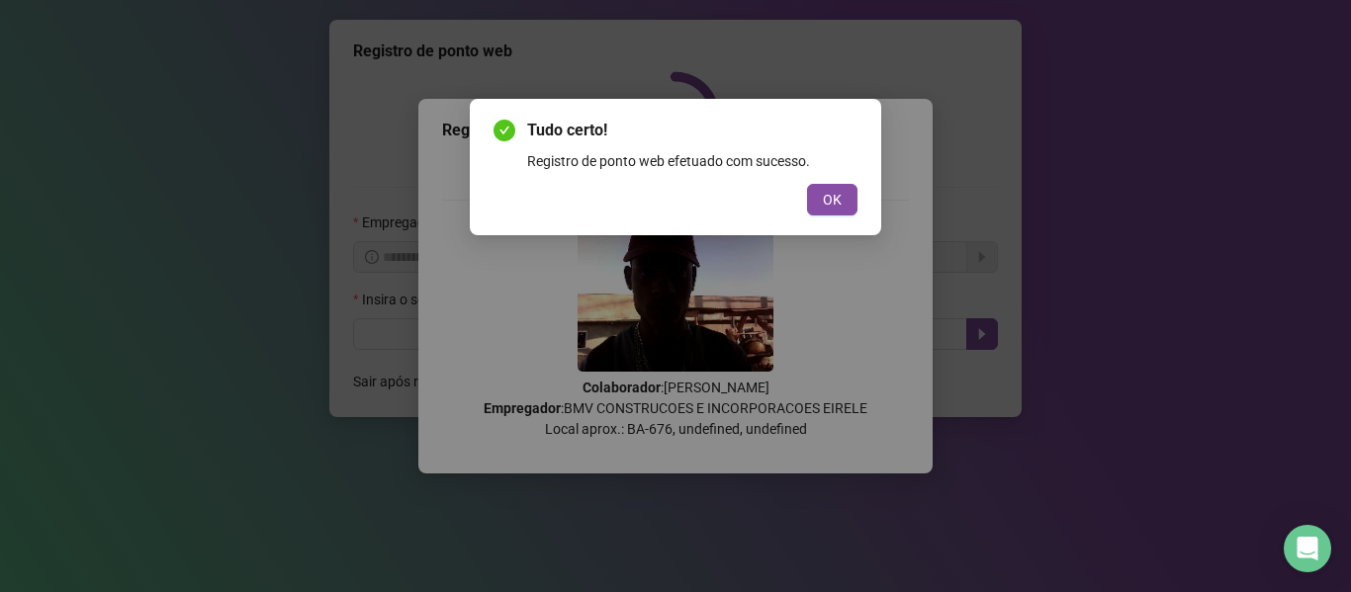
scroll to position [0, 0]
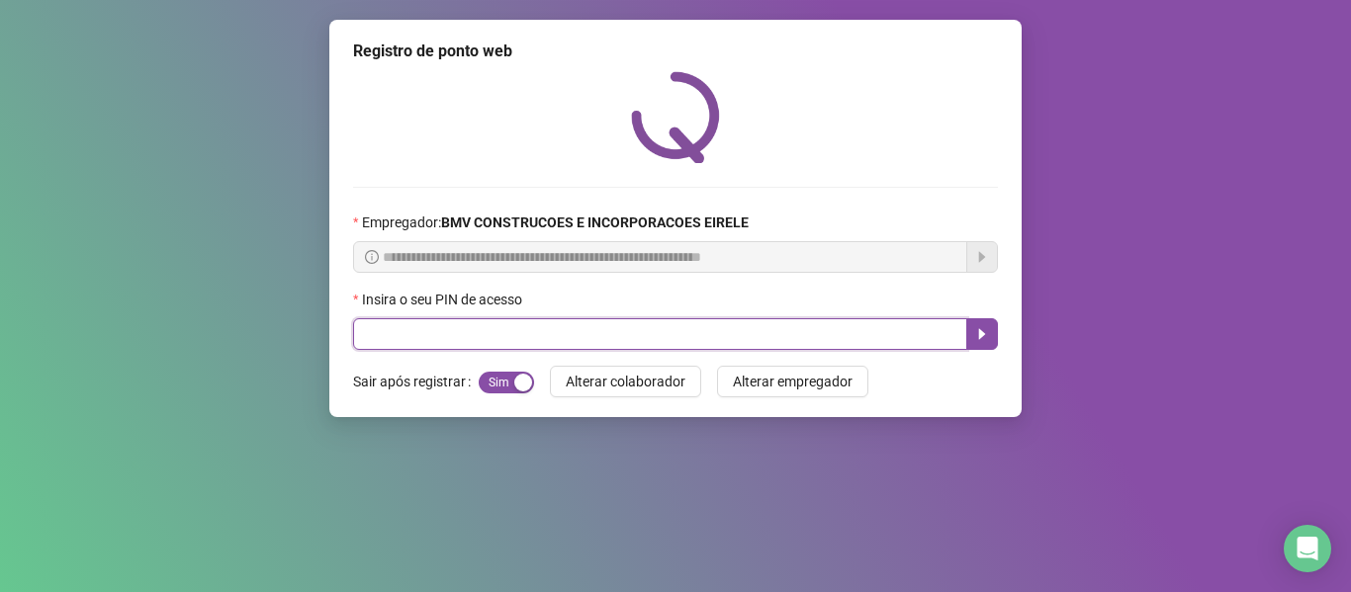
drag, startPoint x: 437, startPoint y: 322, endPoint x: 436, endPoint y: 332, distance: 9.9
click at [437, 329] on input "text" at bounding box center [660, 334] width 614 height 32
type input "*****"
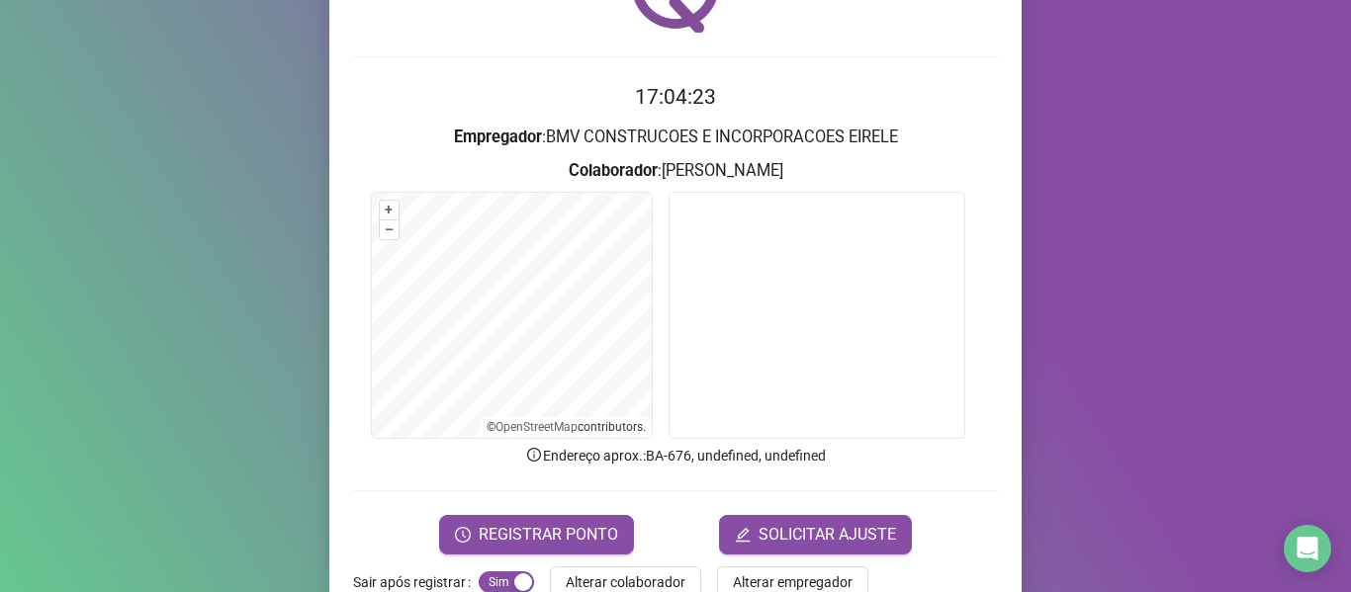
scroll to position [180, 0]
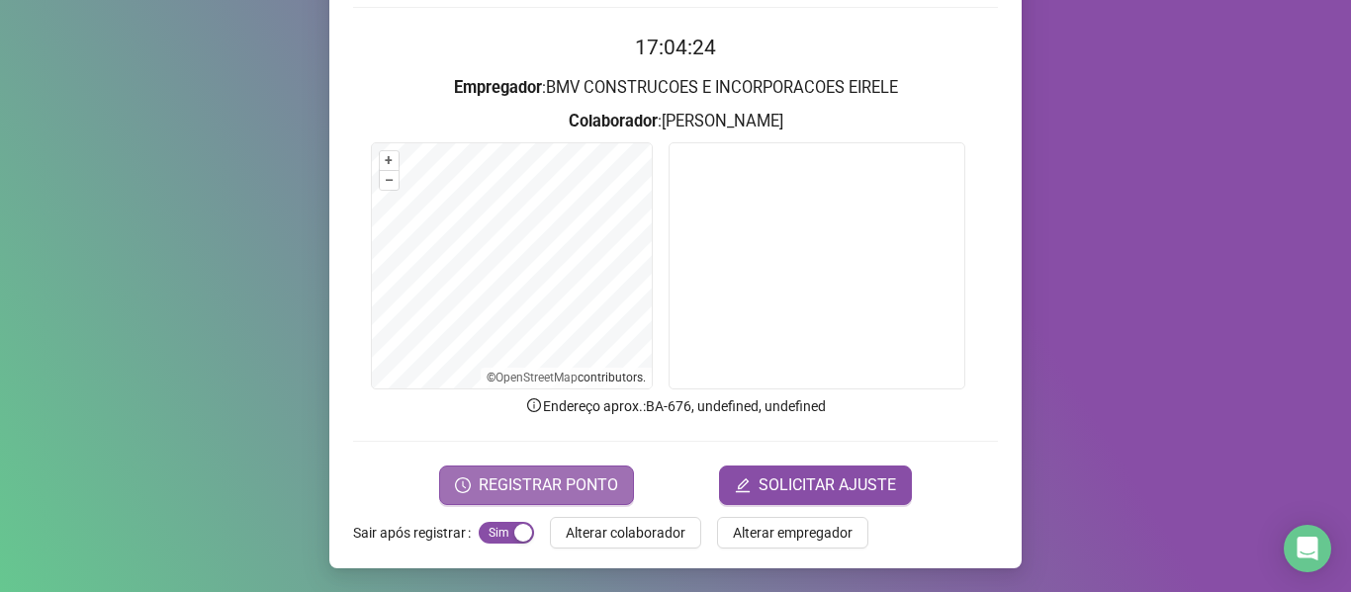
click at [479, 489] on span "REGISTRAR PONTO" at bounding box center [548, 486] width 139 height 24
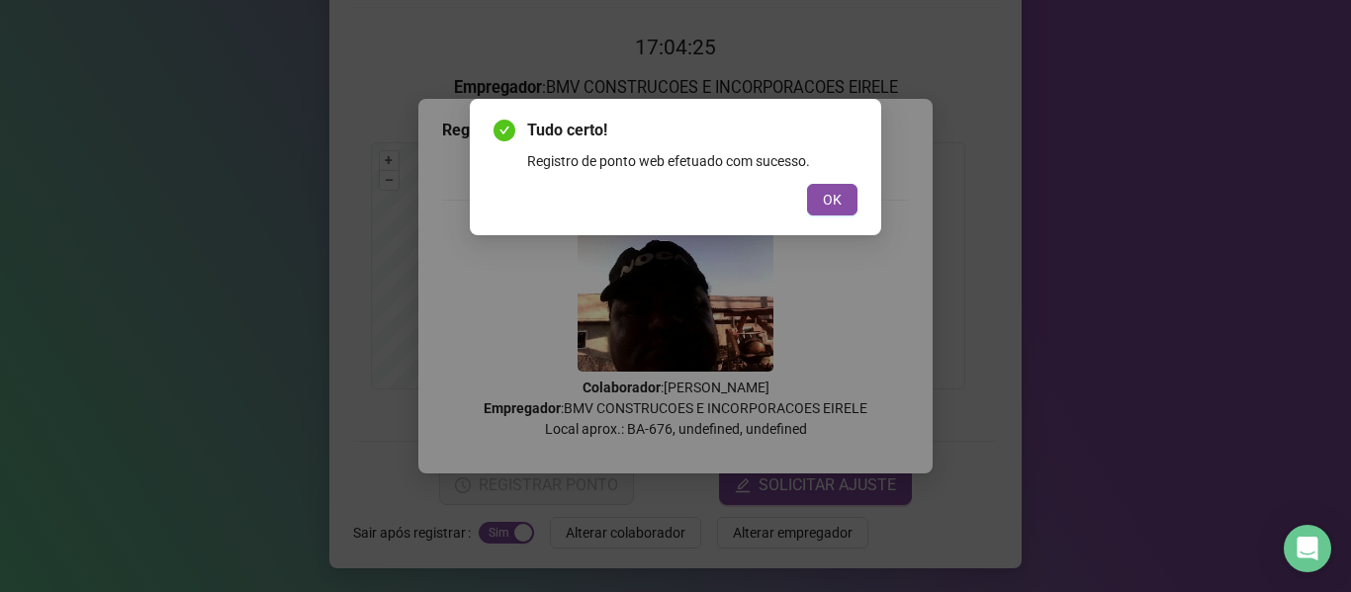
drag, startPoint x: 824, startPoint y: 200, endPoint x: 633, endPoint y: 251, distance: 197.6
click at [824, 201] on span "OK" at bounding box center [832, 200] width 19 height 22
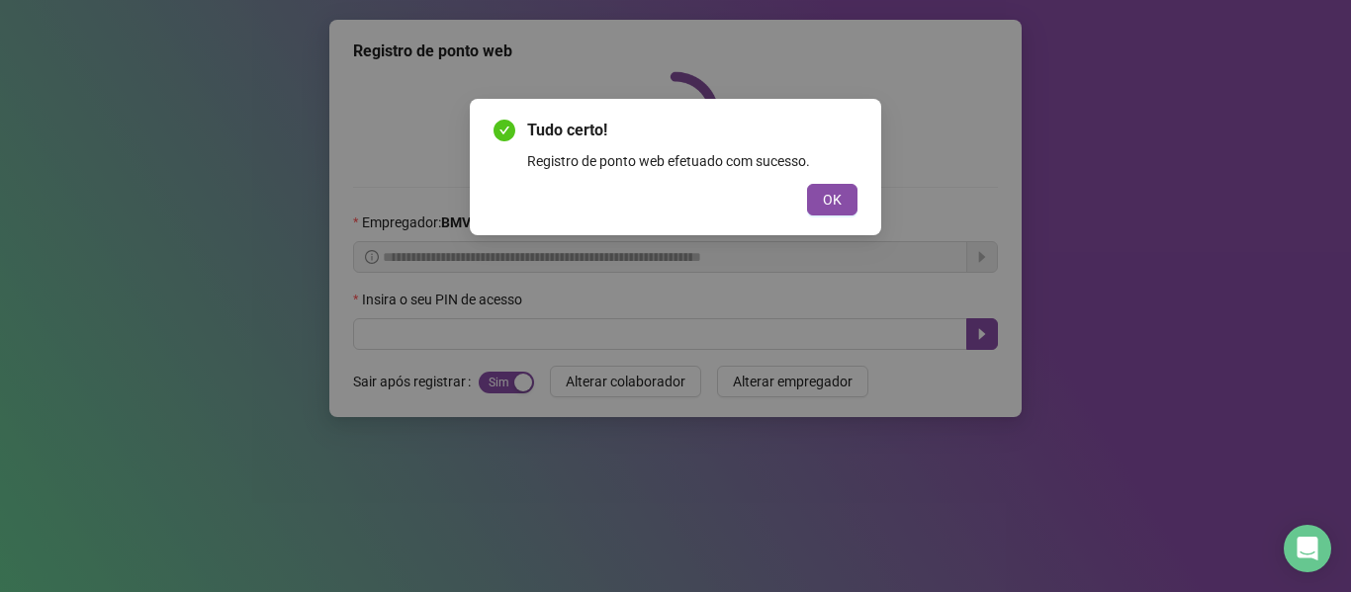
scroll to position [0, 0]
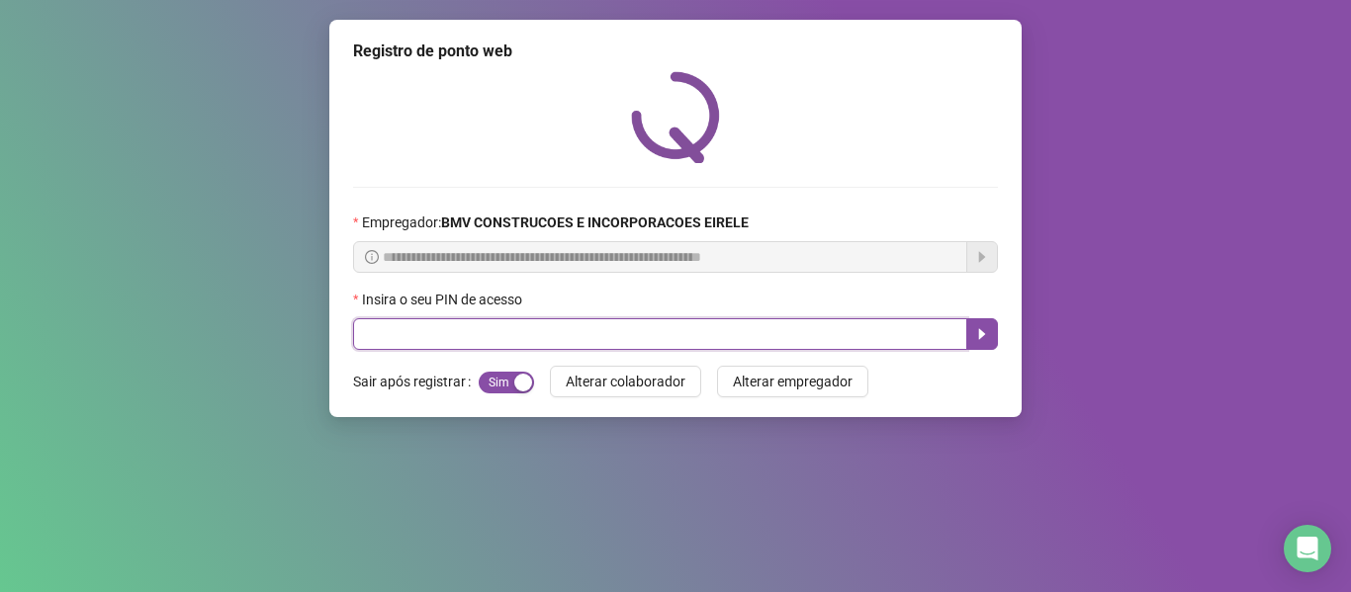
click at [449, 332] on input "text" at bounding box center [660, 334] width 614 height 32
type input "*****"
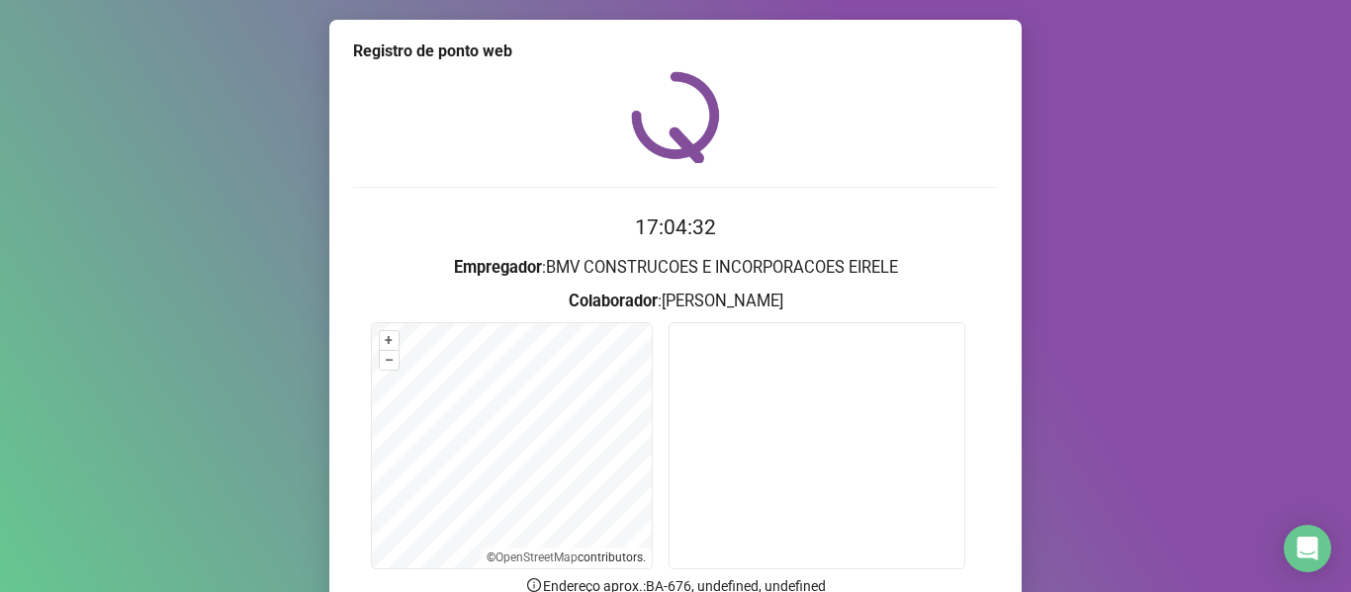
scroll to position [180, 0]
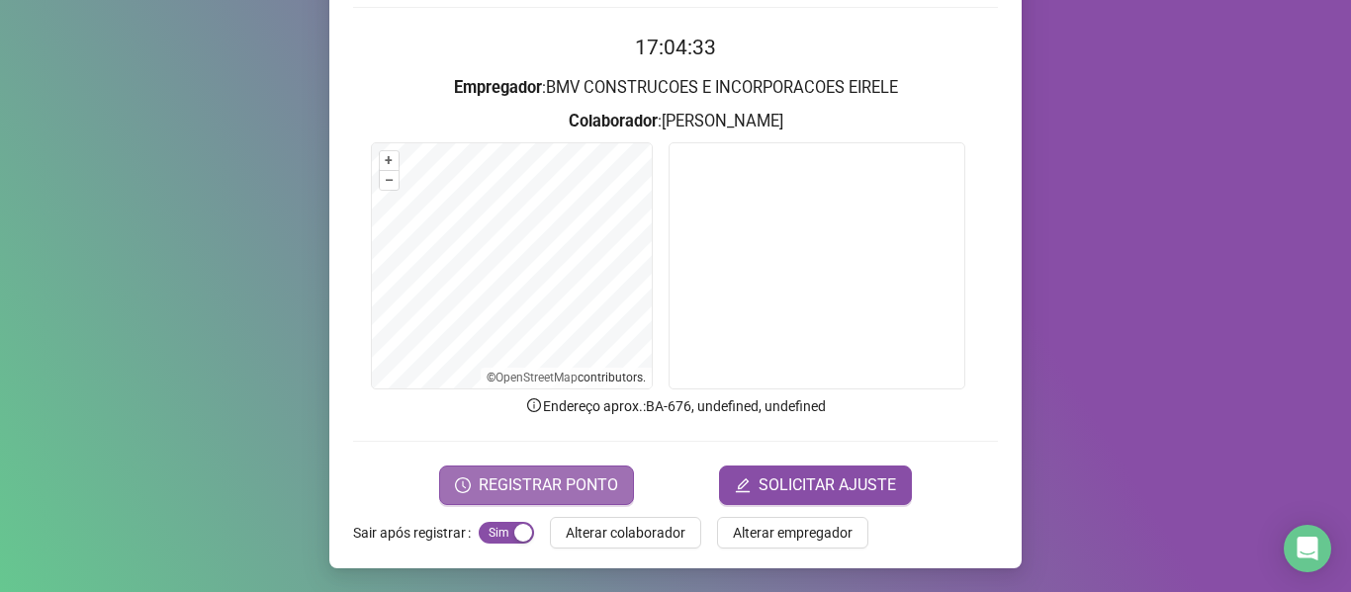
click at [611, 484] on button "REGISTRAR PONTO" at bounding box center [536, 486] width 195 height 40
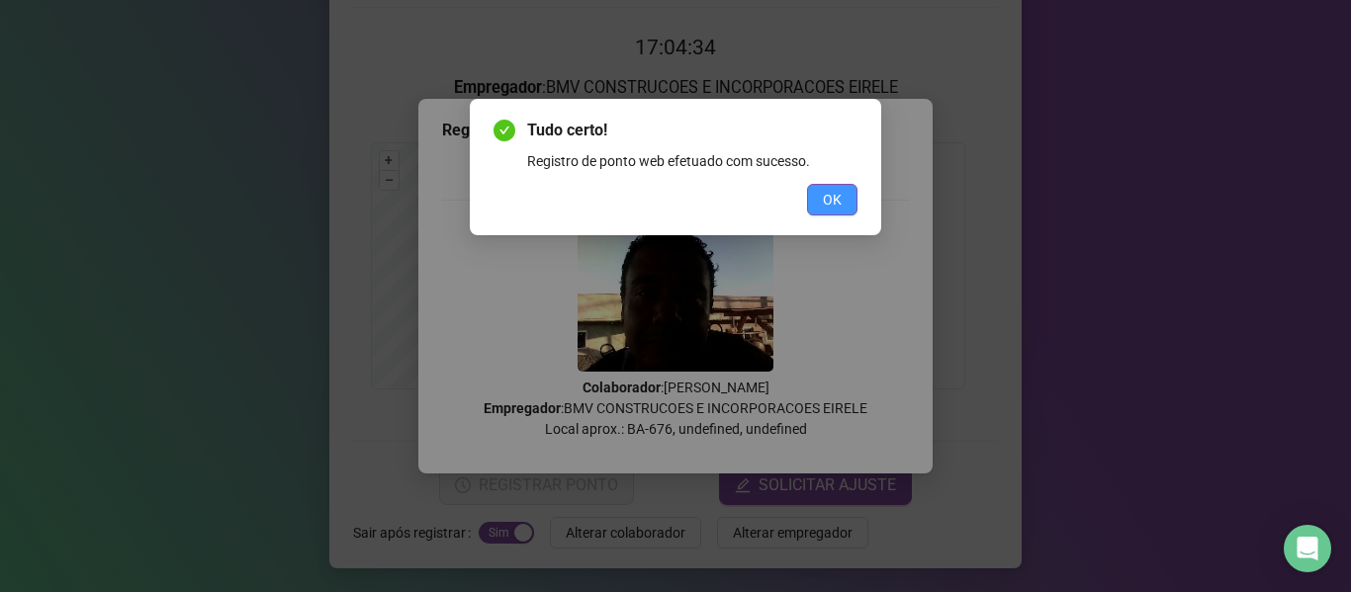
click at [829, 207] on span "OK" at bounding box center [832, 200] width 19 height 22
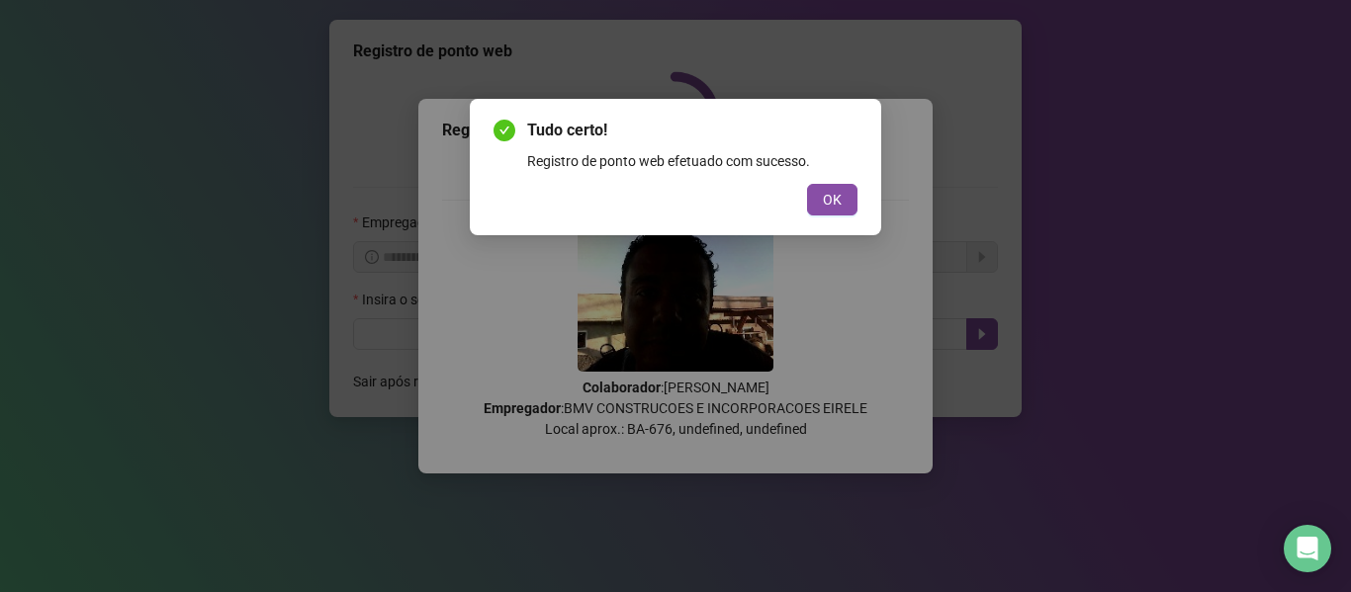
scroll to position [0, 0]
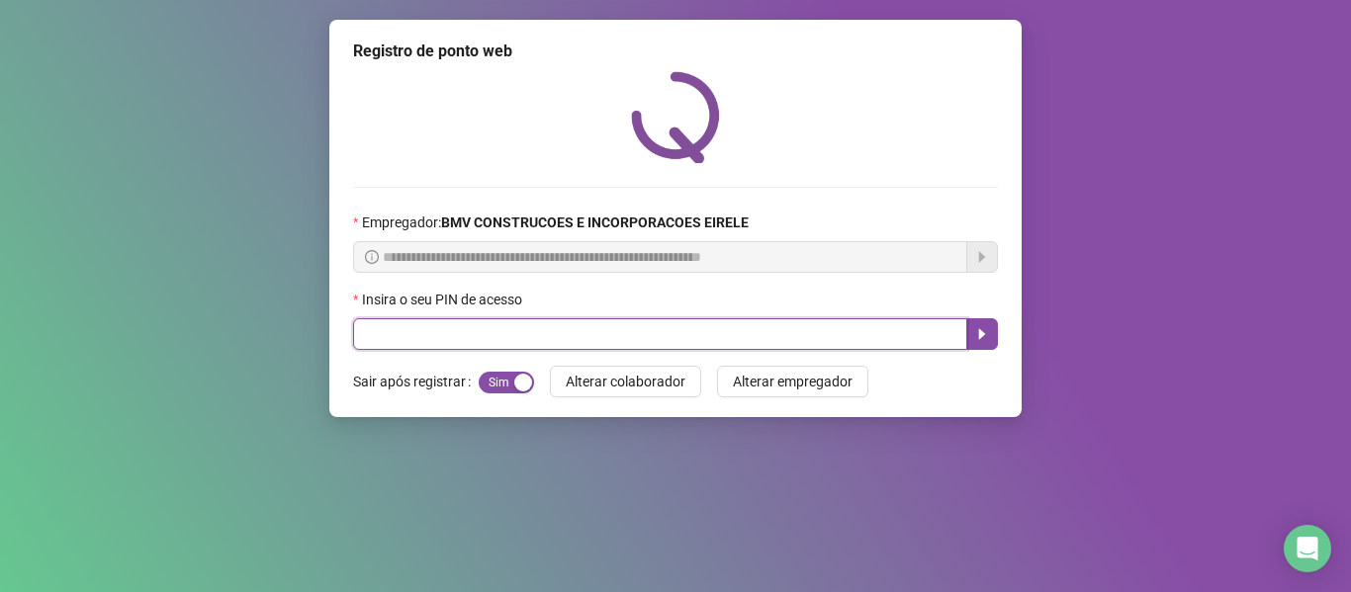
click at [604, 350] on input "text" at bounding box center [660, 334] width 614 height 32
click at [604, 338] on input "text" at bounding box center [660, 334] width 614 height 32
type input "*****"
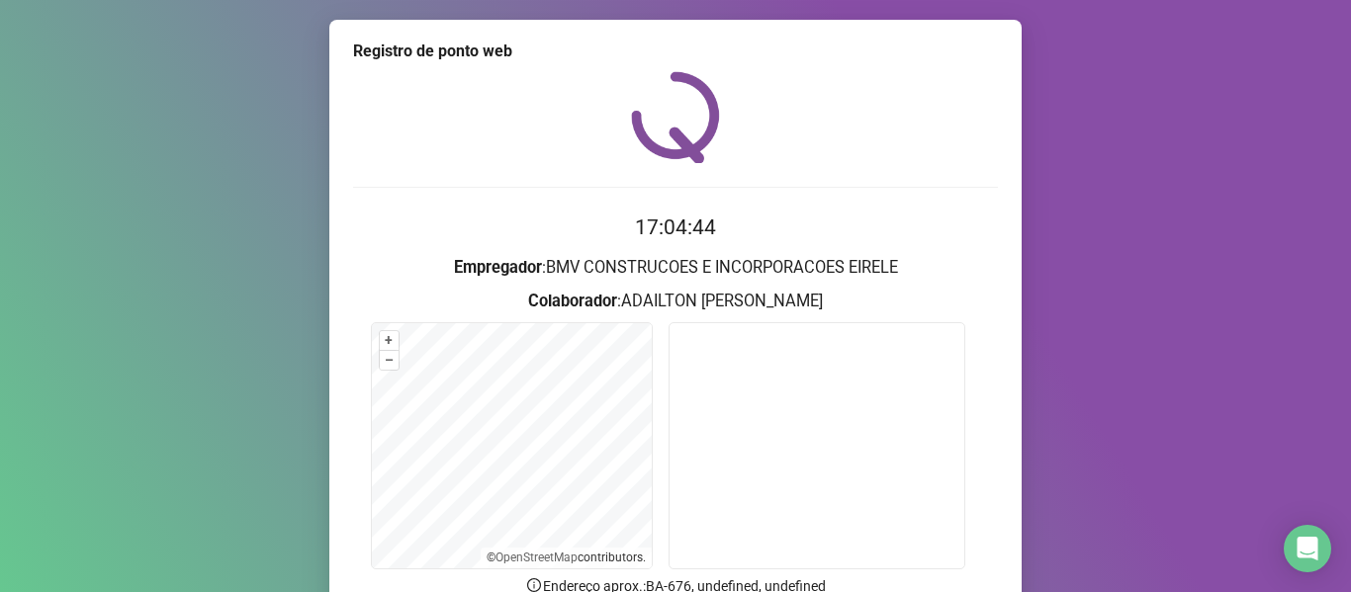
scroll to position [180, 0]
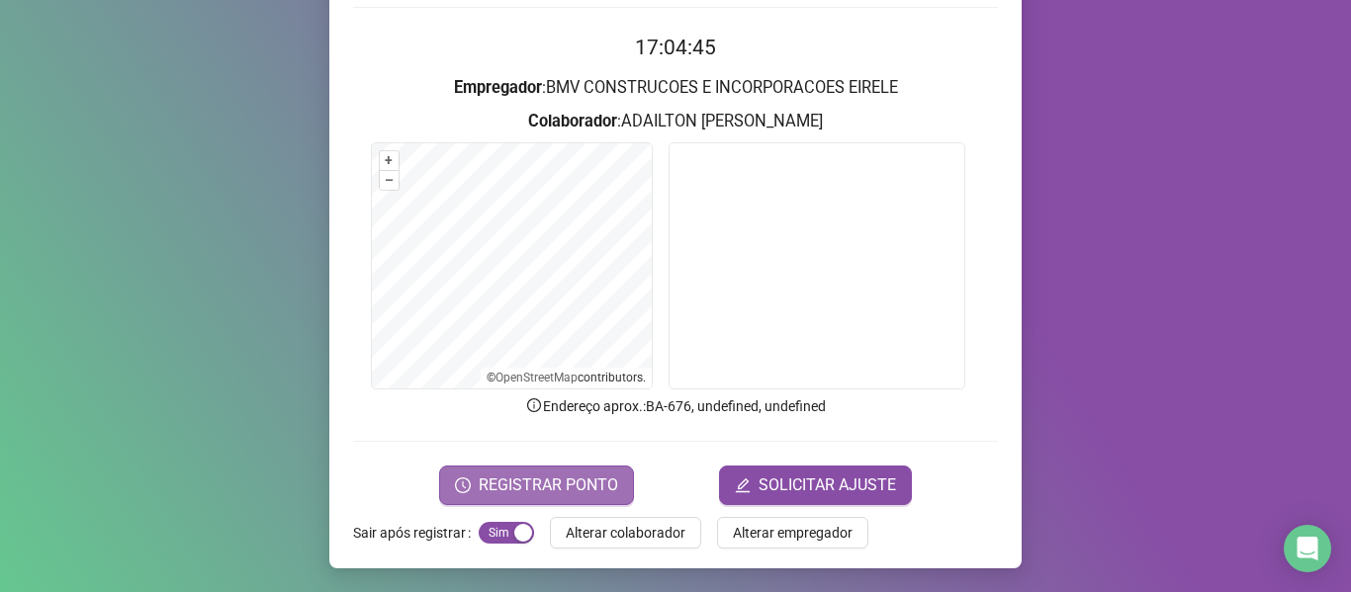
click at [582, 486] on span "REGISTRAR PONTO" at bounding box center [548, 486] width 139 height 24
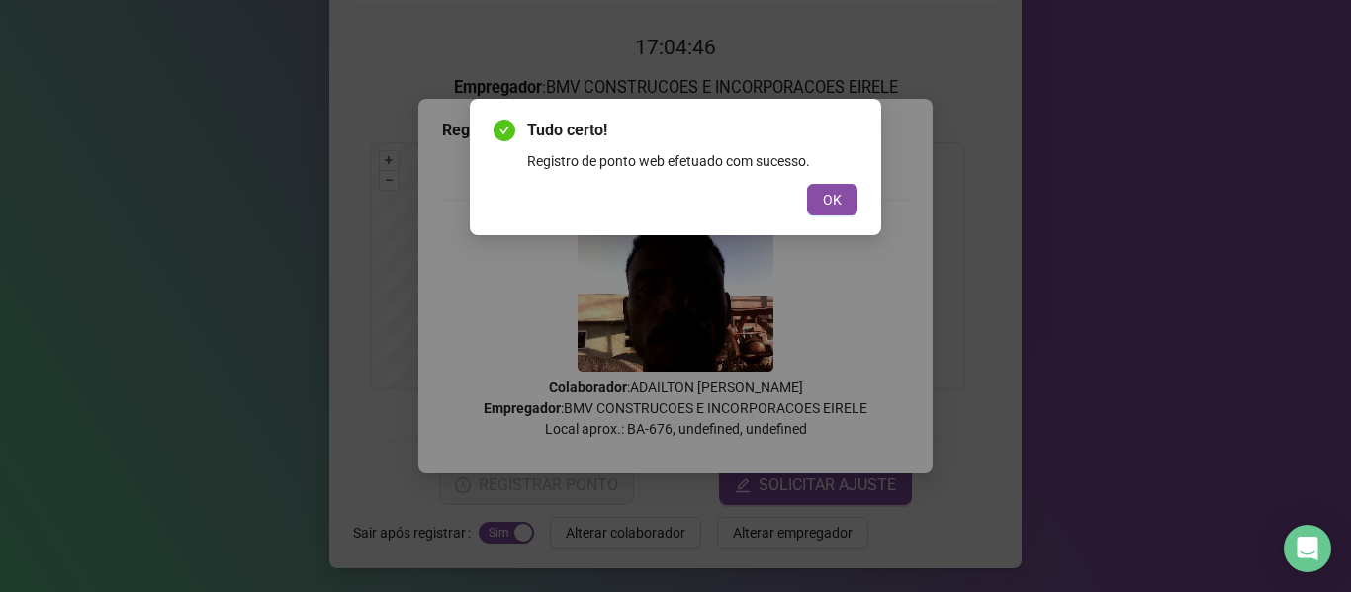
click at [839, 201] on span "OK" at bounding box center [832, 200] width 19 height 22
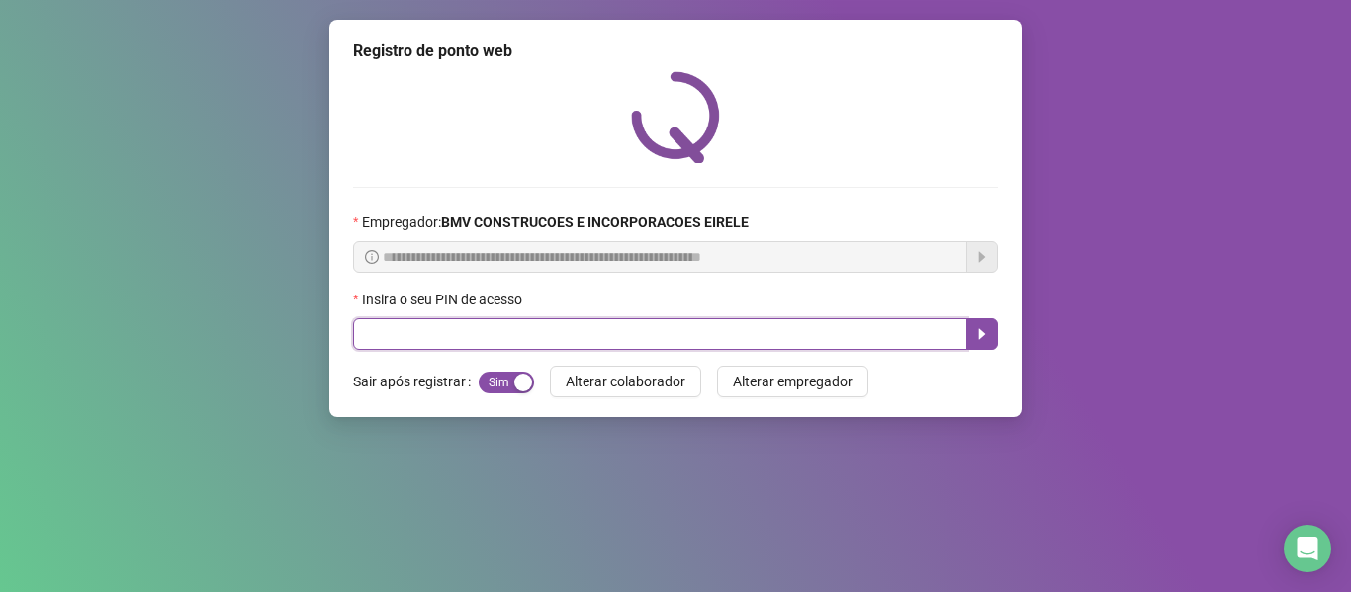
click at [628, 338] on input "text" at bounding box center [660, 334] width 614 height 32
type input "*****"
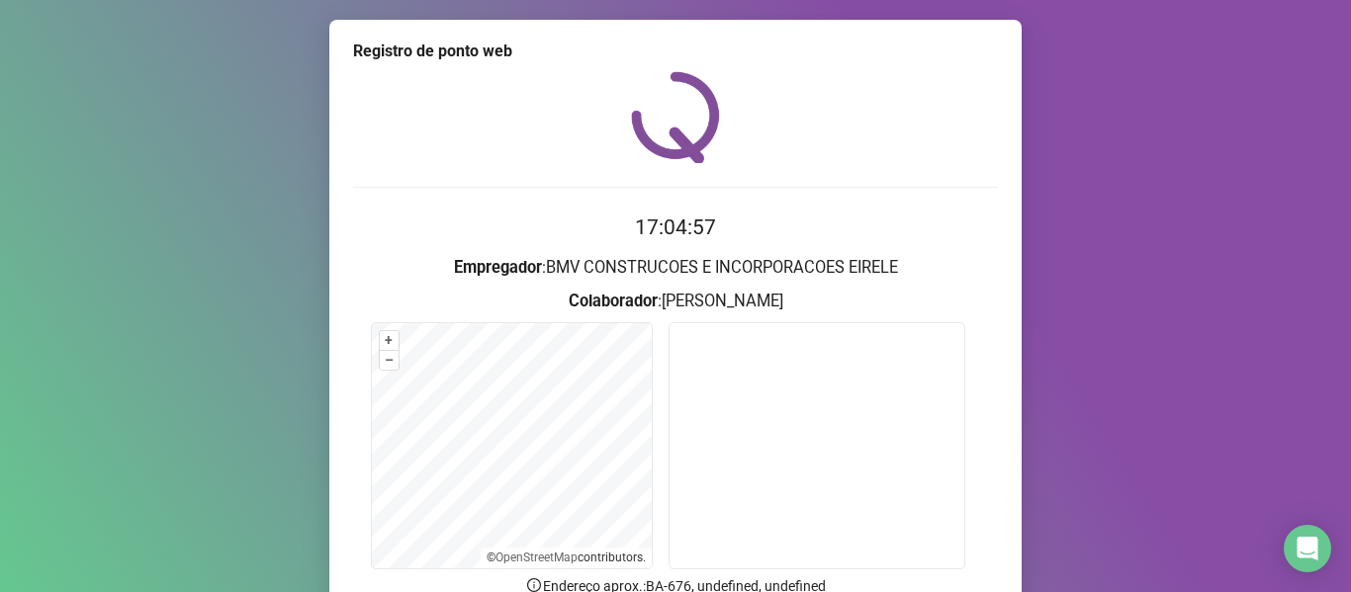
scroll to position [180, 0]
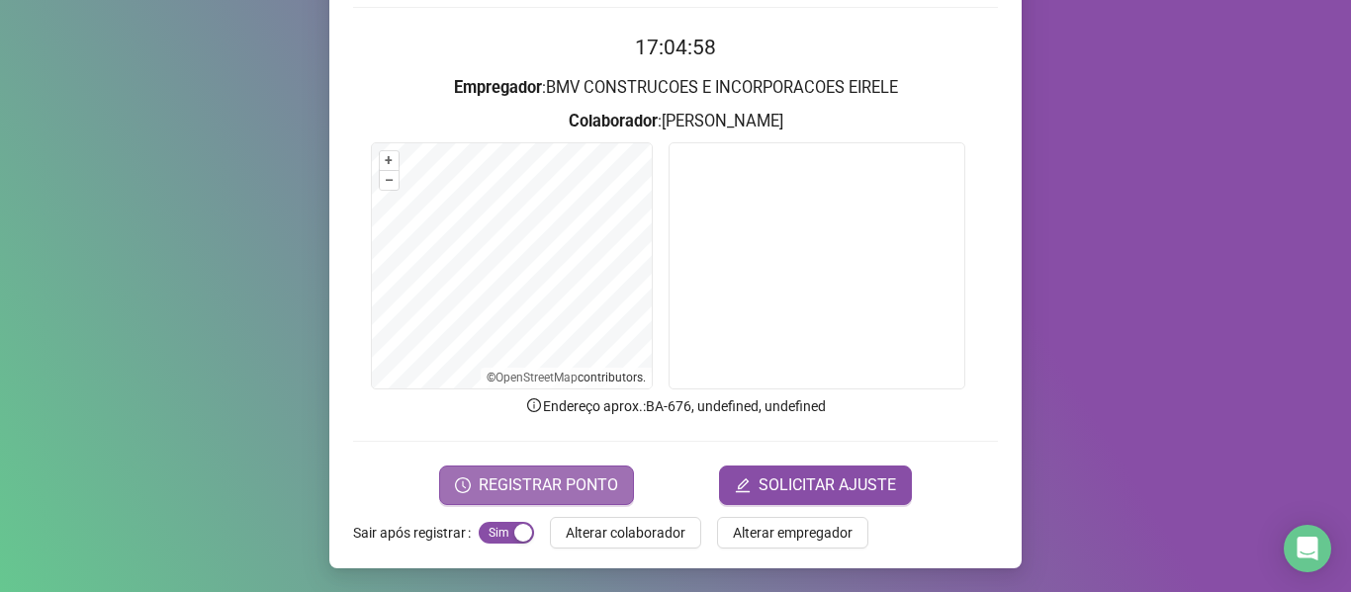
click at [495, 485] on span "REGISTRAR PONTO" at bounding box center [548, 486] width 139 height 24
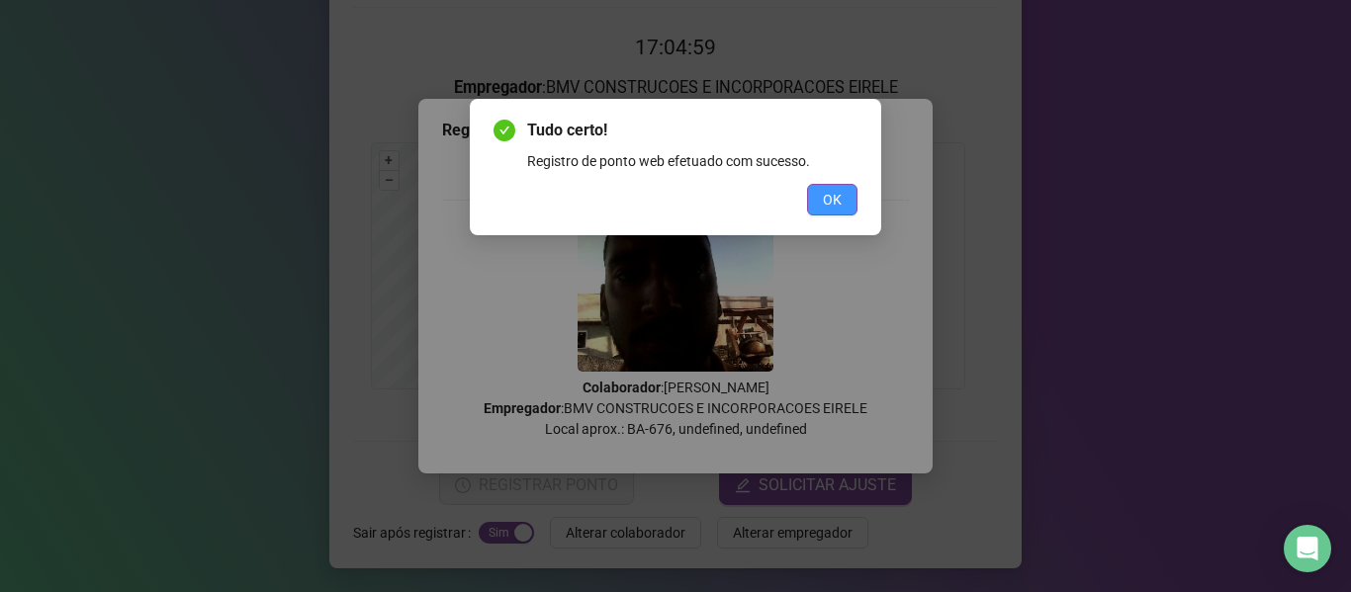
click at [838, 210] on span "OK" at bounding box center [832, 200] width 19 height 22
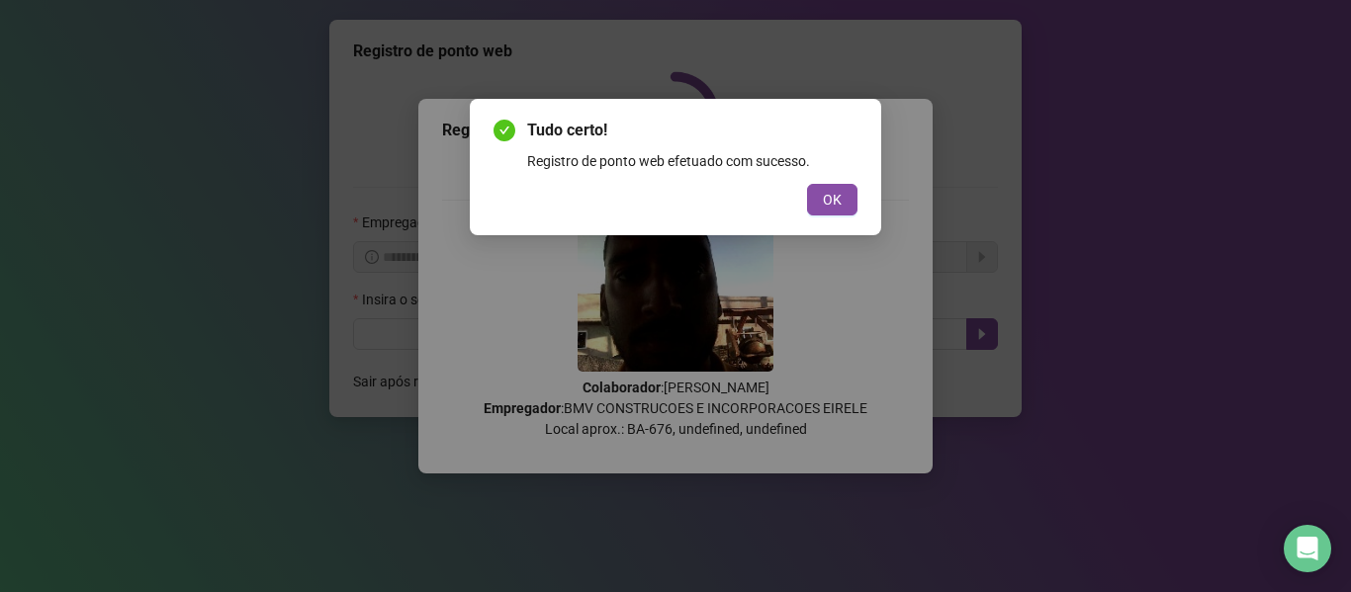
scroll to position [0, 0]
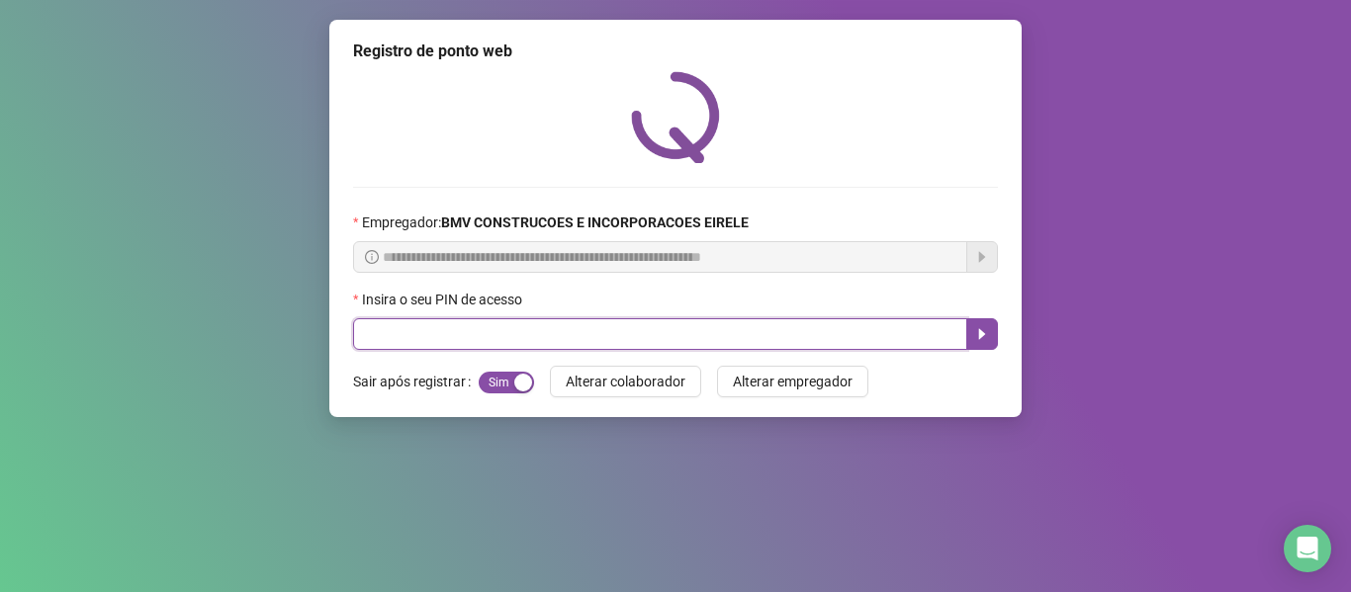
click at [538, 320] on input "text" at bounding box center [660, 334] width 614 height 32
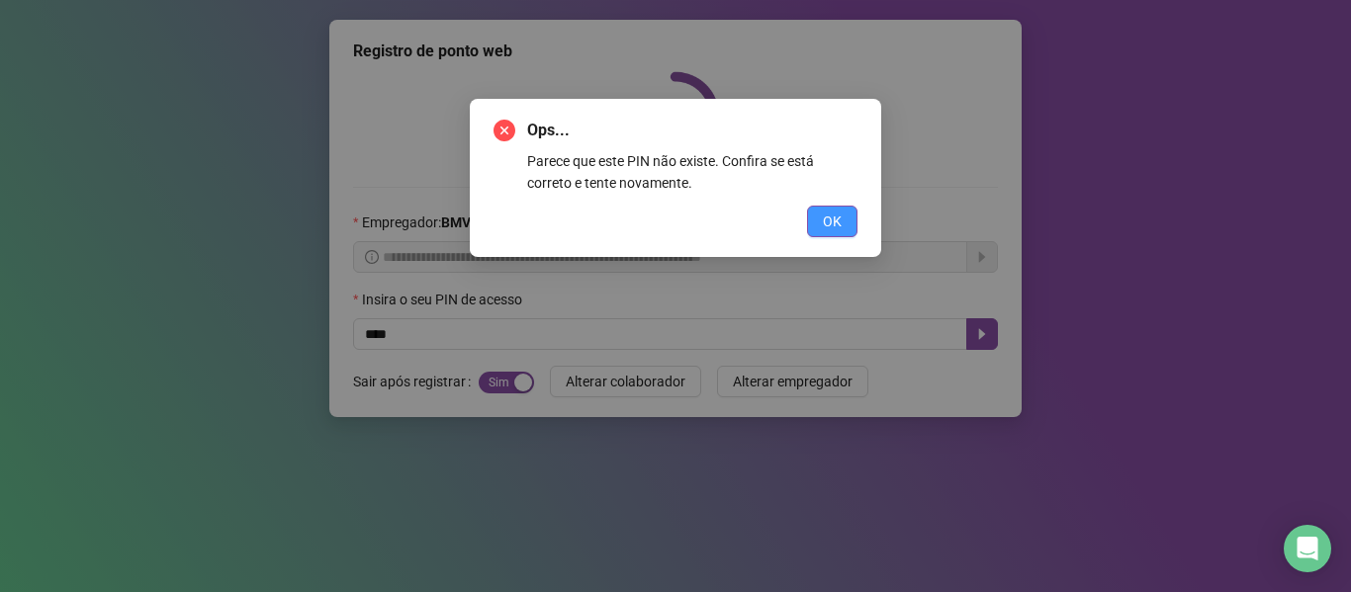
click at [847, 224] on button "OK" at bounding box center [832, 222] width 50 height 32
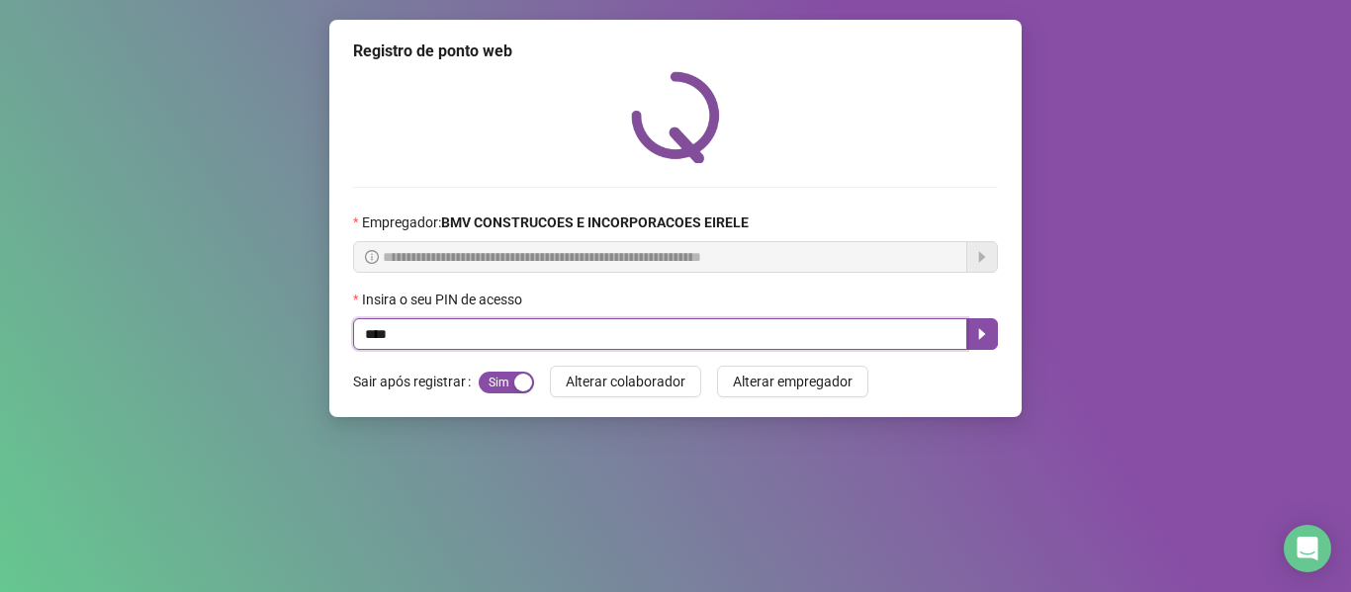
drag, startPoint x: 207, startPoint y: 337, endPoint x: 0, endPoint y: 337, distance: 206.6
click at [0, 337] on div "**********" at bounding box center [675, 296] width 1351 height 592
type input "*****"
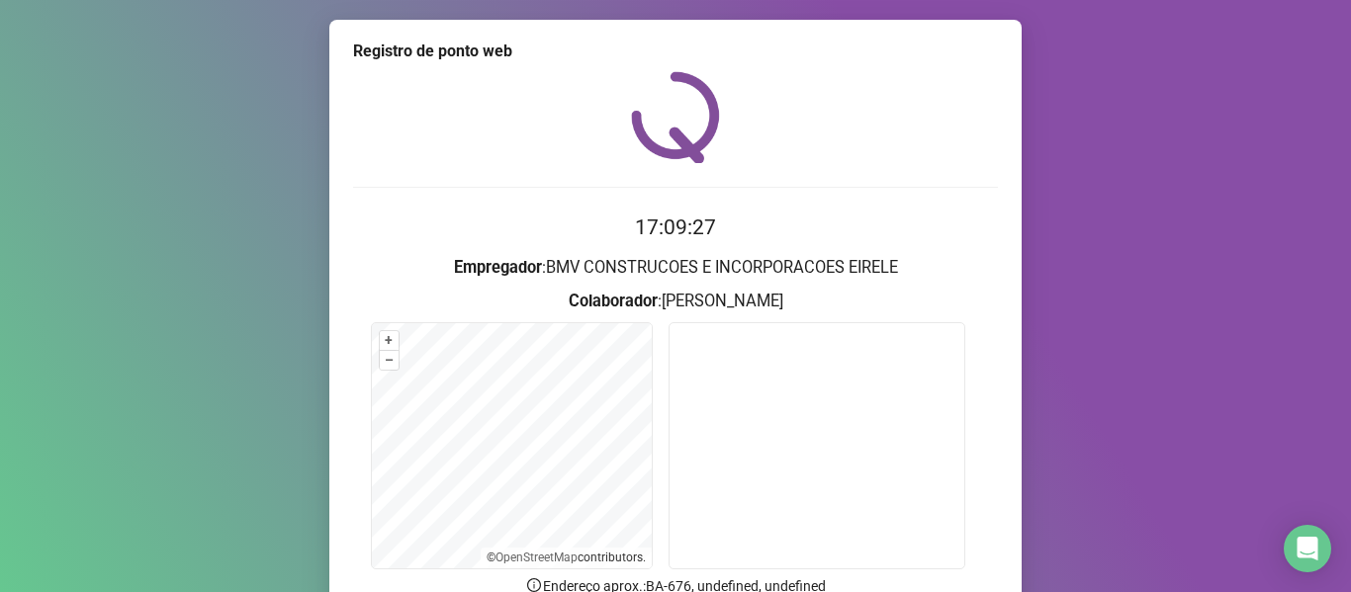
scroll to position [180, 0]
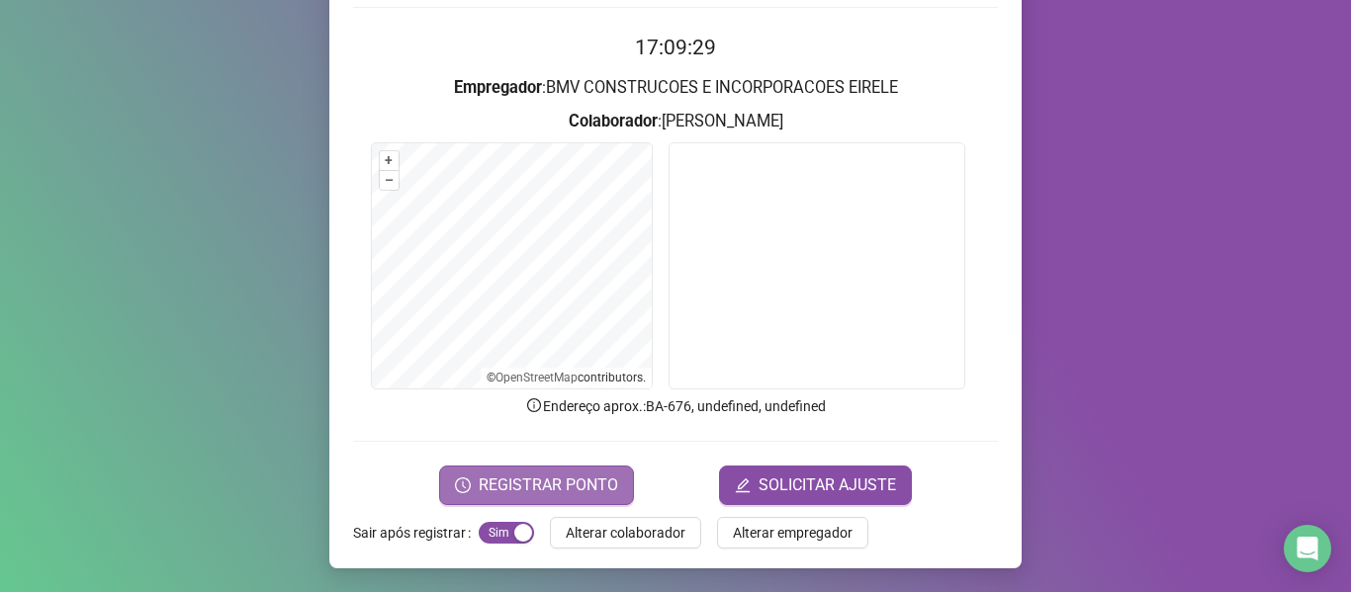
click at [519, 475] on span "REGISTRAR PONTO" at bounding box center [548, 486] width 139 height 24
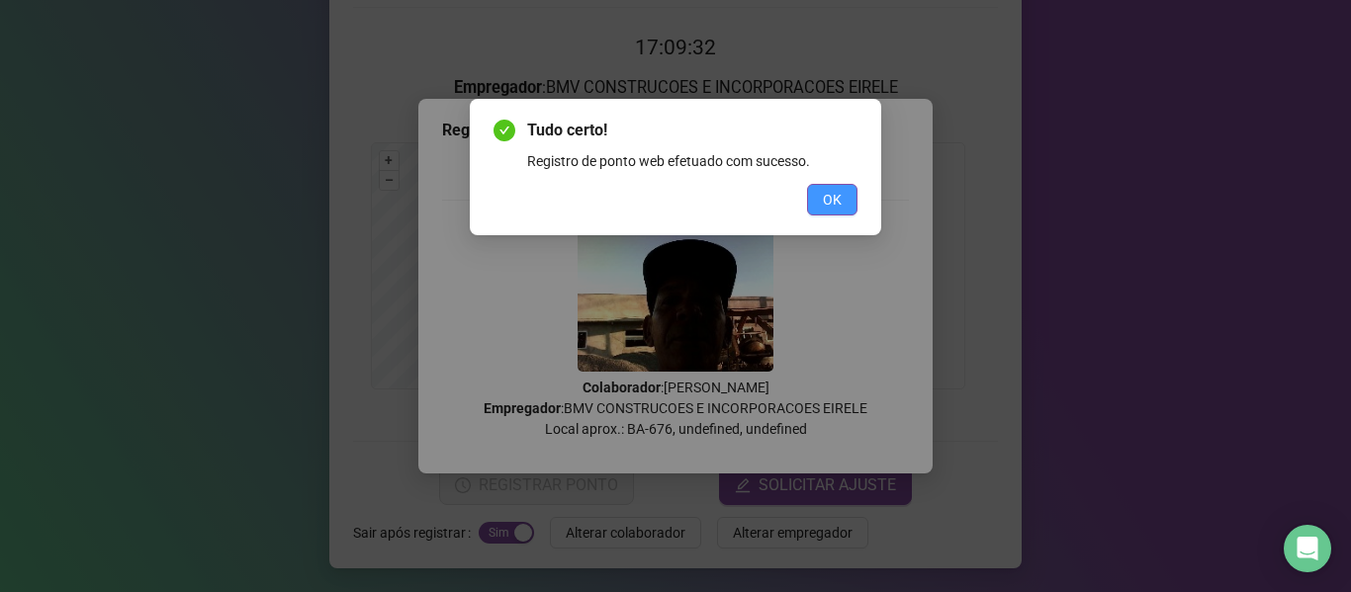
click at [812, 195] on button "OK" at bounding box center [832, 200] width 50 height 32
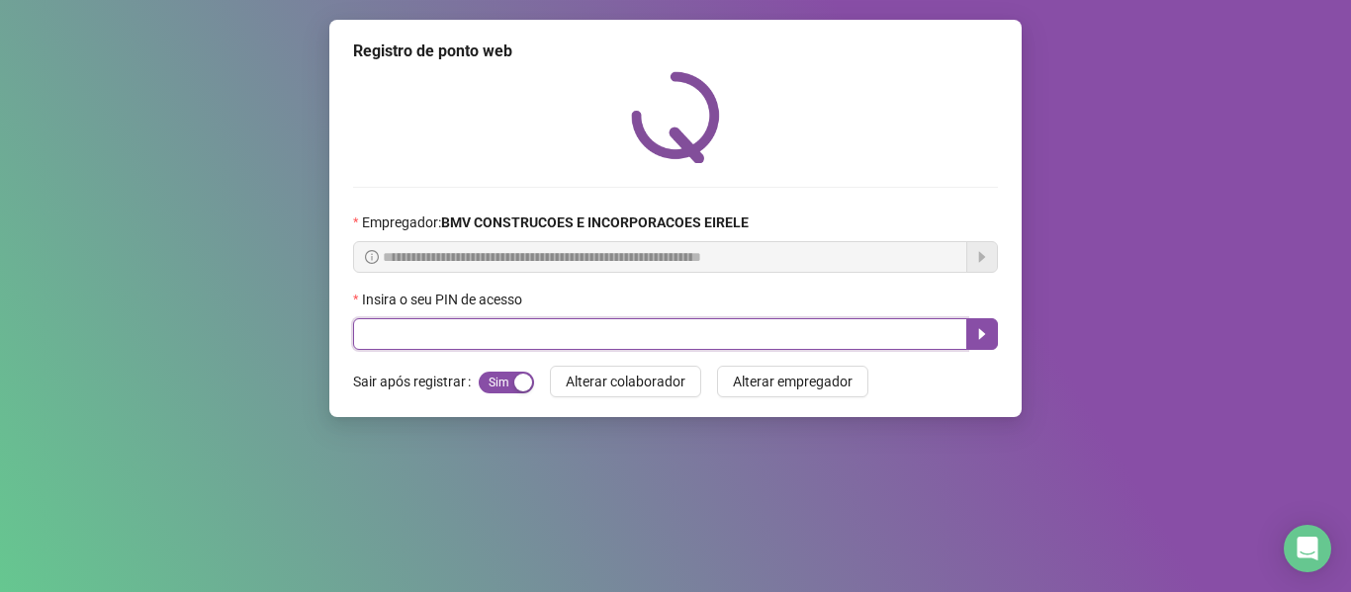
click at [520, 328] on input "text" at bounding box center [660, 334] width 614 height 32
